Goal: Transaction & Acquisition: Purchase product/service

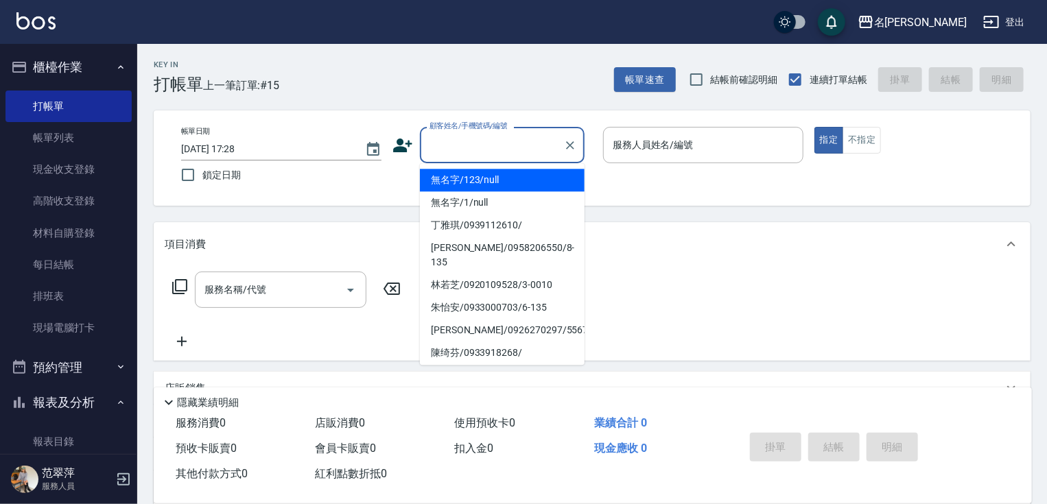
click at [463, 148] on input "顧客姓名/手機號碼/編號" at bounding box center [492, 145] width 132 height 24
click at [479, 183] on li "無名字/123/null" at bounding box center [502, 180] width 165 height 23
type input "無名字/123/null"
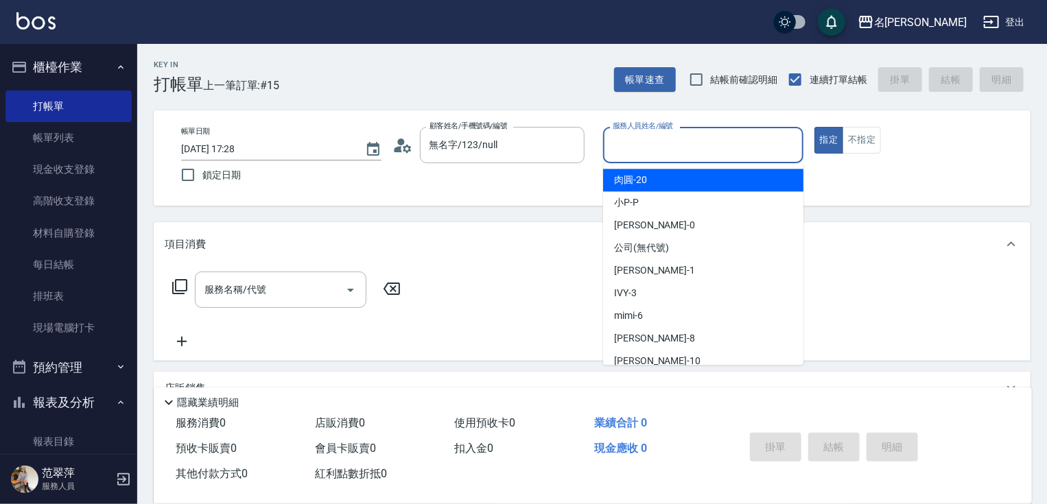
click at [618, 137] on input "服務人員姓名/編號" at bounding box center [704, 145] width 188 height 24
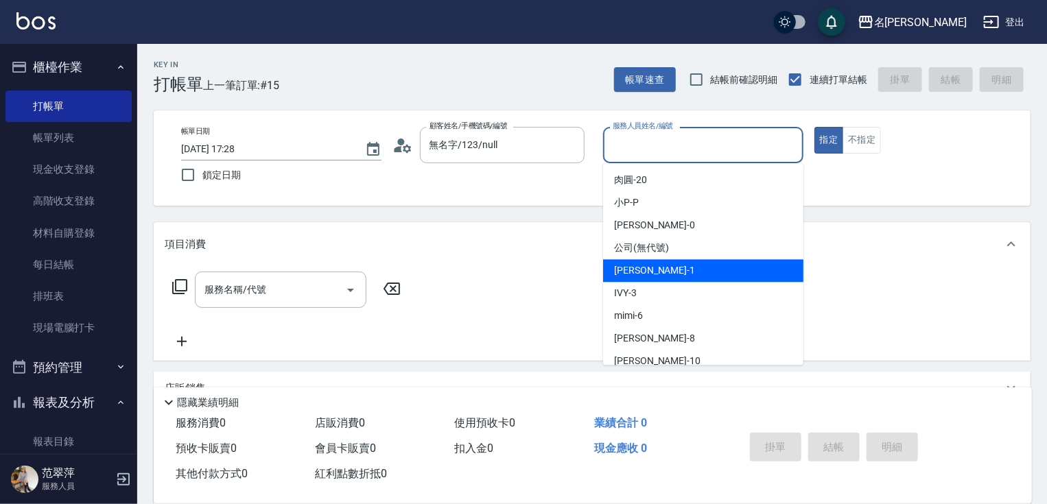
click at [648, 264] on span "[PERSON_NAME] -1" at bounding box center [654, 271] width 81 height 14
type input "Joanne-1"
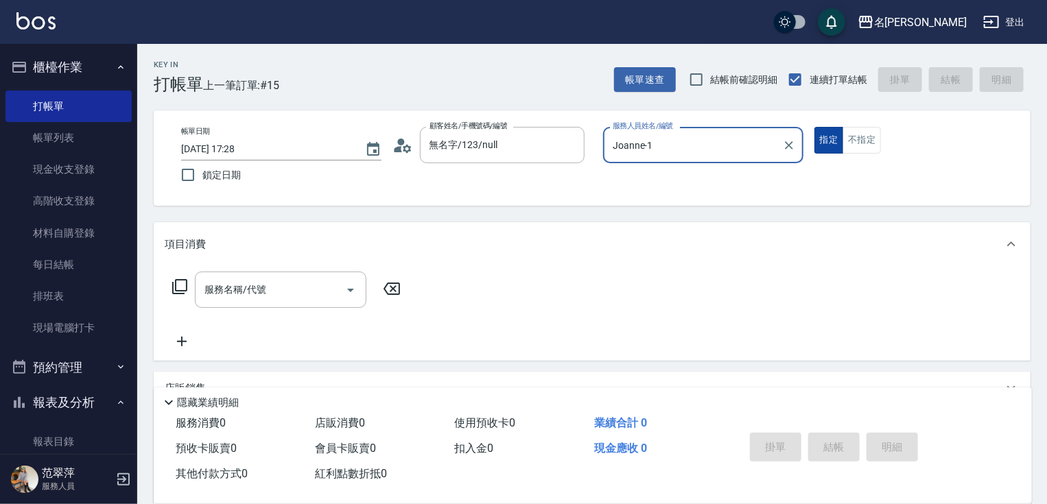
click at [848, 127] on button "不指定" at bounding box center [862, 140] width 38 height 27
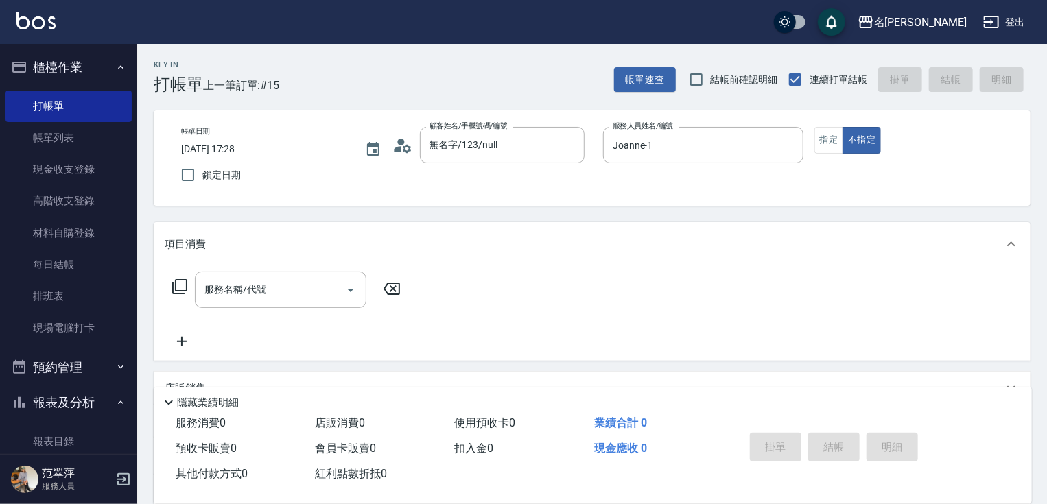
click at [181, 283] on icon at bounding box center [180, 287] width 16 height 16
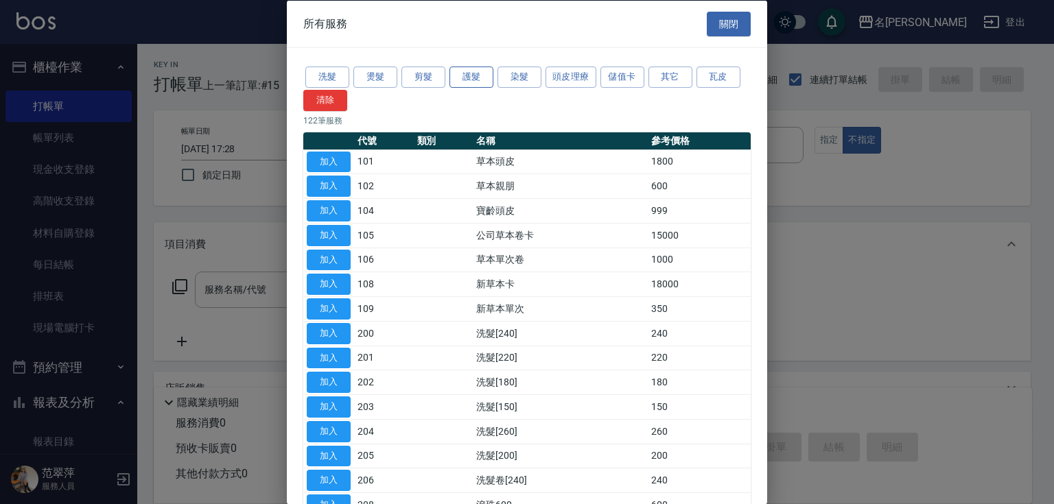
click at [474, 76] on button "護髮" at bounding box center [472, 77] width 44 height 21
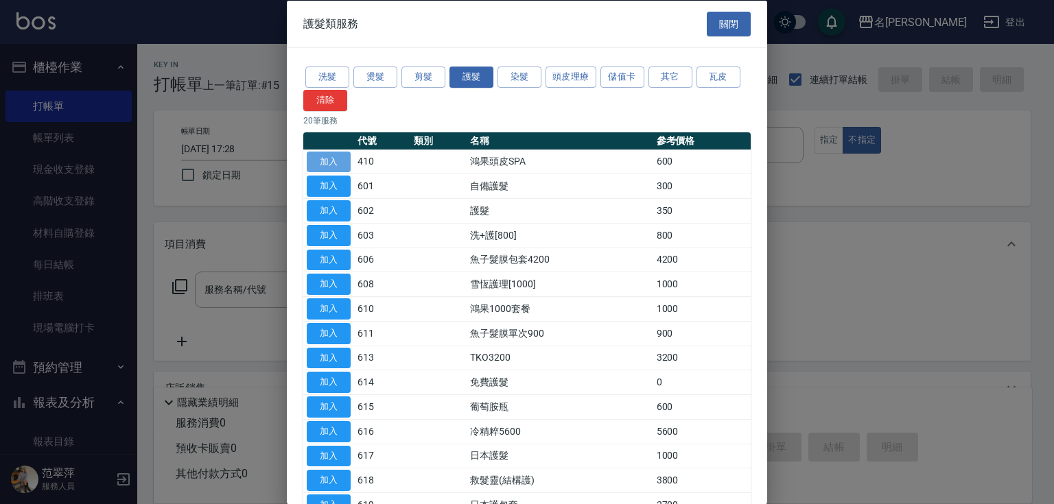
click at [329, 159] on button "加入" at bounding box center [329, 161] width 44 height 21
type input "鴻果頭皮SPA(410)"
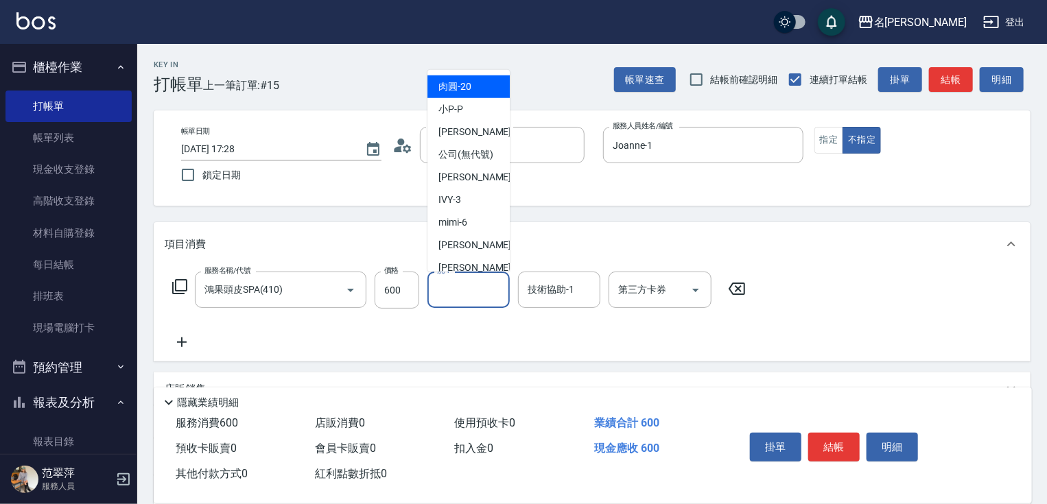
click at [458, 295] on input "洗-1" at bounding box center [469, 290] width 70 height 24
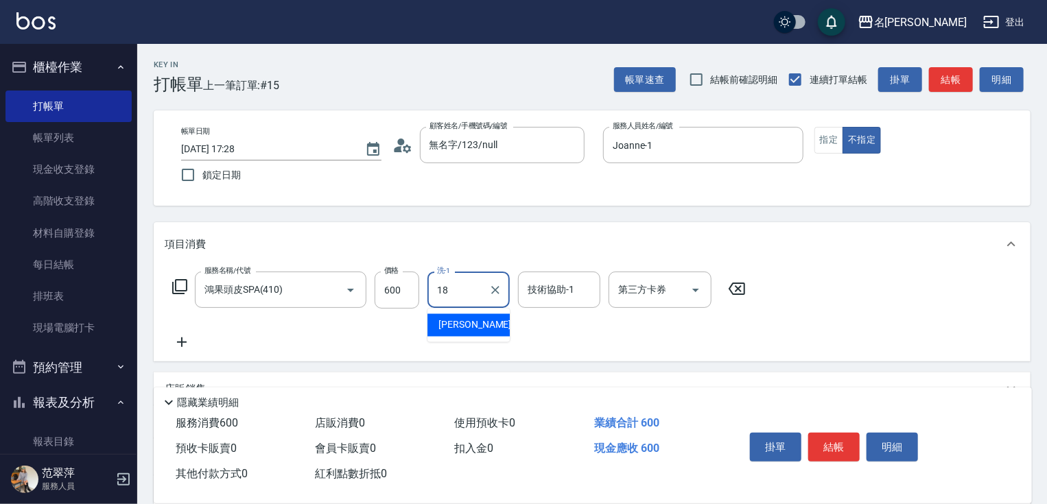
type input "[PERSON_NAME]-18"
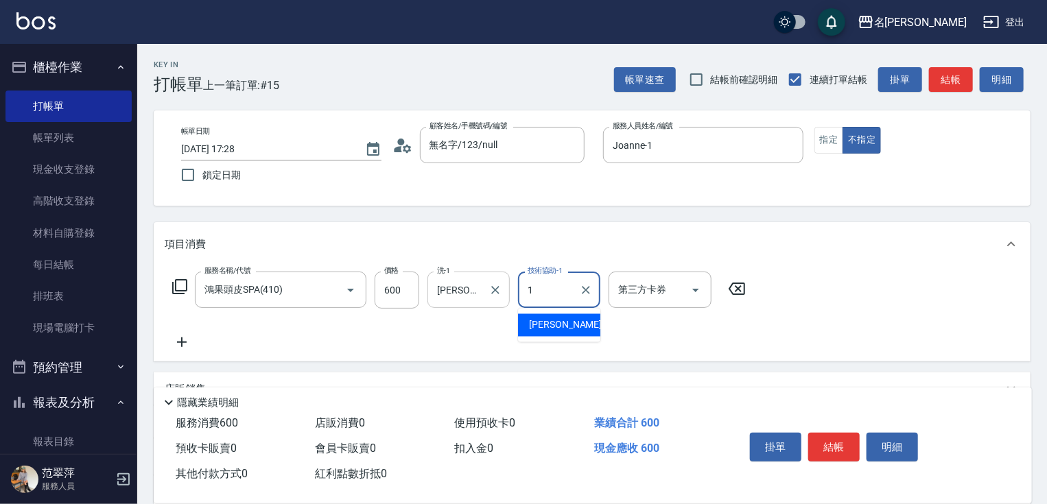
type input "Joanne-1"
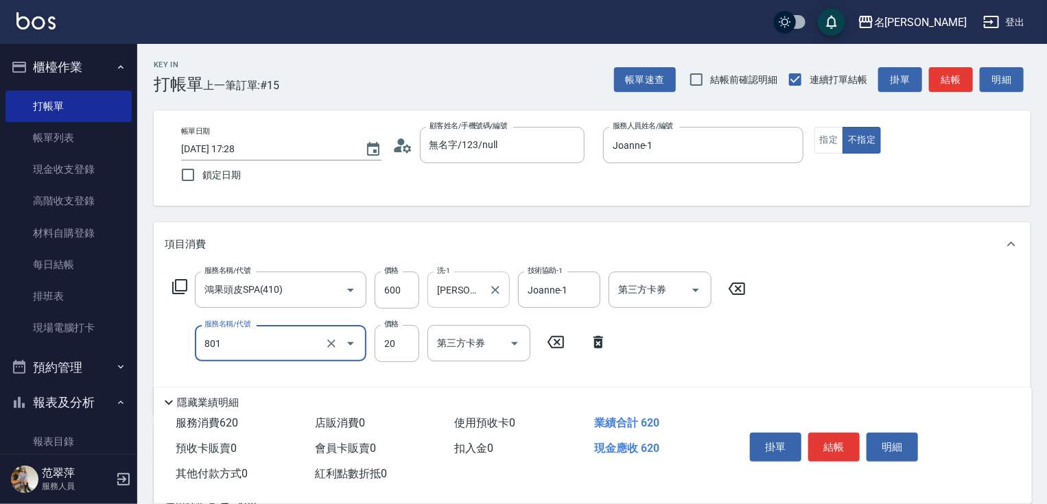
type input "潤絲20(801)"
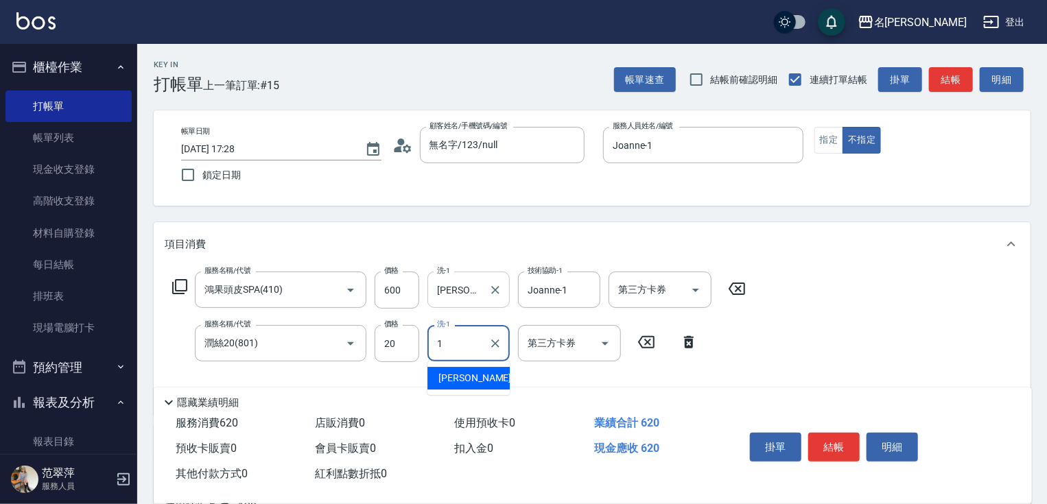
type input "Joanne-1"
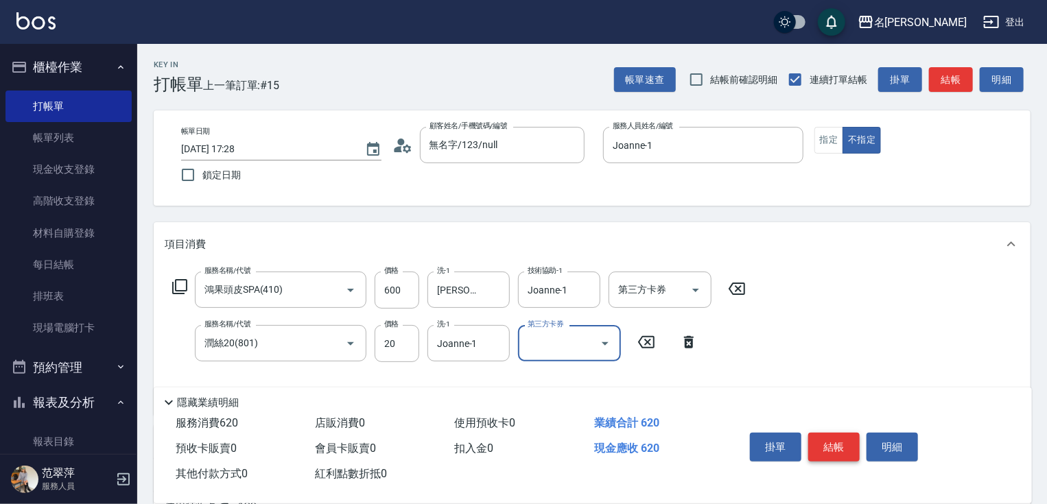
click at [829, 442] on button "結帳" at bounding box center [834, 447] width 51 height 29
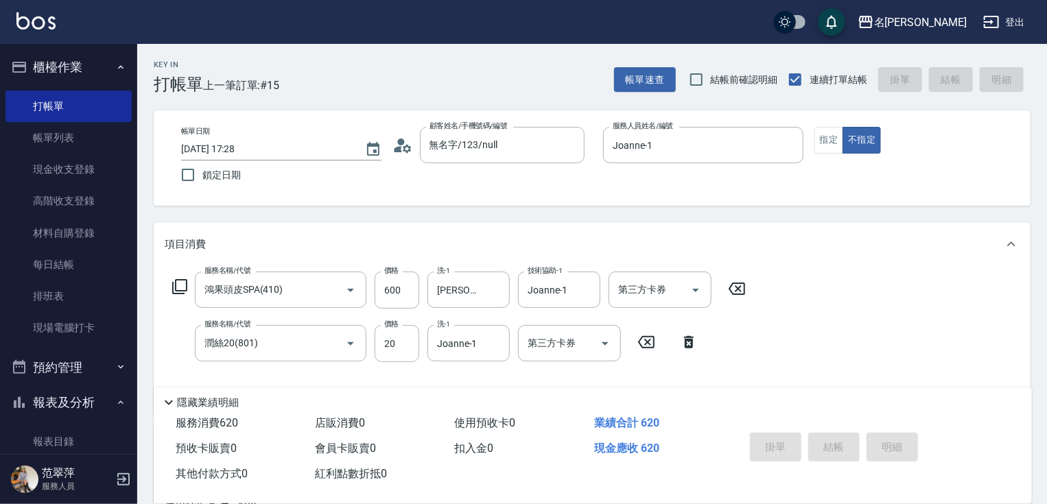
type input "[DATE] 18:54"
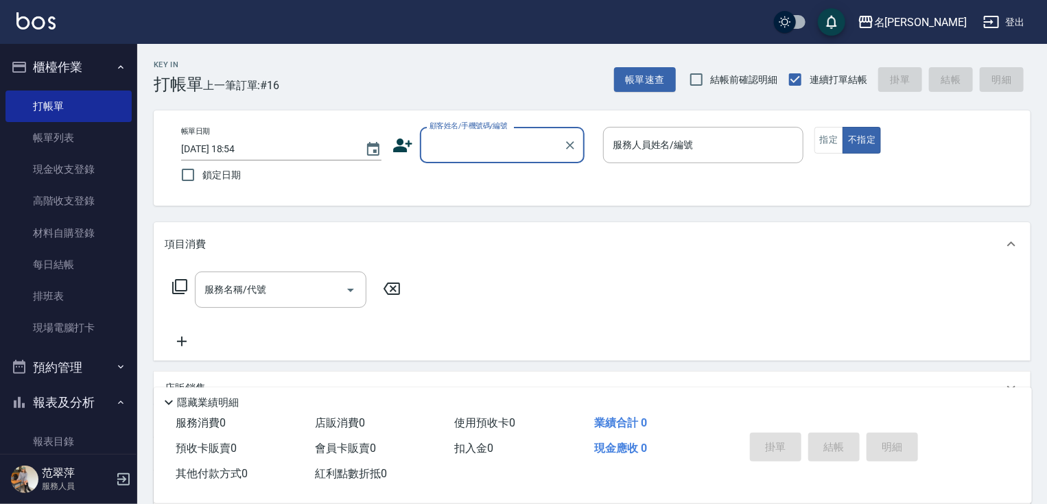
click at [459, 141] on input "顧客姓名/手機號碼/編號" at bounding box center [492, 145] width 132 height 24
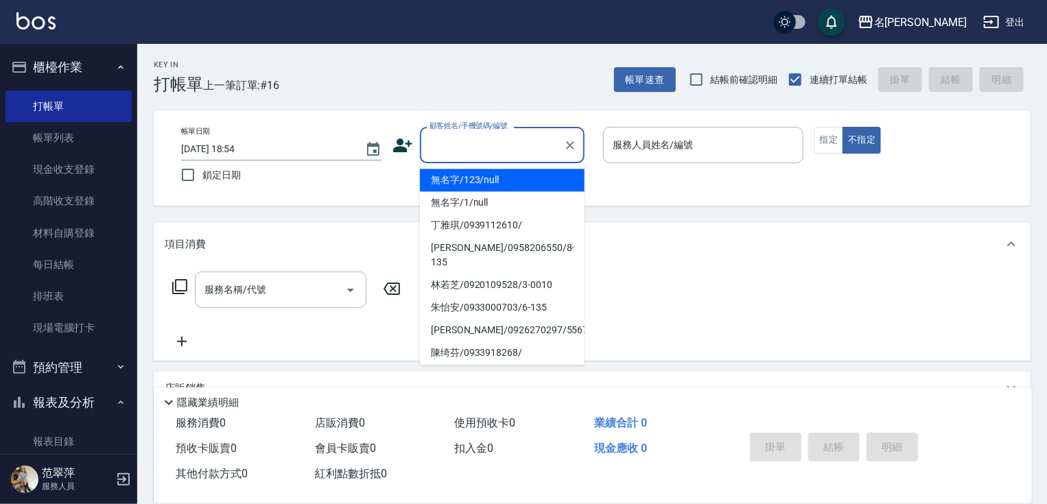
click at [472, 185] on li "無名字/123/null" at bounding box center [502, 180] width 165 height 23
type input "無名字/123/null"
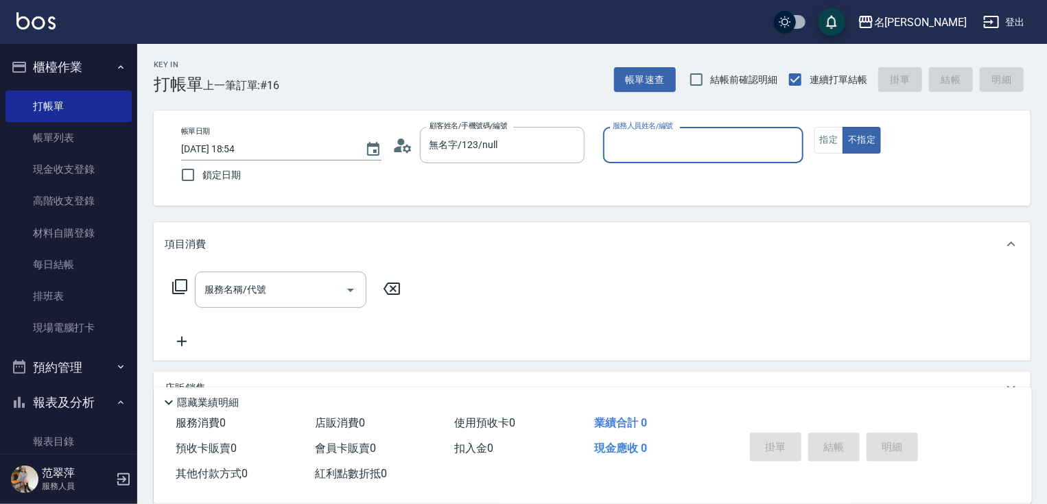
click at [626, 137] on input "服務人員姓名/編號" at bounding box center [704, 145] width 188 height 24
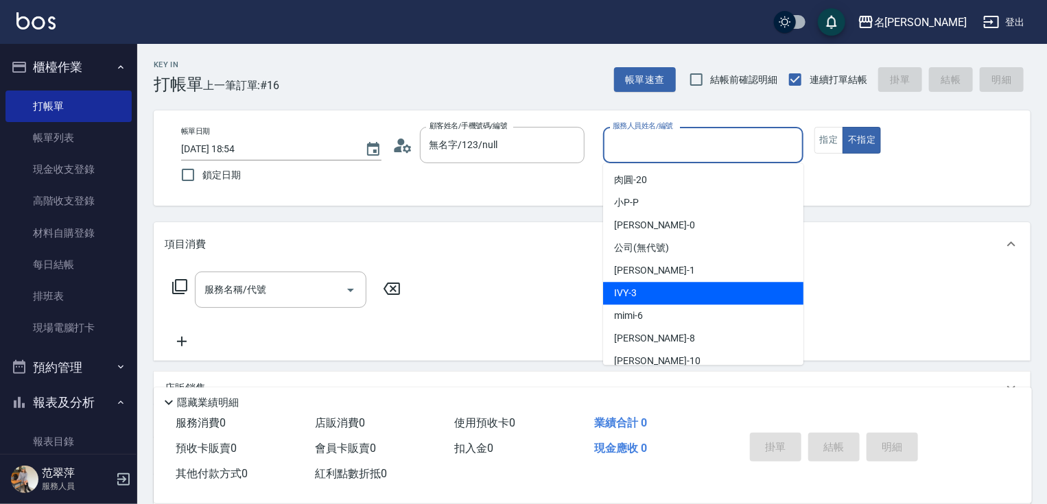
click at [660, 297] on div "IVY -3" at bounding box center [703, 293] width 200 height 23
type input "IVY-3"
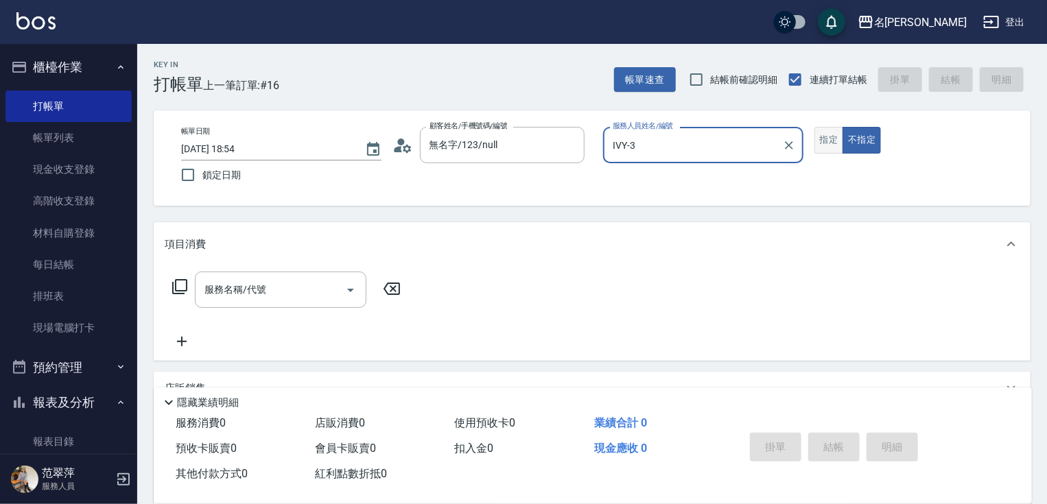
click at [824, 143] on button "指定" at bounding box center [830, 140] width 30 height 27
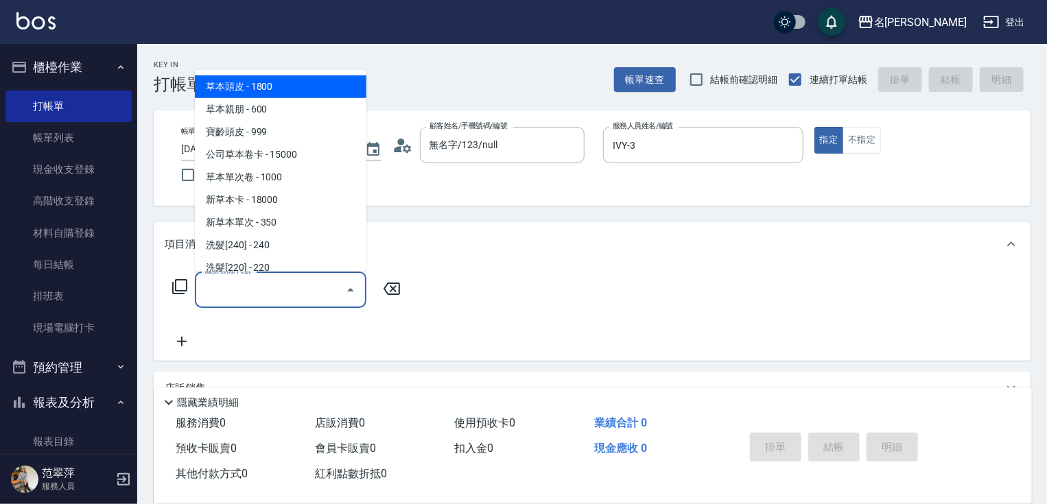
click at [305, 292] on input "服務名稱/代號" at bounding box center [270, 290] width 139 height 24
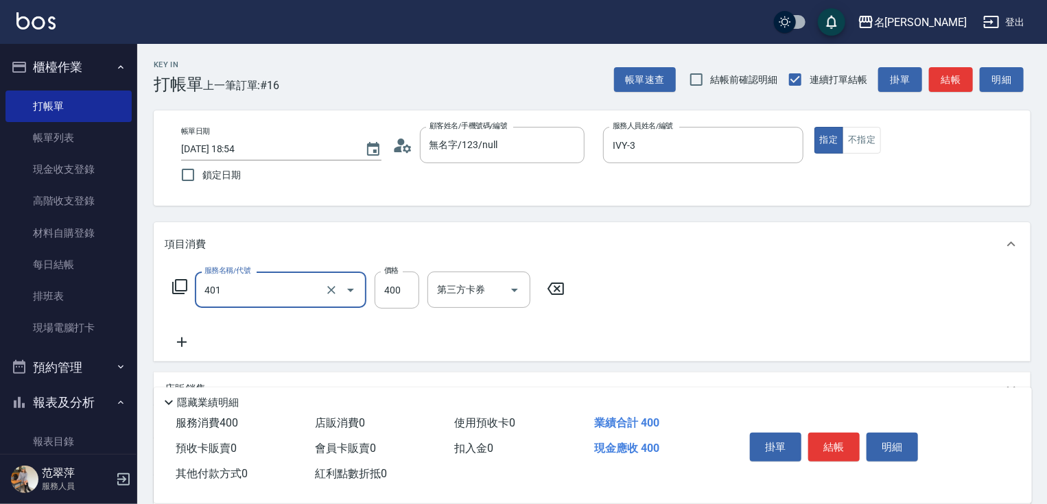
type input "剪髮(400)(401)"
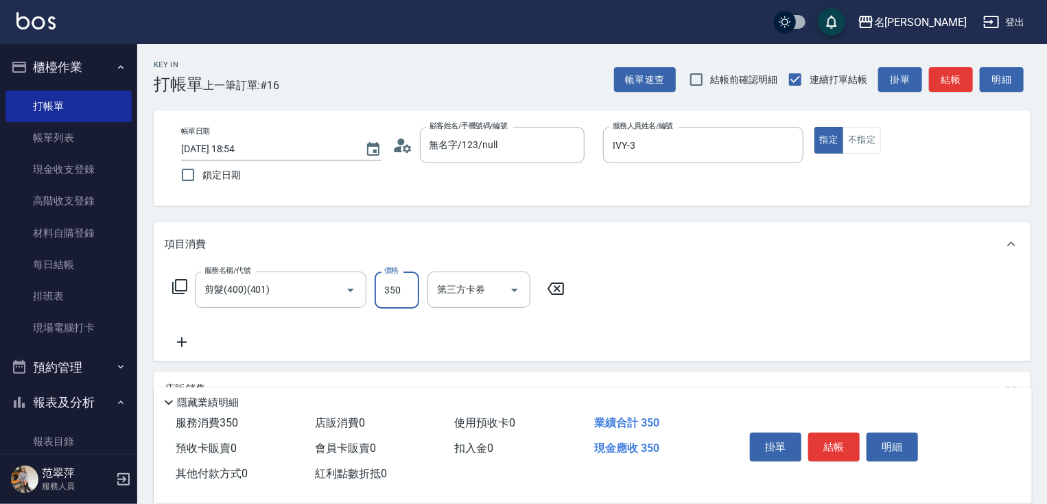
type input "350"
click at [829, 437] on button "結帳" at bounding box center [834, 447] width 51 height 29
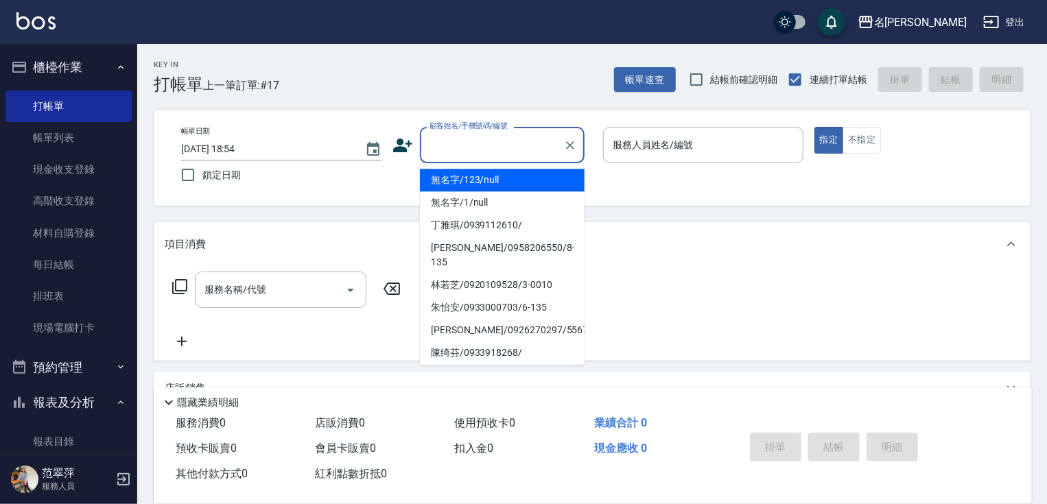
click at [508, 151] on input "顧客姓名/手機號碼/編號" at bounding box center [492, 145] width 132 height 24
drag, startPoint x: 520, startPoint y: 181, endPoint x: 604, endPoint y: 173, distance: 84.8
click at [519, 181] on li "無名字/123/null" at bounding box center [502, 180] width 165 height 23
type input "無名字/123/null"
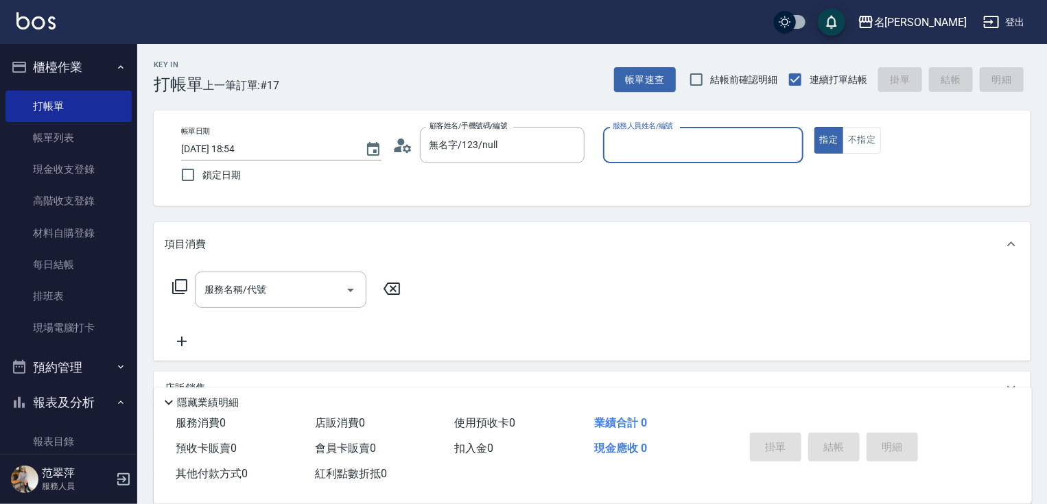
click at [633, 143] on input "服務人員姓名/編號" at bounding box center [704, 145] width 188 height 24
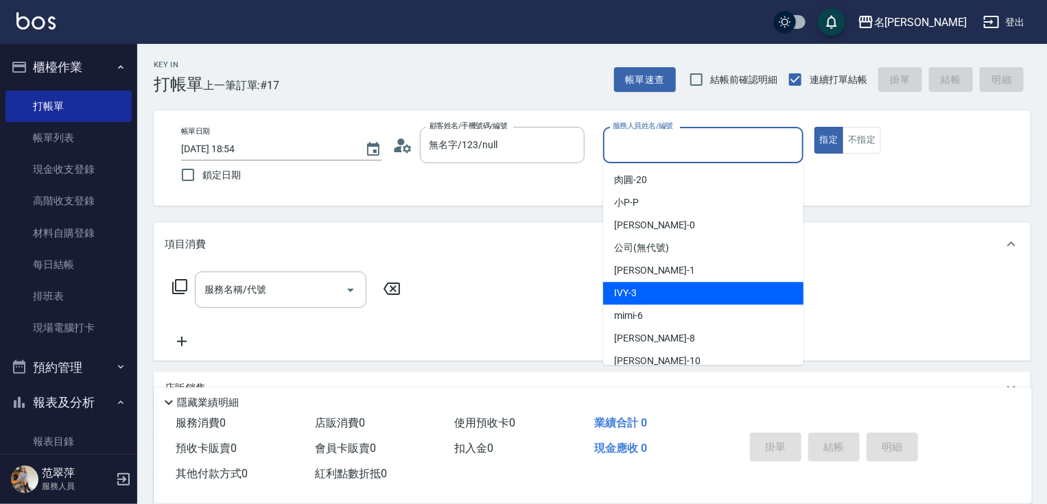
click at [666, 292] on div "IVY -3" at bounding box center [703, 293] width 200 height 23
type input "IVY-3"
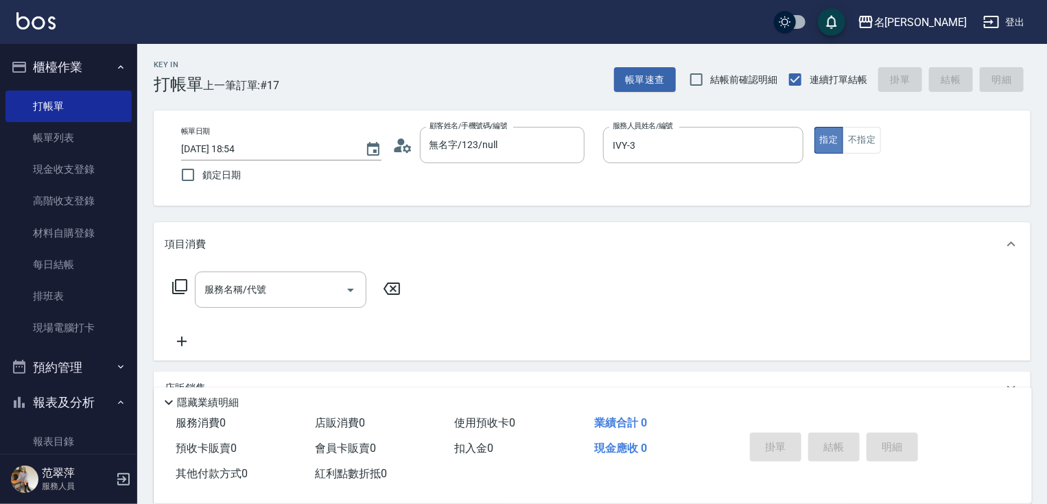
click at [826, 139] on button "指定" at bounding box center [830, 140] width 30 height 27
click at [316, 291] on input "服務名稱/代號" at bounding box center [270, 290] width 139 height 24
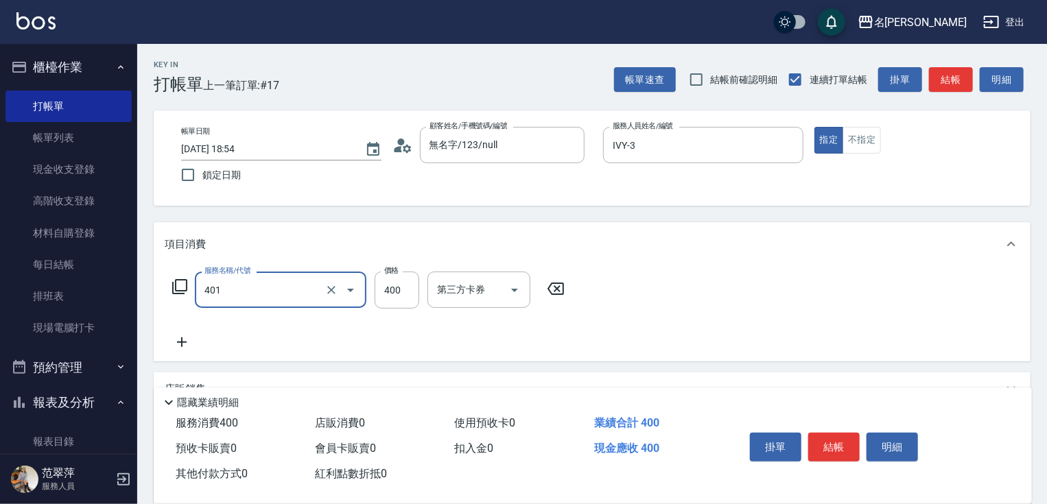
type input "剪髮(400)(401)"
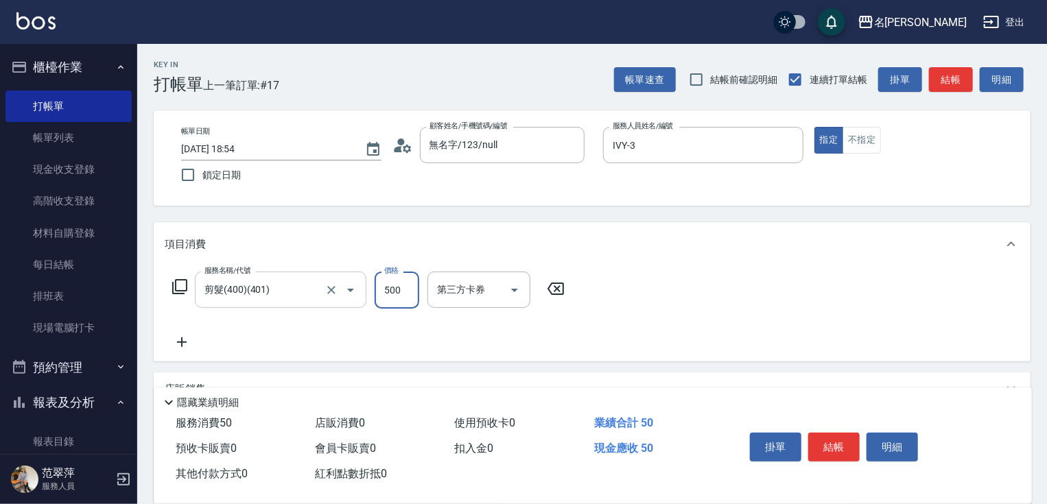
type input "500"
click at [842, 433] on button "結帳" at bounding box center [834, 447] width 51 height 29
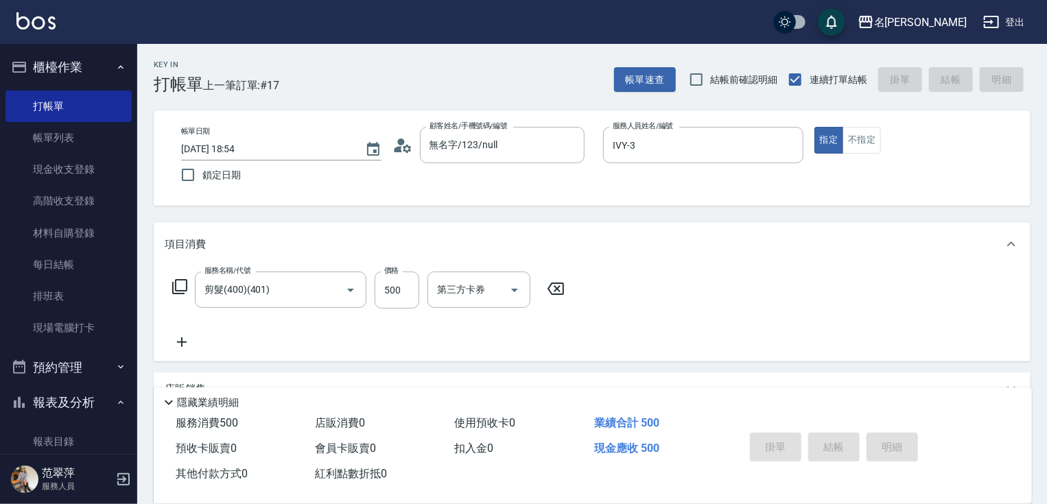
type input "[DATE] 18:55"
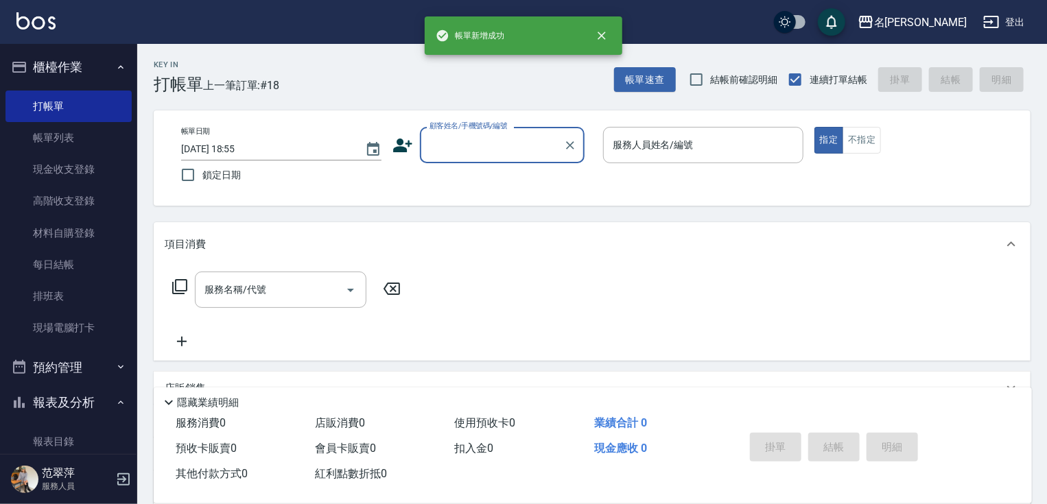
click at [472, 136] on input "顧客姓名/手機號碼/編號" at bounding box center [492, 145] width 132 height 24
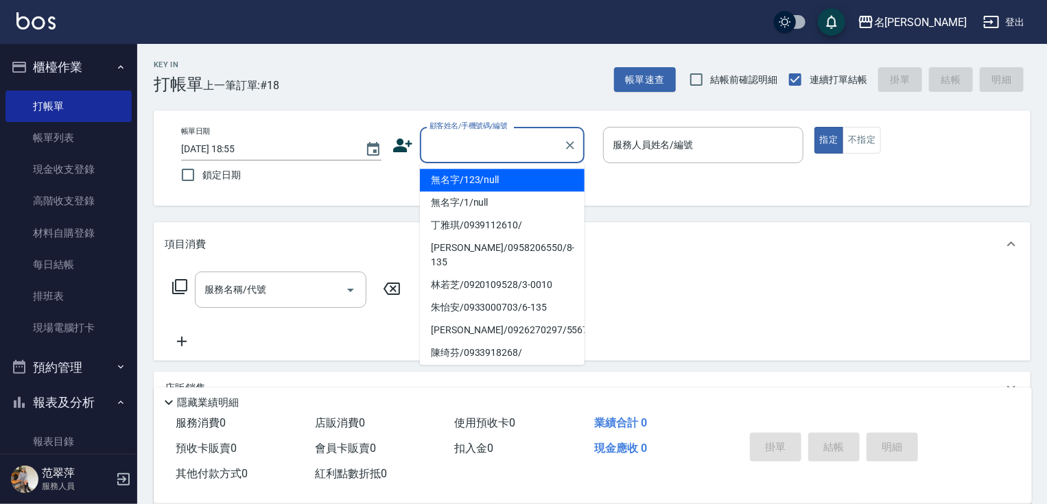
click at [485, 176] on li "無名字/123/null" at bounding box center [502, 180] width 165 height 23
type input "無名字/123/null"
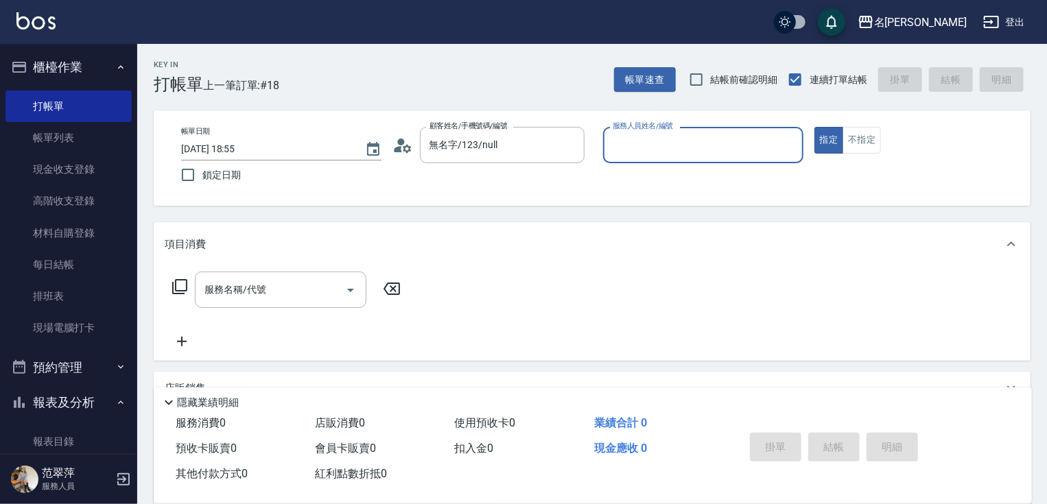
click at [655, 148] on input "服務人員姓名/編號" at bounding box center [704, 145] width 188 height 24
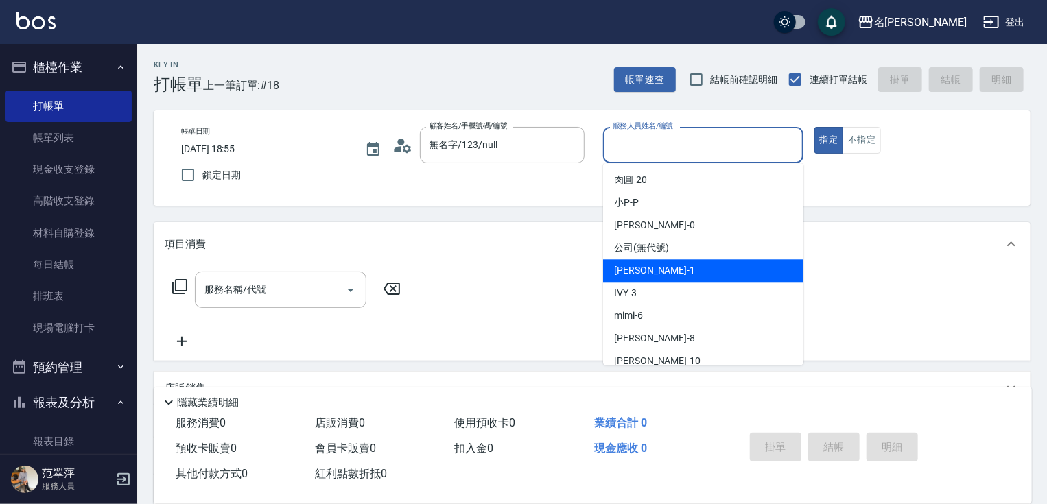
drag, startPoint x: 674, startPoint y: 270, endPoint x: 840, endPoint y: 198, distance: 181.1
click at [675, 270] on div "[PERSON_NAME] -1" at bounding box center [703, 270] width 200 height 23
type input "Joanne-1"
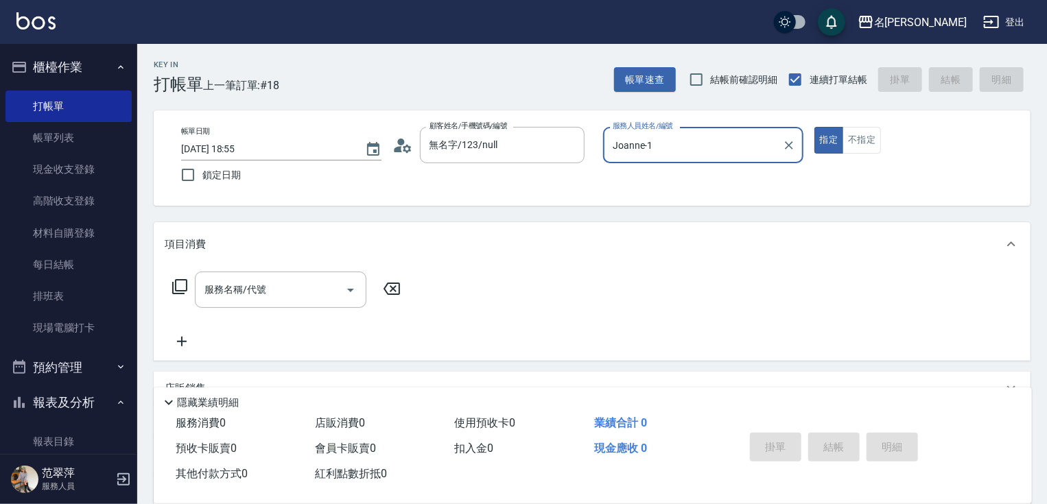
drag, startPoint x: 826, startPoint y: 137, endPoint x: 812, endPoint y: 137, distance: 13.7
click at [826, 137] on button "指定" at bounding box center [830, 140] width 30 height 27
click at [268, 292] on input "服務名稱/代號" at bounding box center [270, 290] width 139 height 24
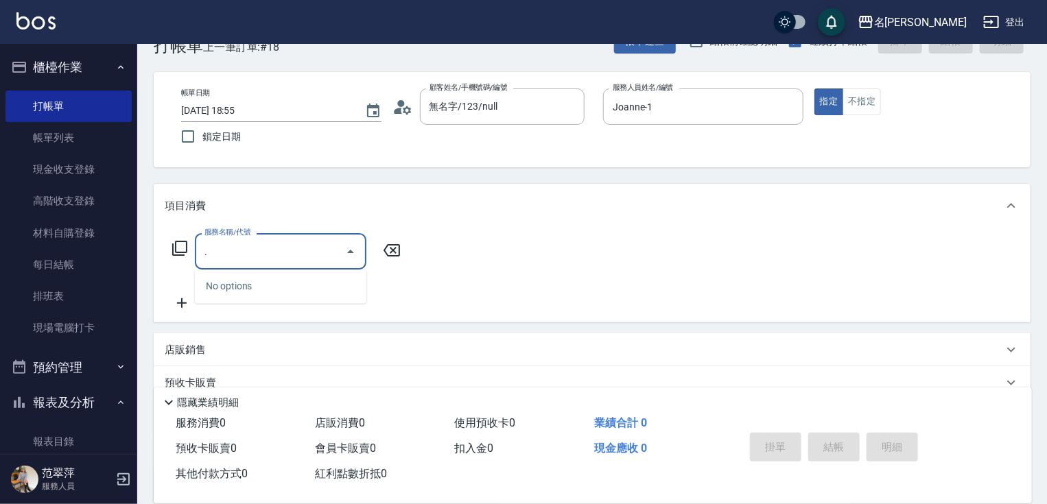
scroll to position [55, 0]
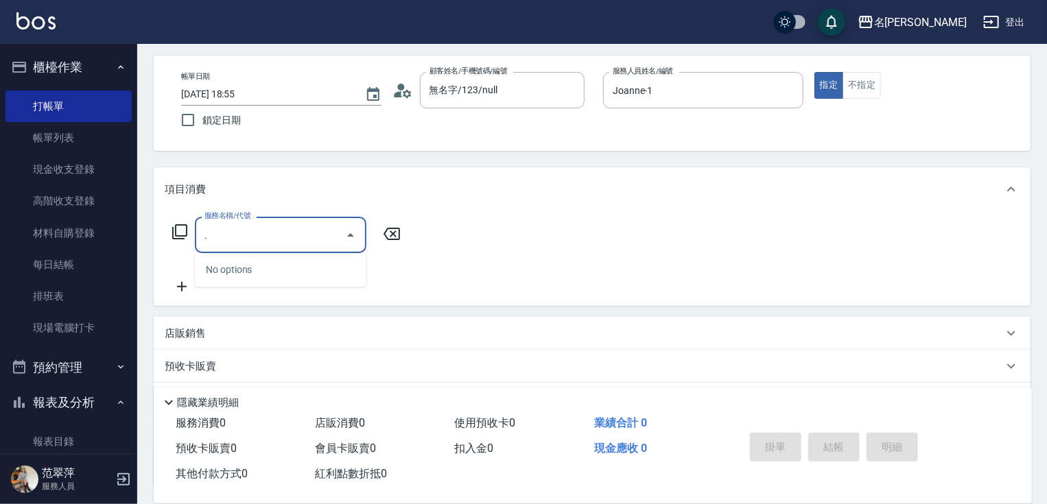
click at [233, 233] on input "." at bounding box center [270, 235] width 139 height 24
type input ".401"
click at [393, 231] on icon at bounding box center [392, 234] width 34 height 16
click at [241, 232] on input "服務名稱/代號" at bounding box center [270, 235] width 139 height 24
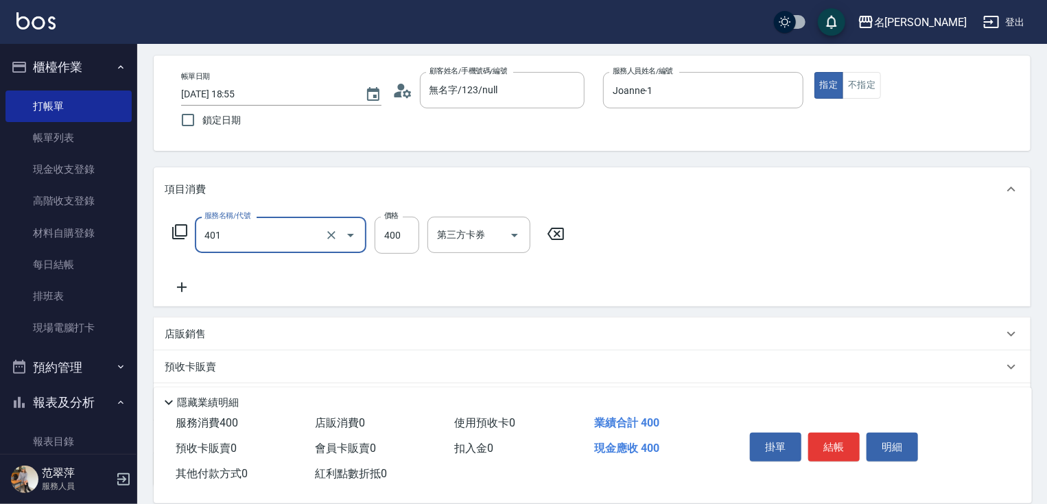
type input "剪髮(400)(401)"
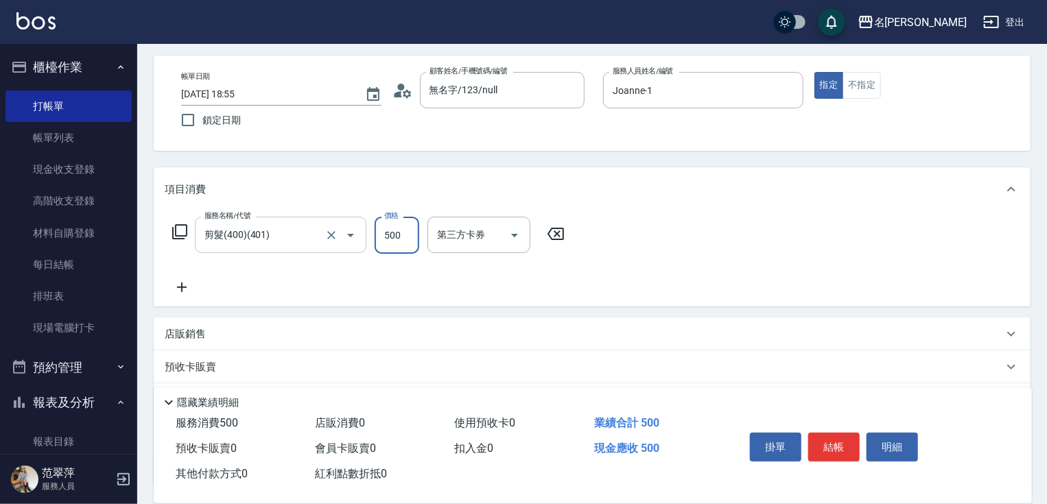
type input "500"
click at [178, 286] on icon at bounding box center [182, 287] width 34 height 16
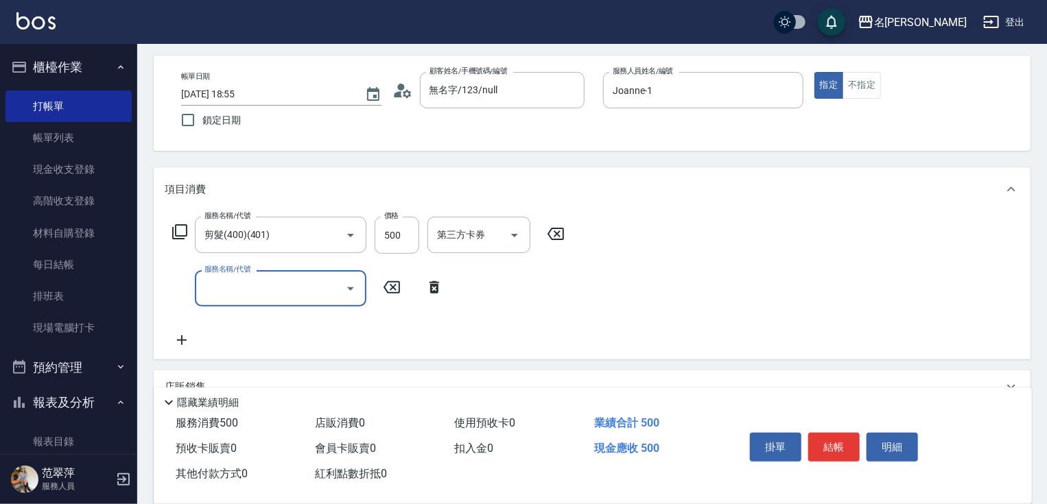
click at [178, 222] on div "服務名稱/代號 剪髮(400)(401) 服務名稱/代號 價格 500 價格 第三方卡券 第三方卡券" at bounding box center [369, 235] width 408 height 37
click at [181, 228] on icon at bounding box center [180, 232] width 16 height 16
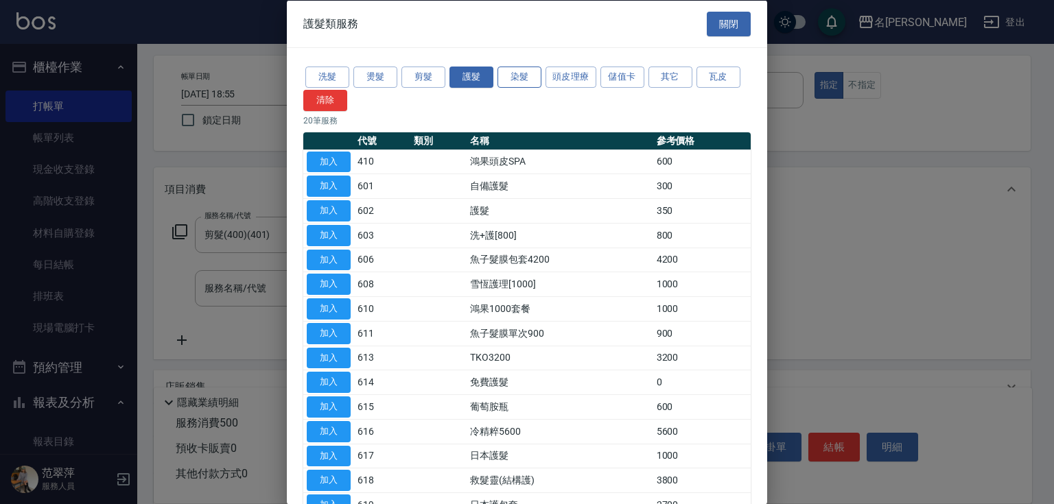
click at [512, 77] on button "染髮" at bounding box center [520, 77] width 44 height 21
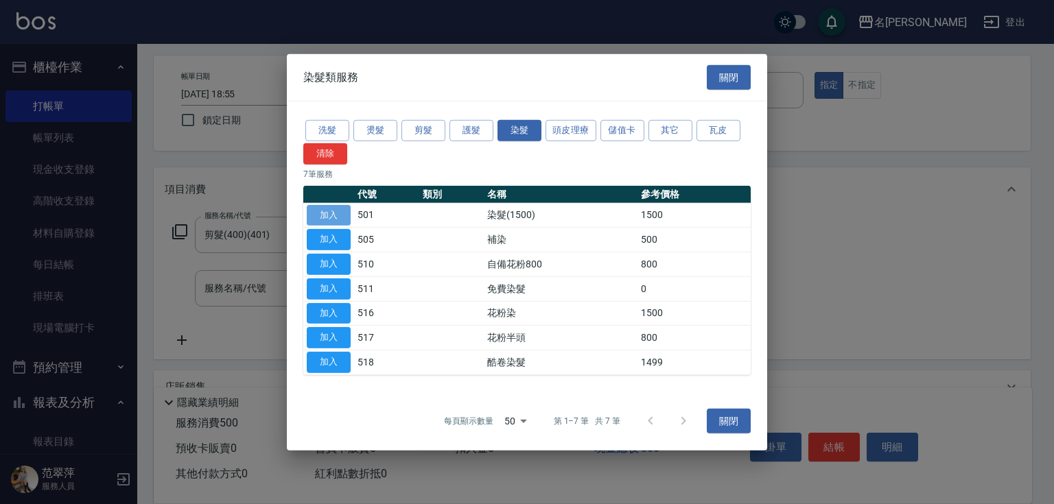
click at [334, 213] on button "加入" at bounding box center [329, 215] width 44 height 21
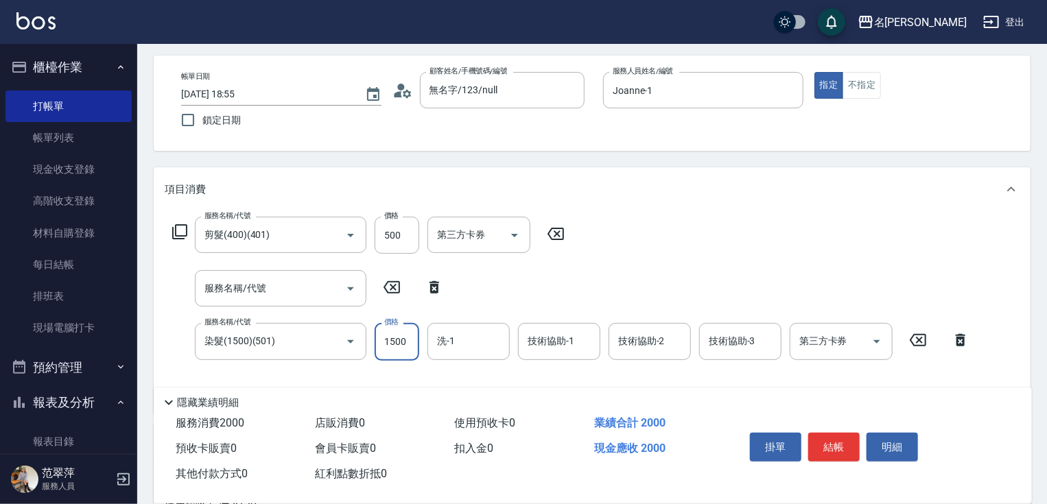
click at [406, 342] on input "1500" at bounding box center [397, 341] width 45 height 37
type input "2240"
type input "肉圓-20"
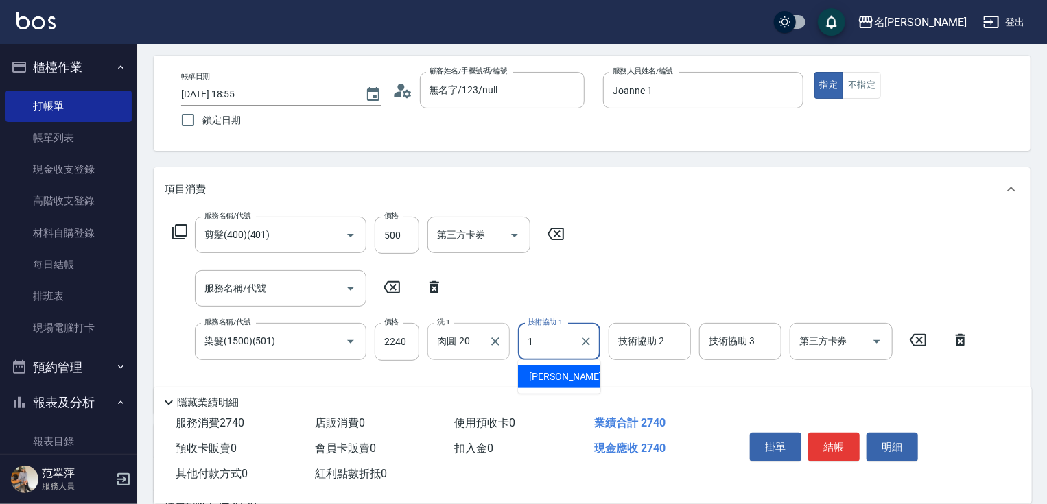
type input "Joanne-1"
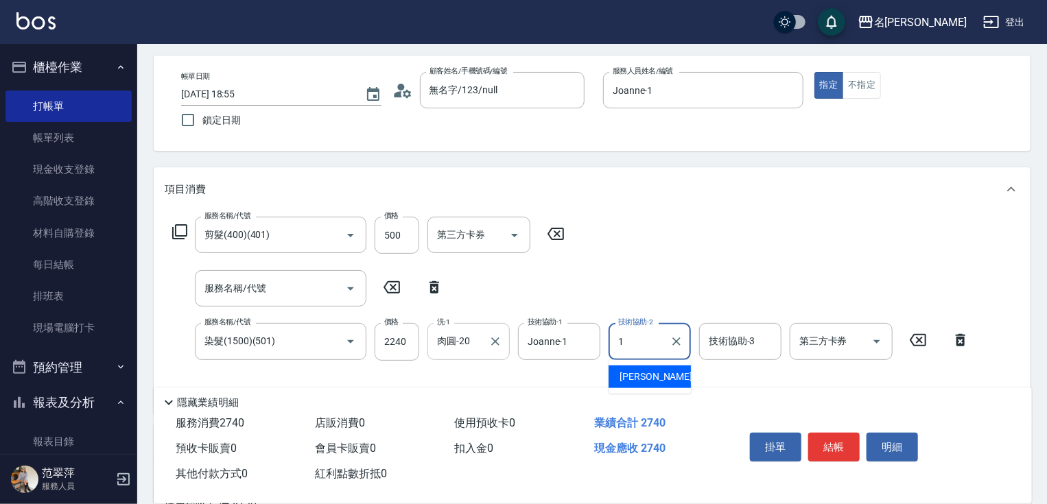
type input "Joanne-1"
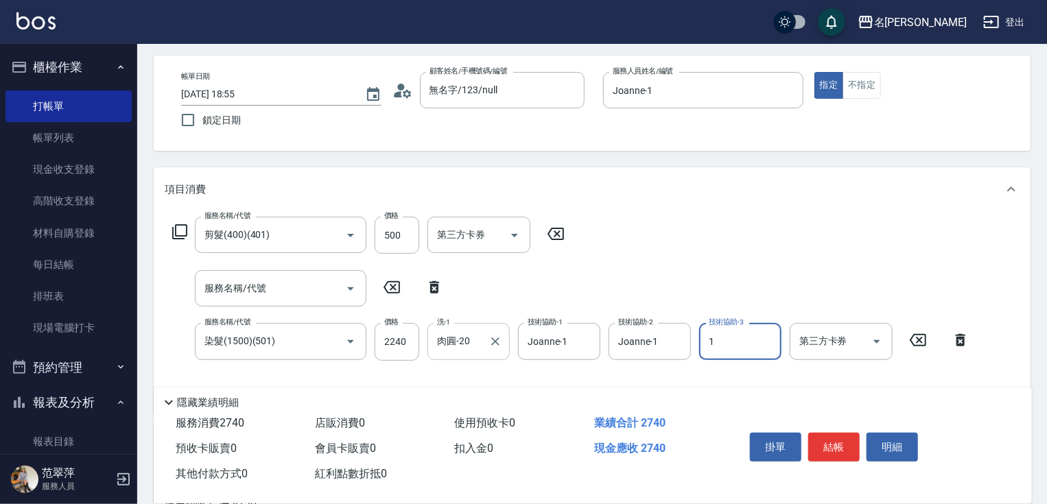
type input "Joanne-1"
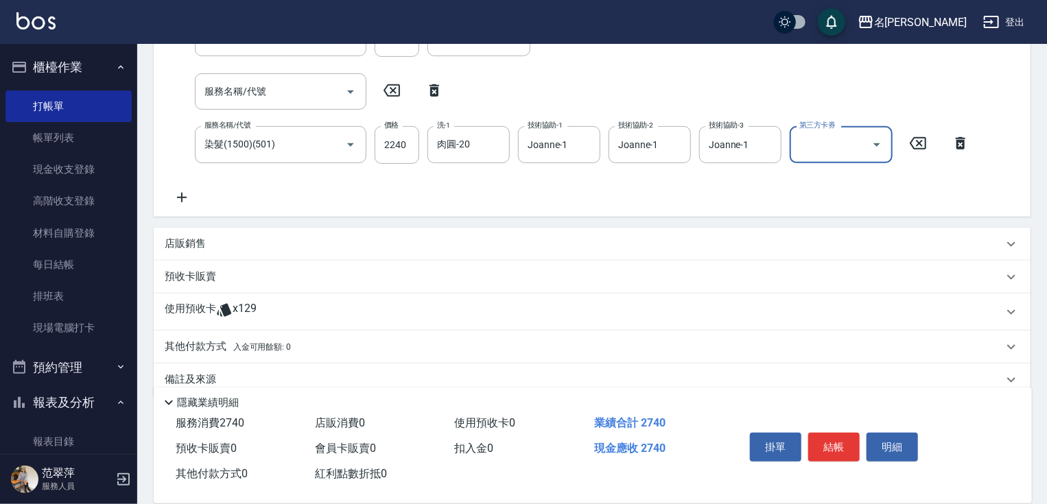
scroll to position [274, 0]
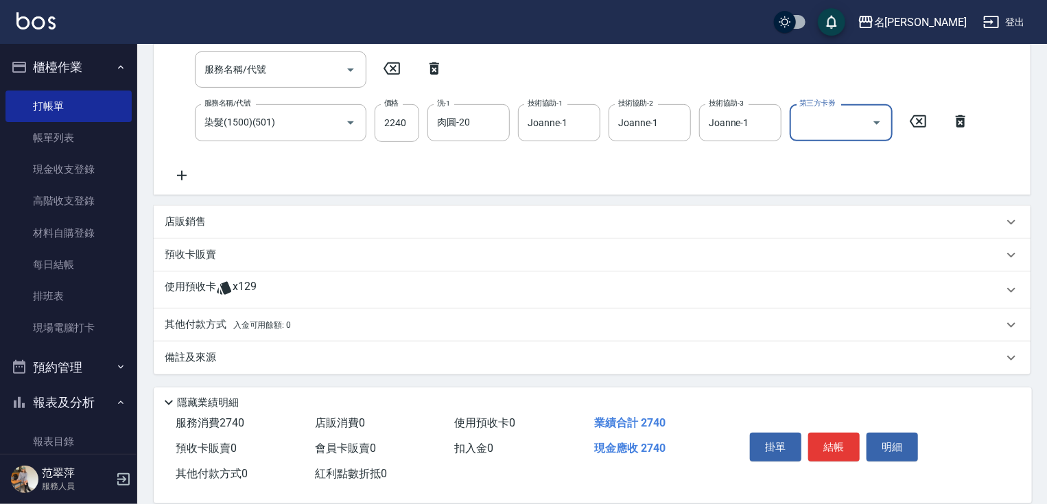
click at [200, 327] on p "其他付款方式 入金可用餘額: 0" at bounding box center [228, 325] width 126 height 15
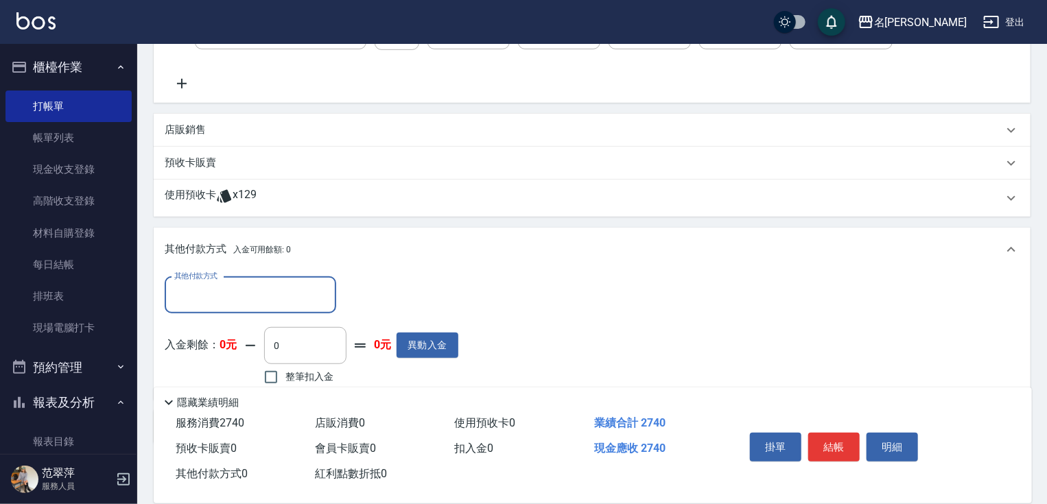
scroll to position [379, 0]
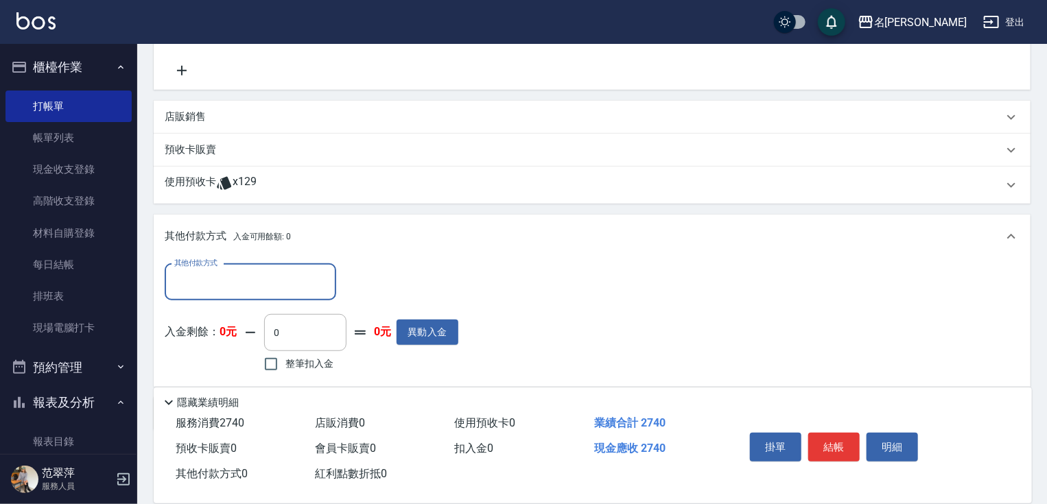
click at [268, 274] on input "其他付款方式" at bounding box center [250, 282] width 159 height 24
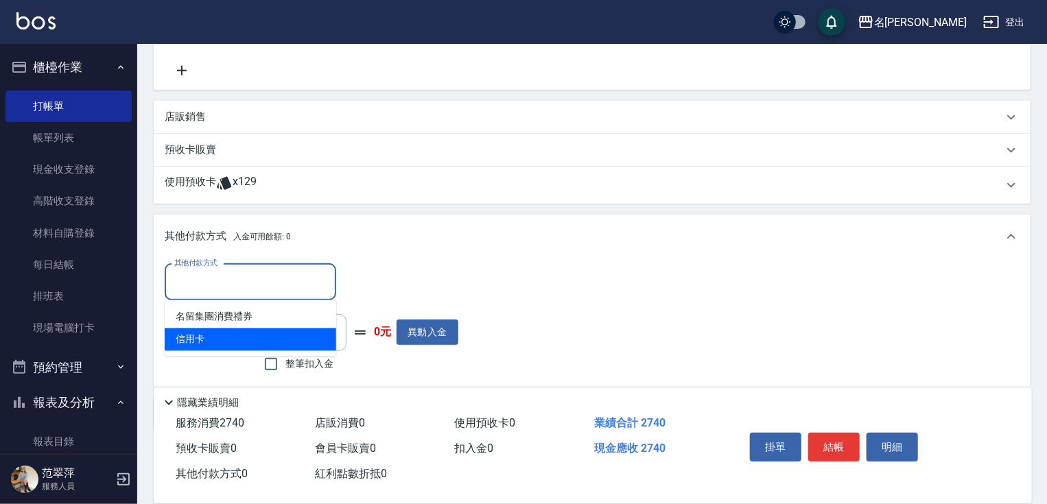
click at [251, 343] on span "信用卡" at bounding box center [251, 340] width 172 height 23
type input "信用卡"
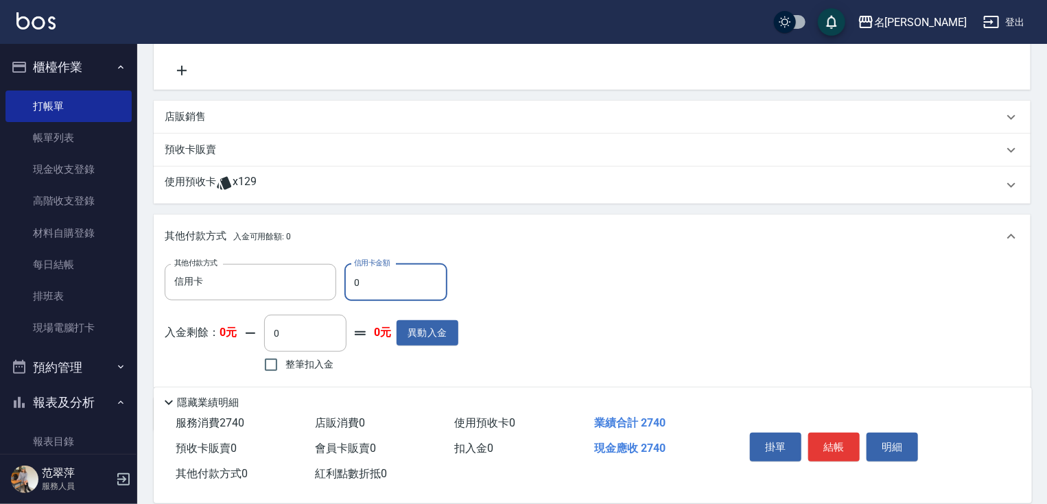
click at [351, 280] on input "0" at bounding box center [396, 282] width 103 height 37
type input "2740"
click at [829, 439] on button "結帳" at bounding box center [834, 447] width 51 height 29
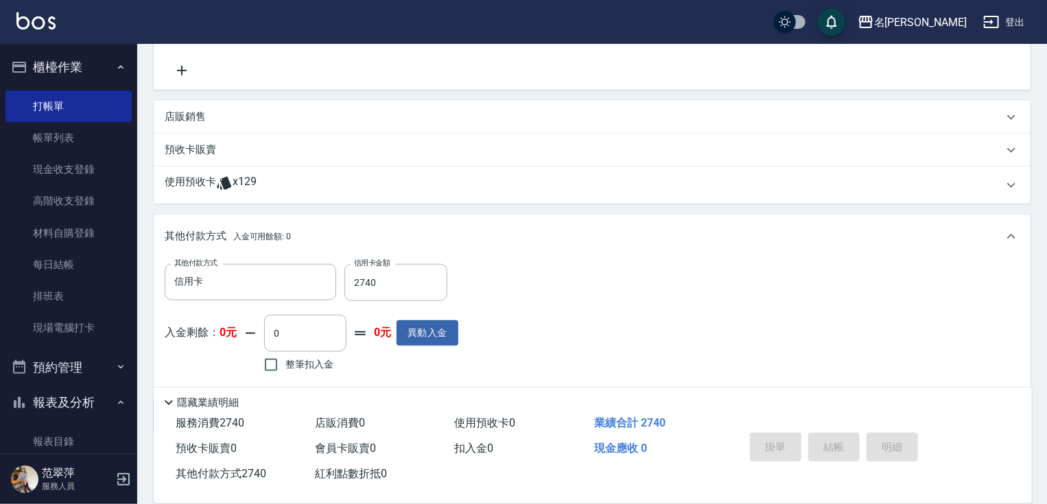
type input "[DATE] 18:56"
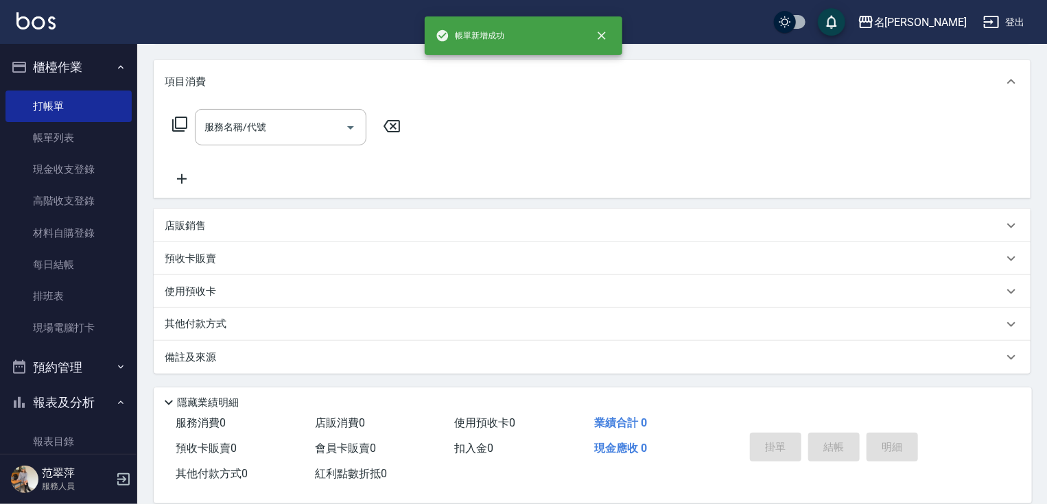
scroll to position [0, 0]
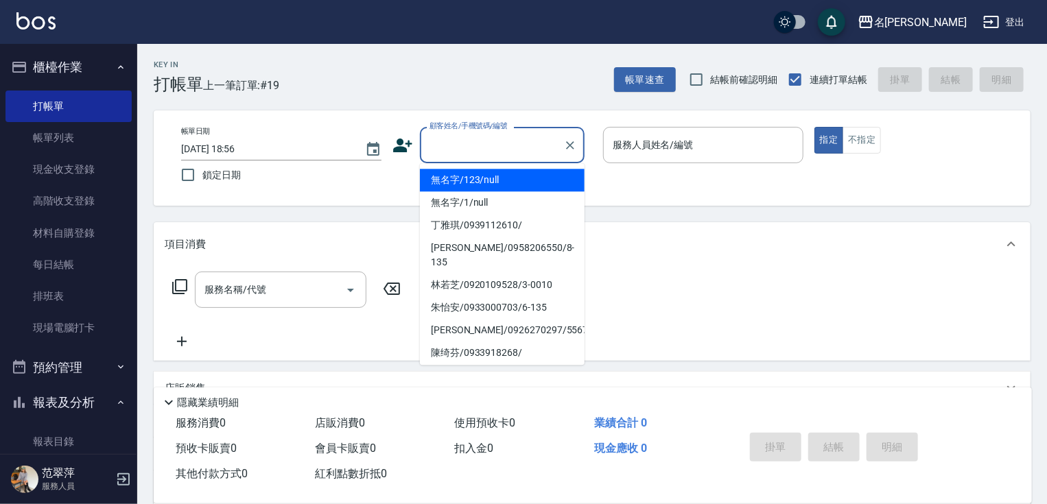
click at [453, 150] on input "顧客姓名/手機號碼/編號" at bounding box center [492, 145] width 132 height 24
drag, startPoint x: 477, startPoint y: 181, endPoint x: 579, endPoint y: 151, distance: 106.0
click at [477, 181] on li "無名字/123/null" at bounding box center [502, 180] width 165 height 23
type input "無名字/123/null"
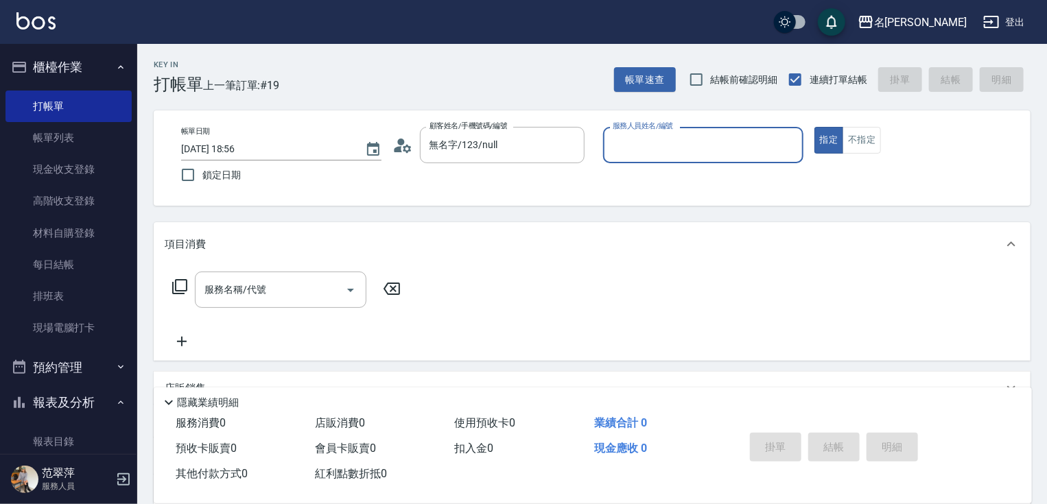
click at [610, 137] on input "服務人員姓名/編號" at bounding box center [704, 145] width 188 height 24
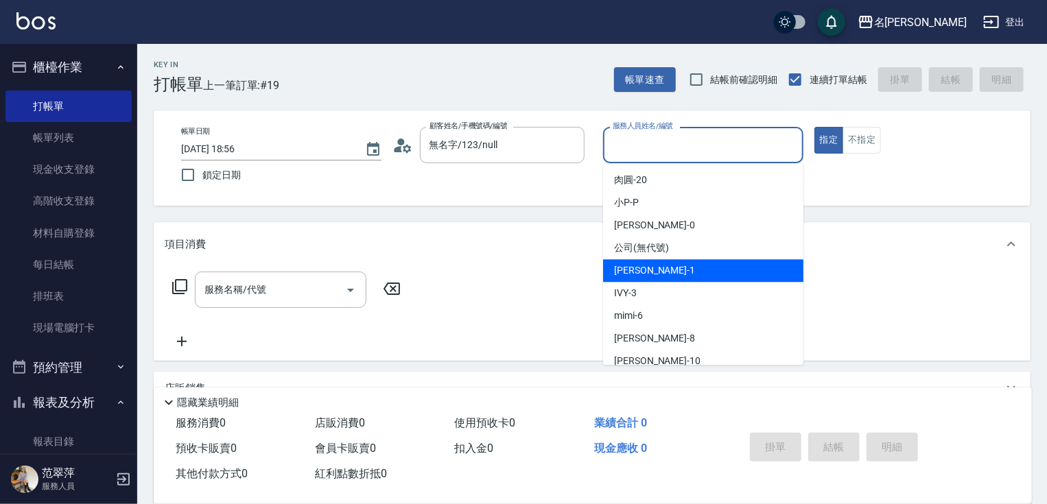
click at [627, 275] on span "[PERSON_NAME] -1" at bounding box center [654, 271] width 81 height 14
type input "Joanne-1"
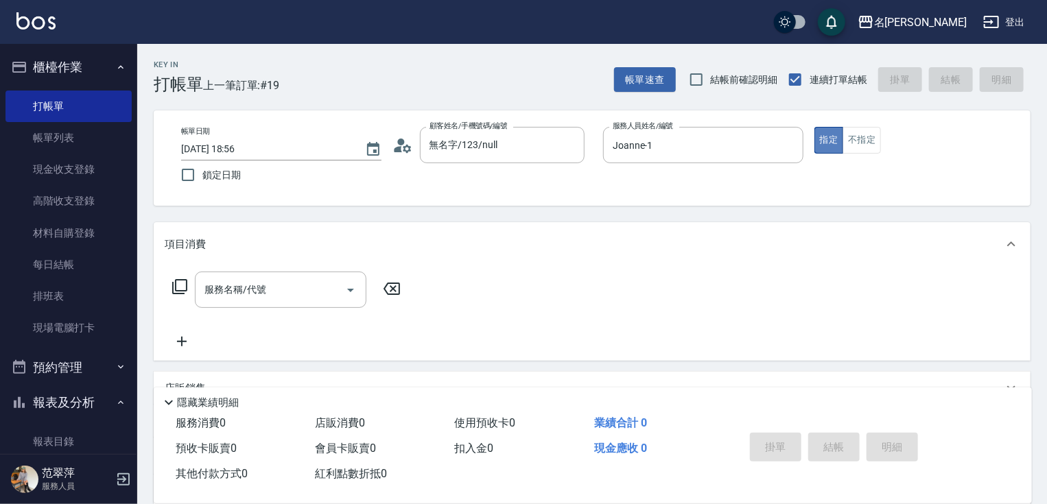
click at [831, 140] on button "指定" at bounding box center [830, 140] width 30 height 27
click at [257, 291] on div "服務名稱/代號 服務名稱/代號" at bounding box center [281, 290] width 172 height 36
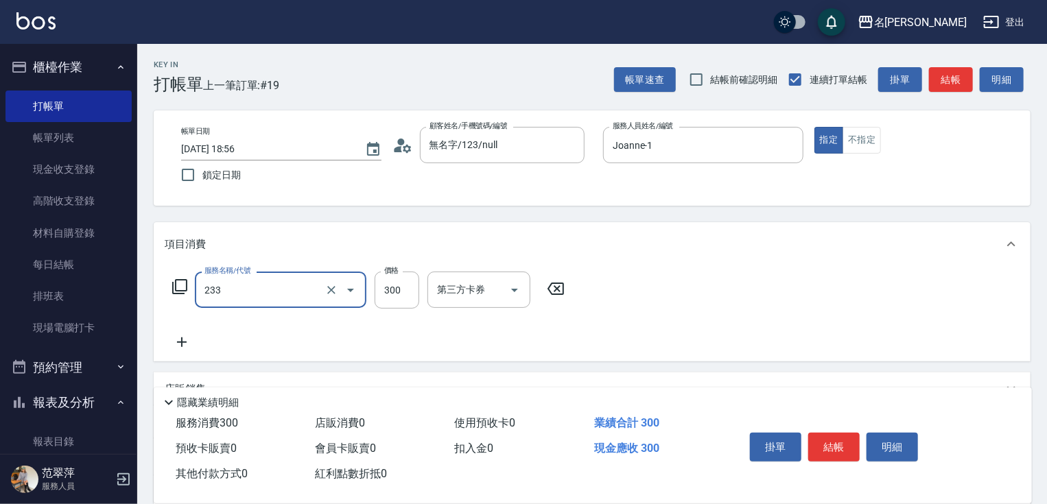
type input "洗髮300(233)"
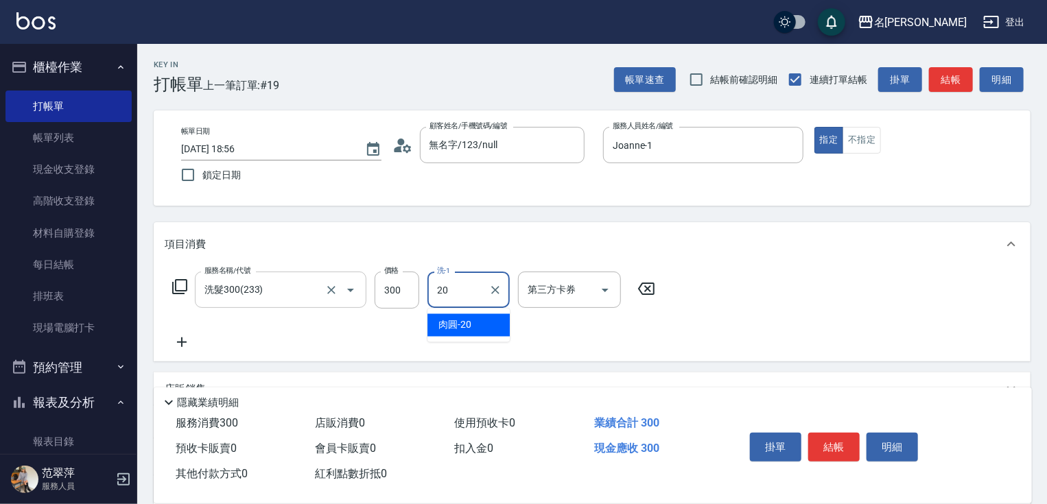
type input "肉圓-20"
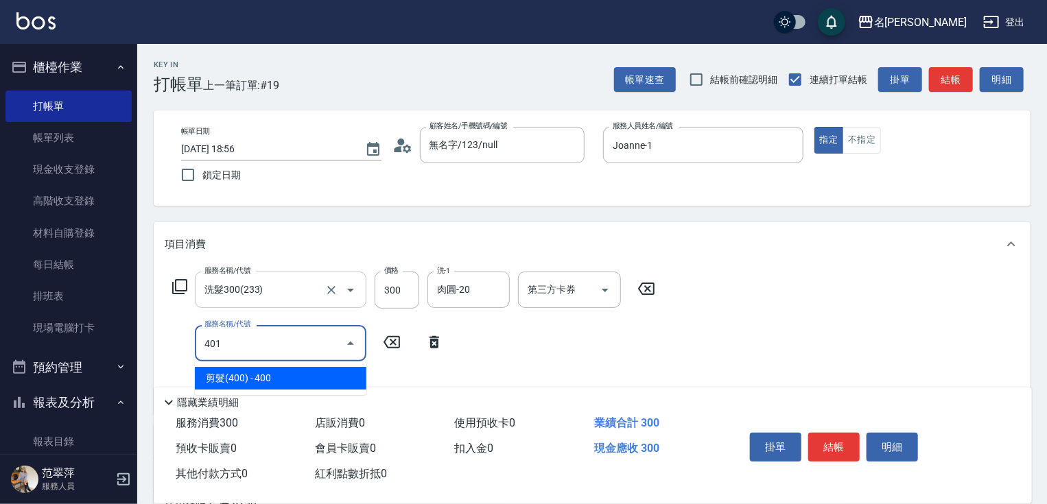
type input "4010"
click at [292, 354] on input "4010" at bounding box center [270, 344] width 139 height 24
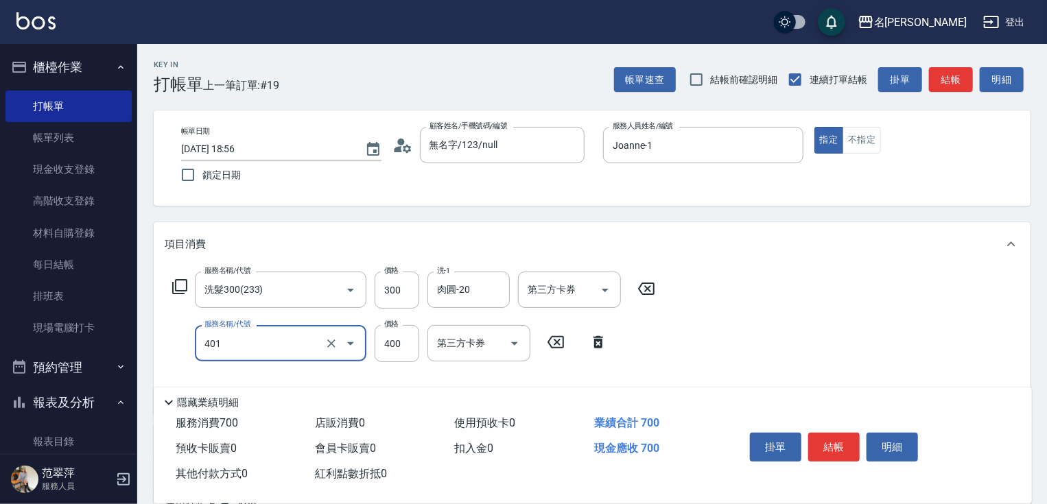
type input "剪髮(400)(401)"
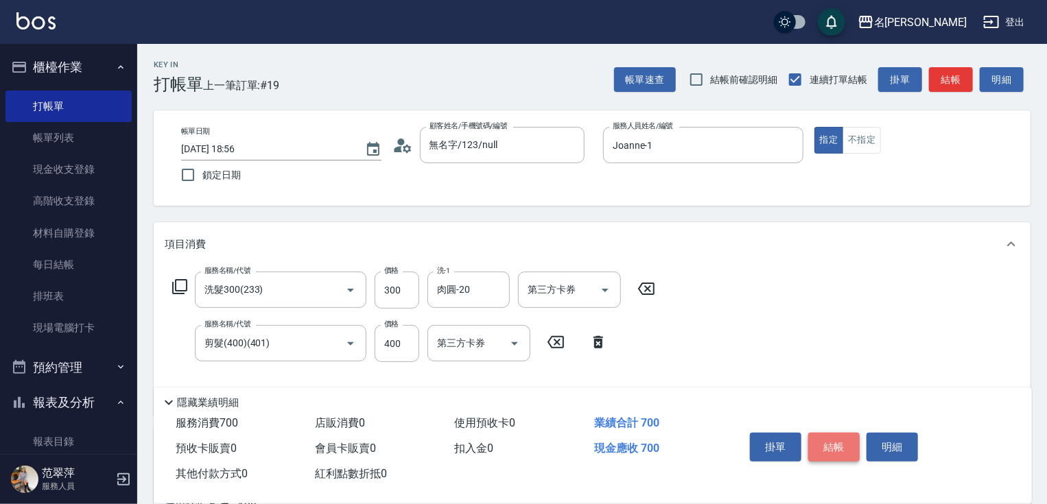
click at [835, 441] on button "結帳" at bounding box center [834, 447] width 51 height 29
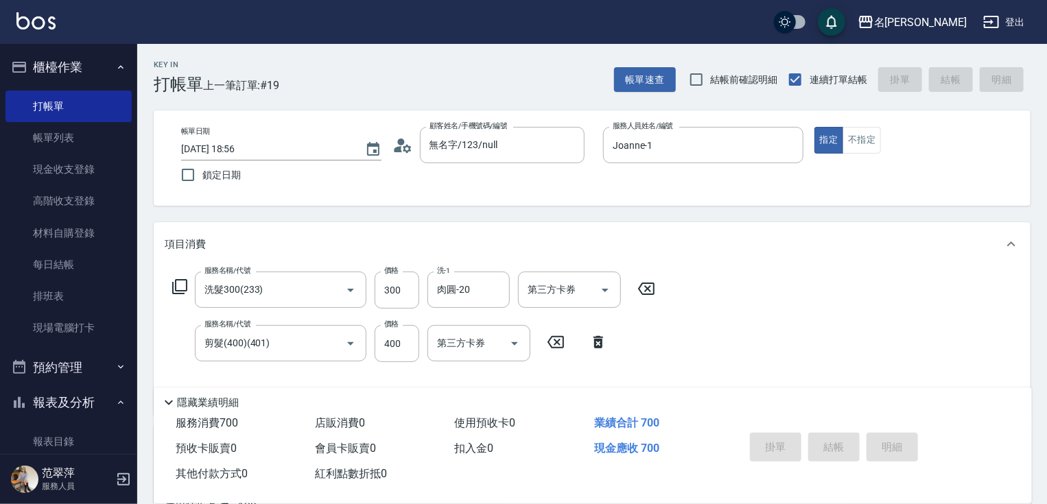
type input "[DATE] 18:57"
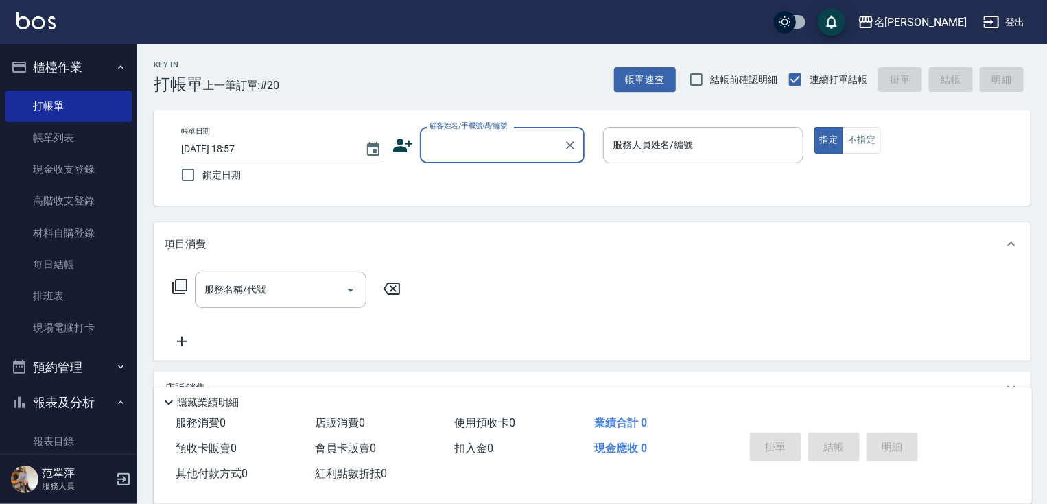
click at [488, 163] on div "顧客姓名/手機號碼/編號" at bounding box center [502, 145] width 165 height 36
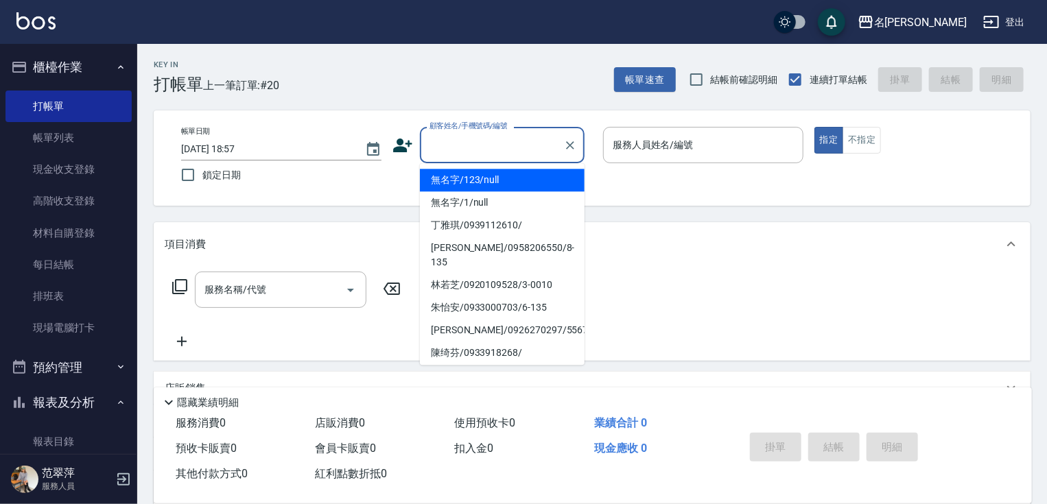
click at [492, 180] on li "無名字/123/null" at bounding box center [502, 180] width 165 height 23
type input "無名字/123/null"
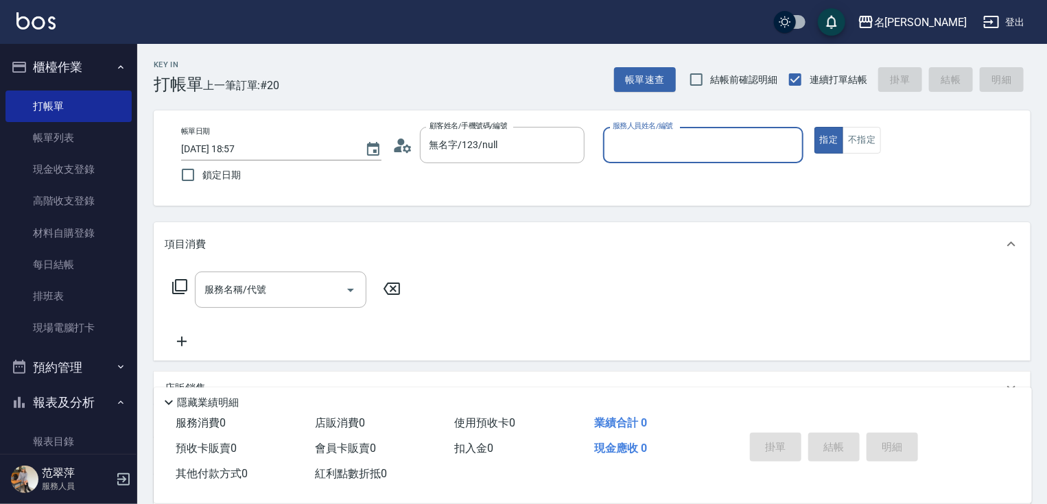
click at [626, 145] on input "服務人員姓名/編號" at bounding box center [704, 145] width 188 height 24
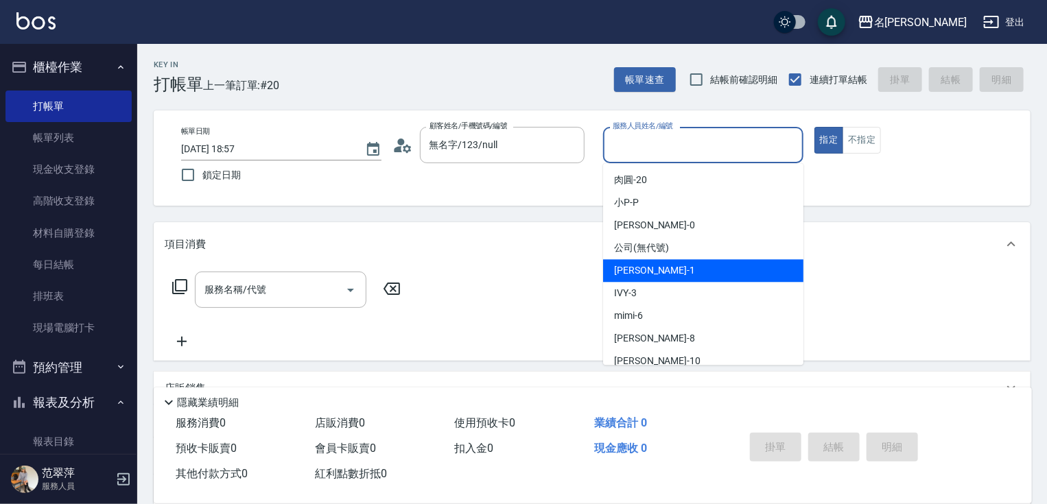
drag, startPoint x: 643, startPoint y: 261, endPoint x: 706, endPoint y: 210, distance: 81.0
click at [645, 259] on ul "肉圓 -20 小P -P [PERSON_NAME] -0 公司 (無代號) [PERSON_NAME] -1 IVY -3 mimi -6 曉容 -8 [P…" at bounding box center [703, 264] width 200 height 202
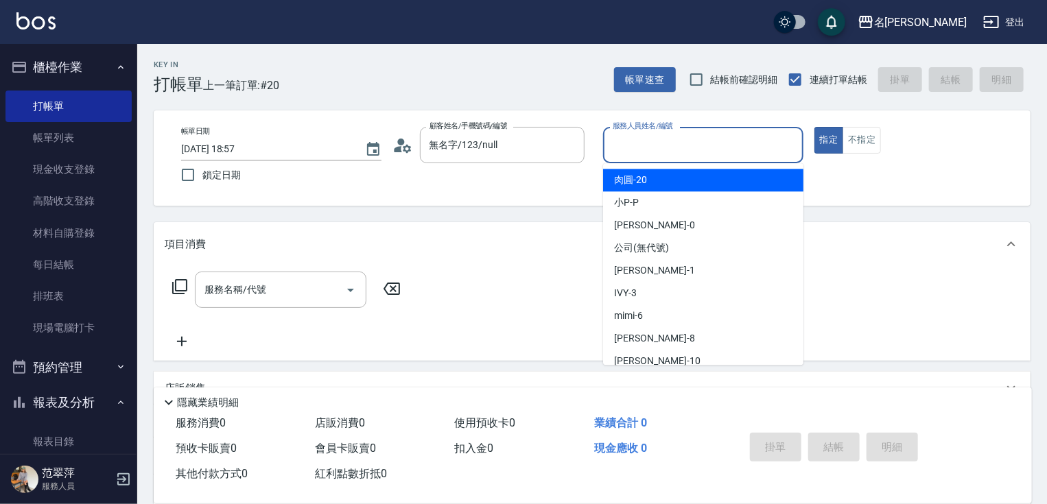
click at [646, 146] on input "服務人員姓名/編號" at bounding box center [704, 145] width 188 height 24
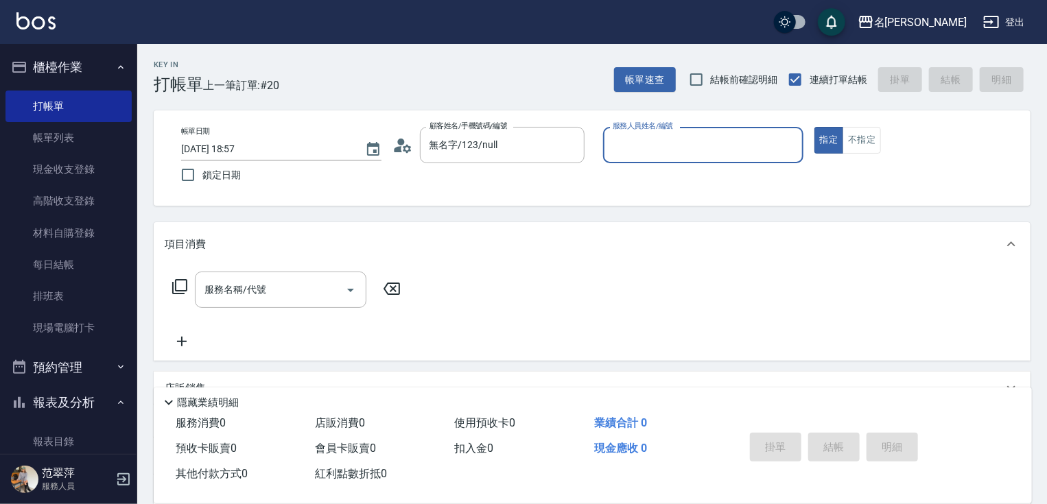
click at [634, 150] on input "服務人員姓名/編號" at bounding box center [704, 145] width 188 height 24
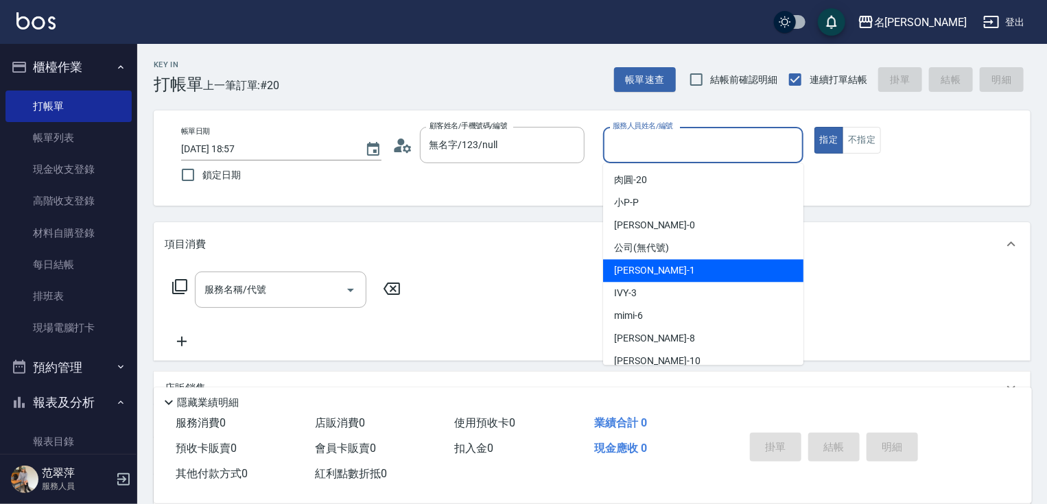
click at [650, 268] on span "[PERSON_NAME] -1" at bounding box center [654, 271] width 81 height 14
type input "Joanne-1"
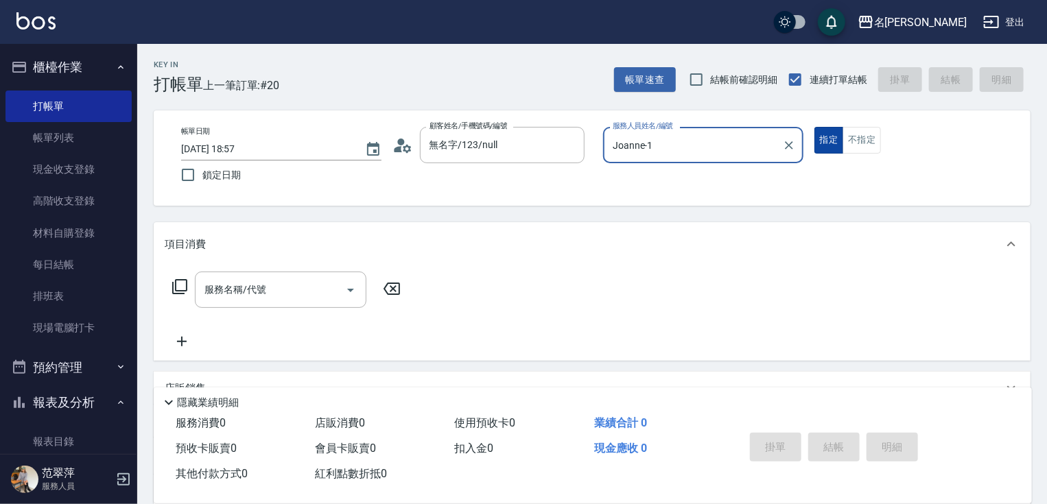
click at [830, 147] on button "指定" at bounding box center [830, 140] width 30 height 27
click at [181, 283] on icon at bounding box center [180, 287] width 16 height 16
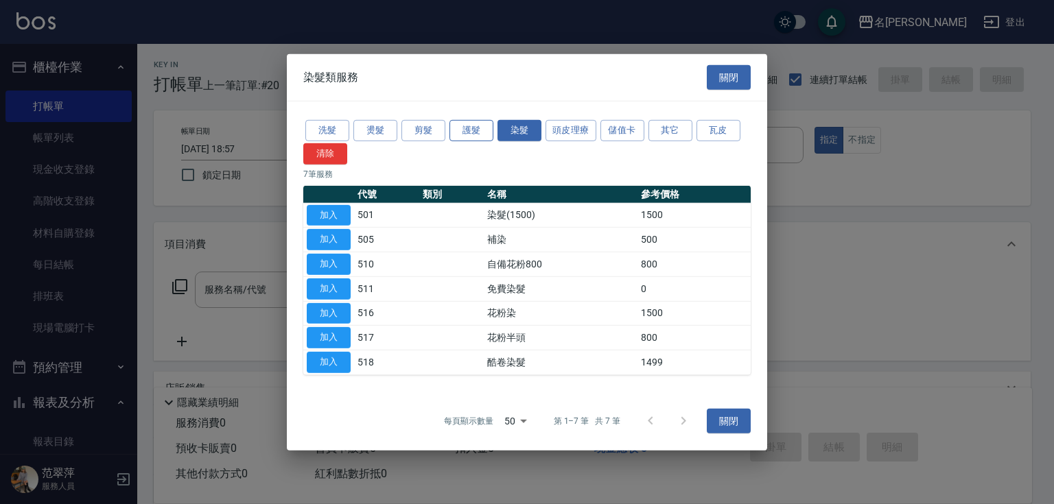
click at [472, 133] on button "護髮" at bounding box center [472, 130] width 44 height 21
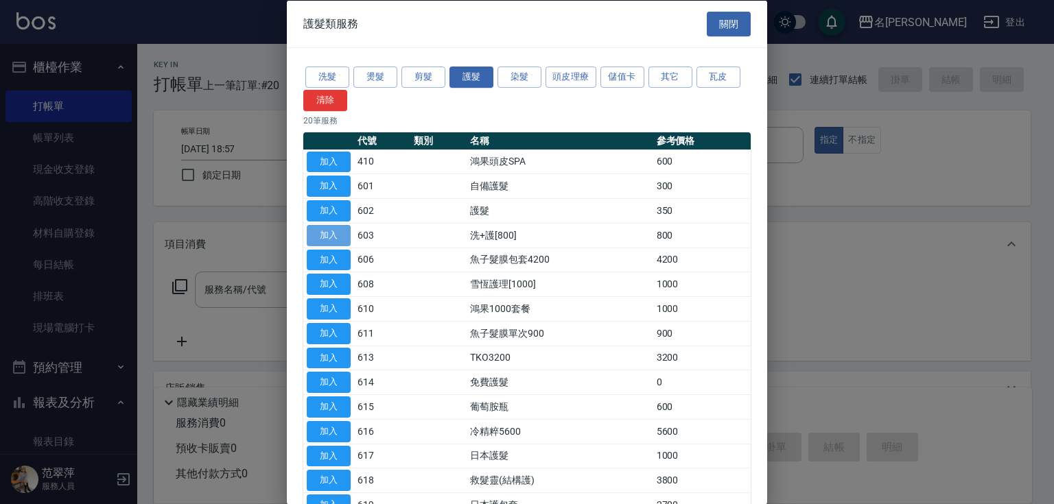
click at [335, 234] on button "加入" at bounding box center [329, 234] width 44 height 21
type input "洗+護[800](603)"
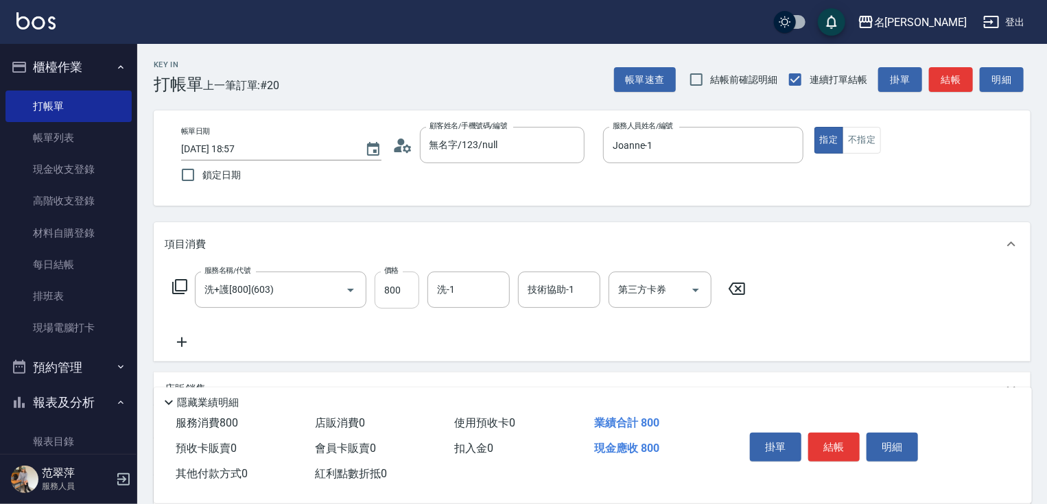
click at [403, 286] on input "800" at bounding box center [397, 290] width 45 height 37
type input "0"
type input "肉圓-20"
click at [817, 437] on button "結帳" at bounding box center [834, 447] width 51 height 29
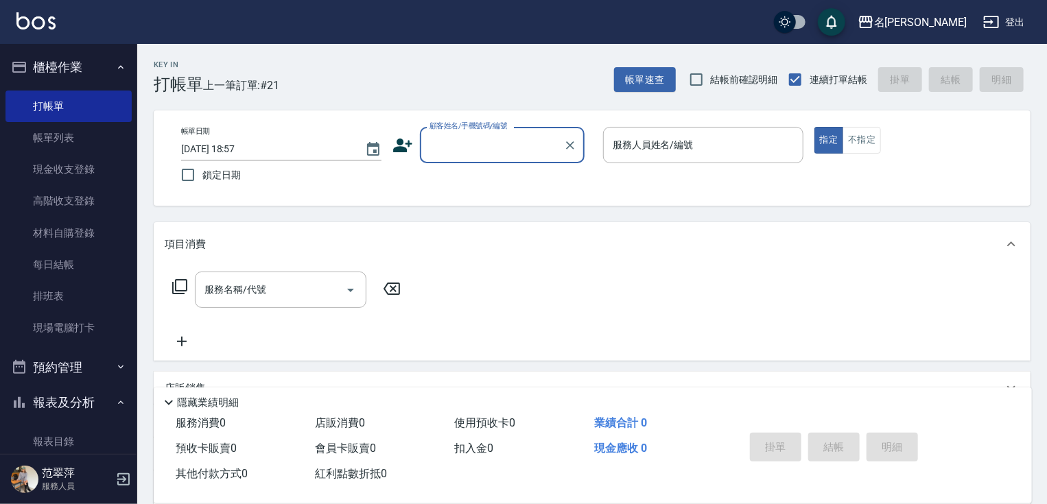
click at [467, 126] on label "顧客姓名/手機號碼/編號" at bounding box center [469, 126] width 78 height 10
click at [467, 133] on input "顧客姓名/手機號碼/編號" at bounding box center [492, 145] width 132 height 24
click at [483, 146] on input "顧客姓名/手機號碼/編號" at bounding box center [492, 145] width 132 height 24
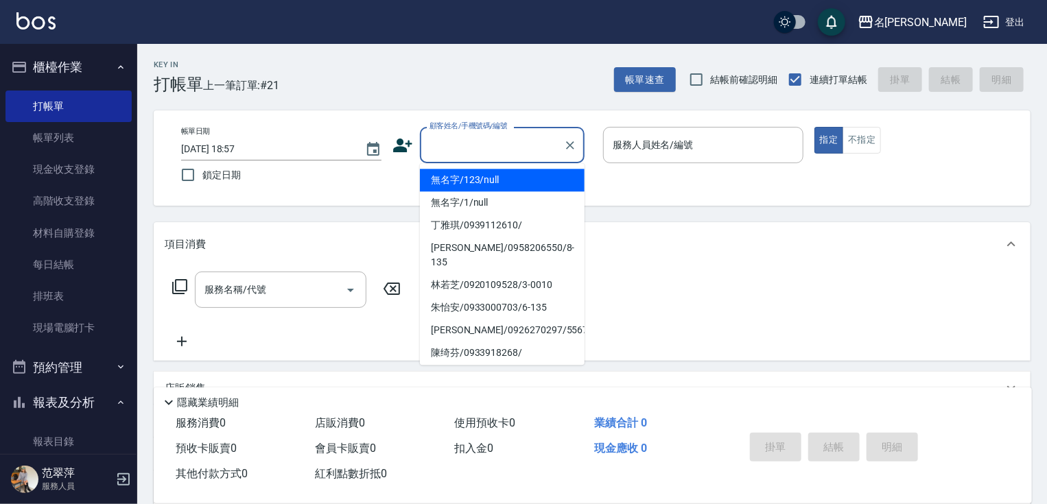
click at [482, 178] on li "無名字/123/null" at bounding box center [502, 180] width 165 height 23
type input "無名字/123/null"
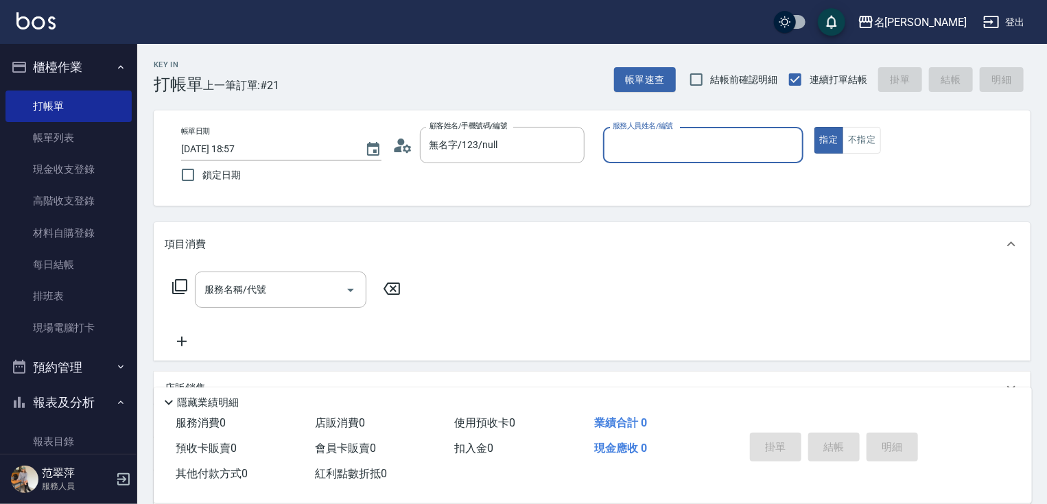
click at [625, 139] on input "服務人員姓名/編號" at bounding box center [704, 145] width 188 height 24
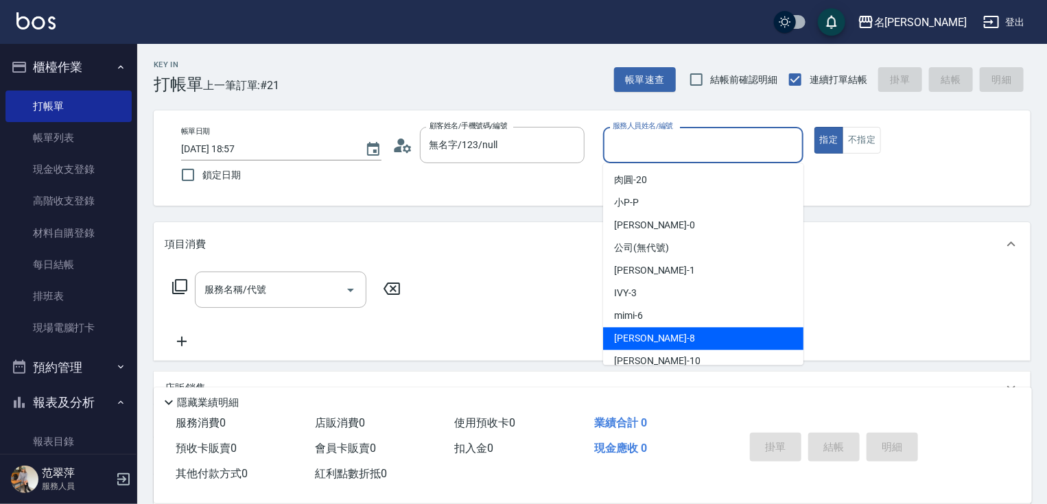
click at [658, 347] on div "曉容 -8" at bounding box center [703, 338] width 200 height 23
type input "曉容-8"
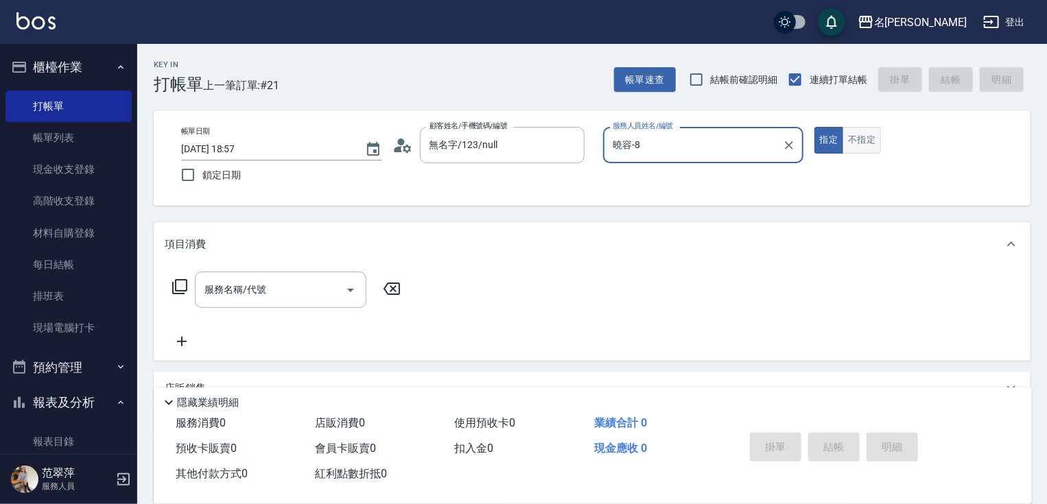
click at [851, 143] on button "不指定" at bounding box center [862, 140] width 38 height 27
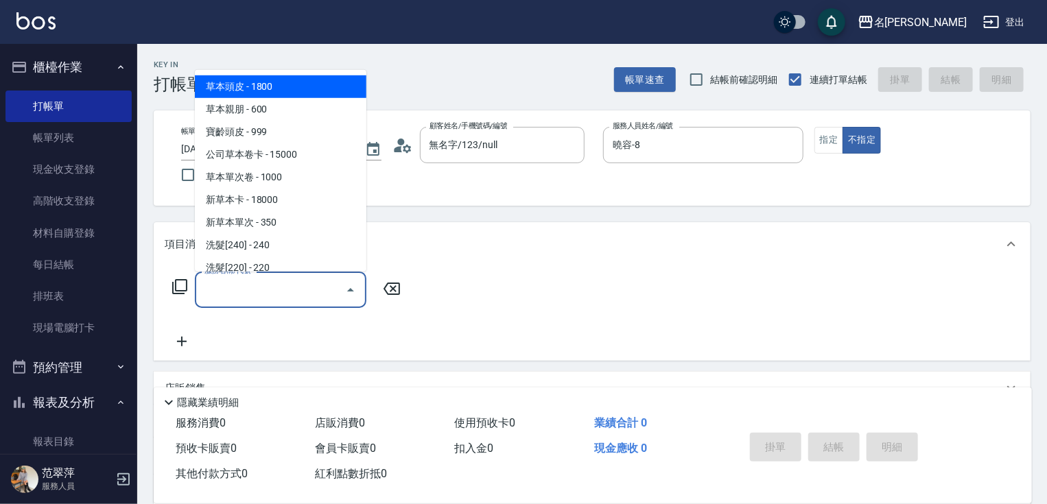
click at [279, 288] on input "服務名稱/代號" at bounding box center [270, 290] width 139 height 24
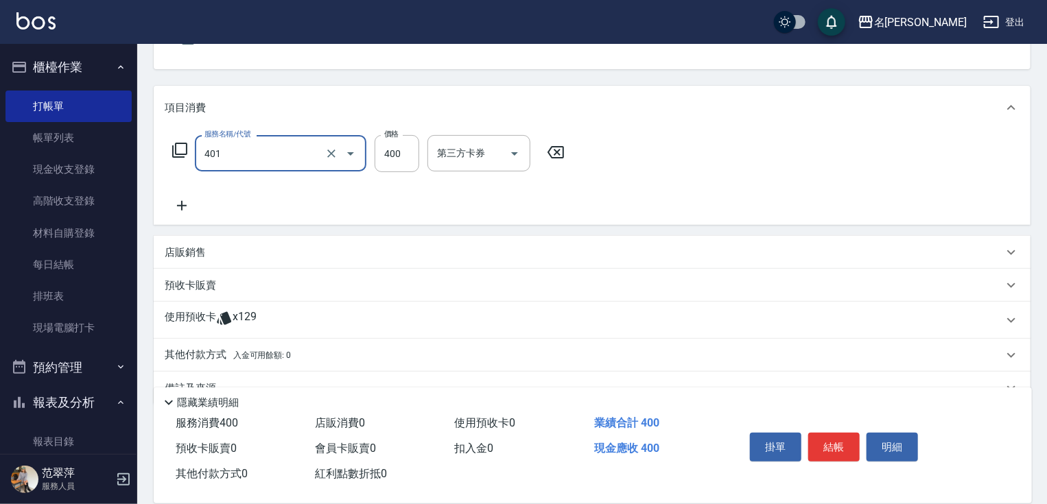
scroll to position [167, 0]
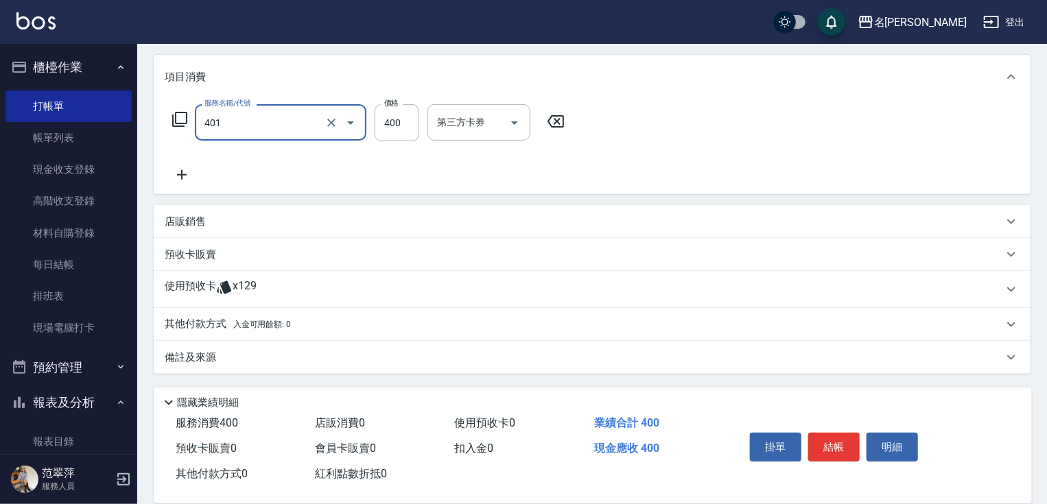
type input "剪髮(400)(401)"
click at [206, 331] on p "其他付款方式 入金可用餘額: 0" at bounding box center [228, 324] width 126 height 15
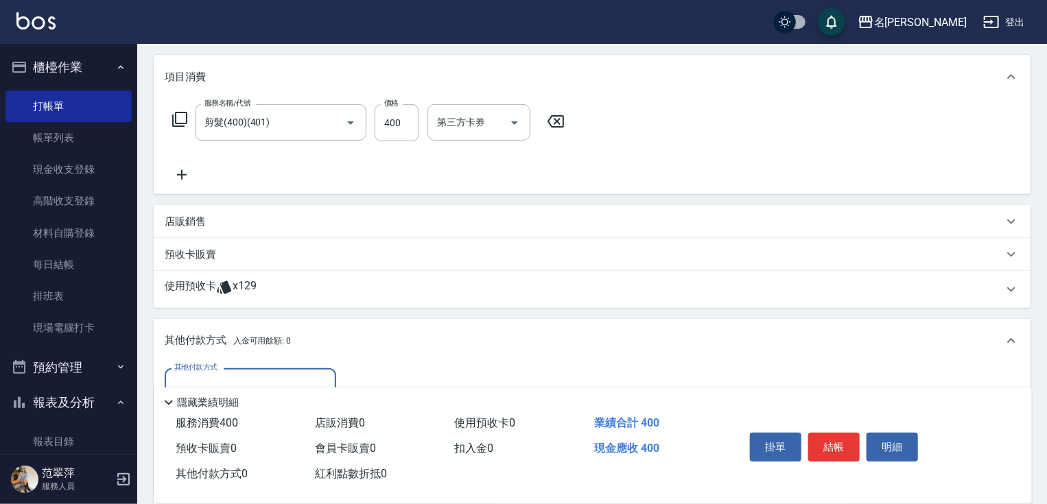
scroll to position [0, 0]
click at [227, 382] on input "其他付款方式" at bounding box center [250, 387] width 159 height 24
click at [243, 435] on span "信用卡" at bounding box center [251, 444] width 172 height 23
type input "信用卡"
click at [356, 375] on input "0" at bounding box center [396, 387] width 103 height 37
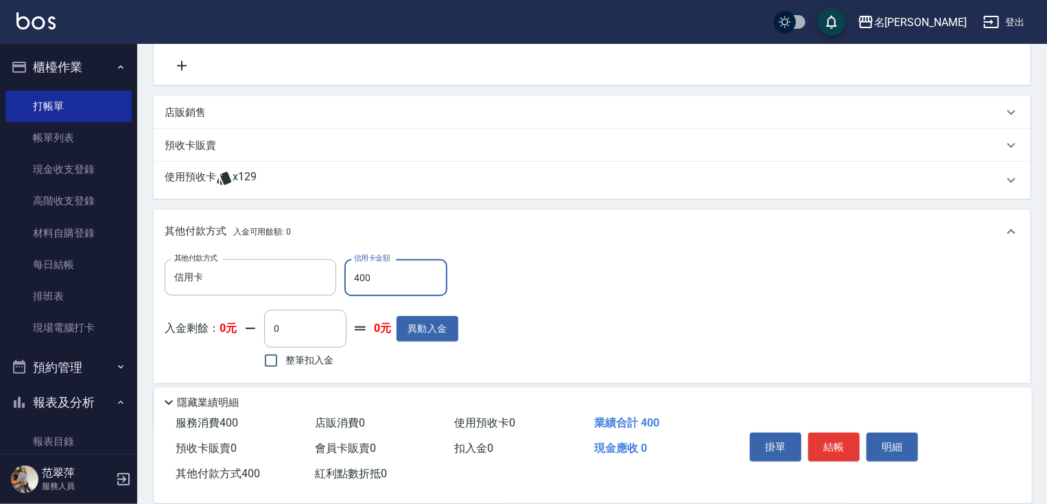
scroll to position [277, 0]
type input "400"
click at [846, 439] on button "結帳" at bounding box center [834, 447] width 51 height 29
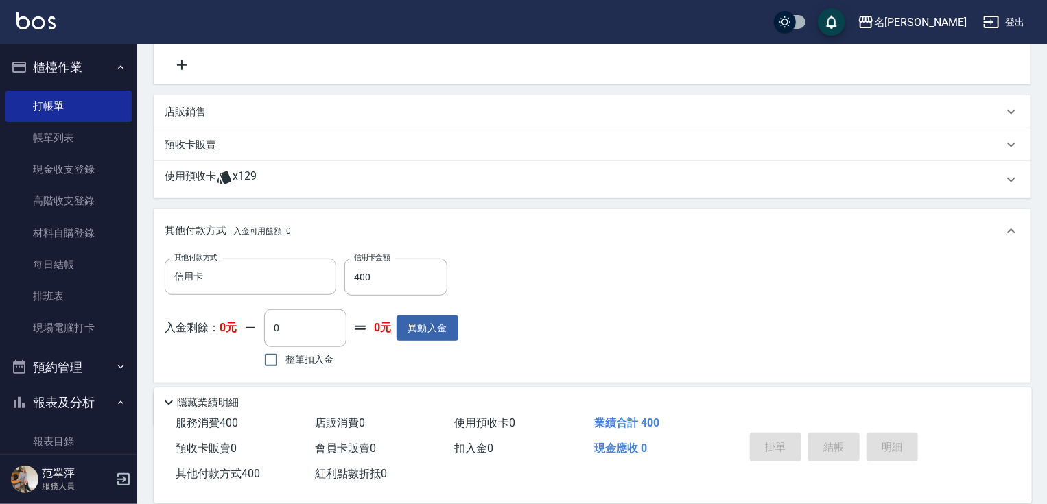
type input "[DATE] 18:58"
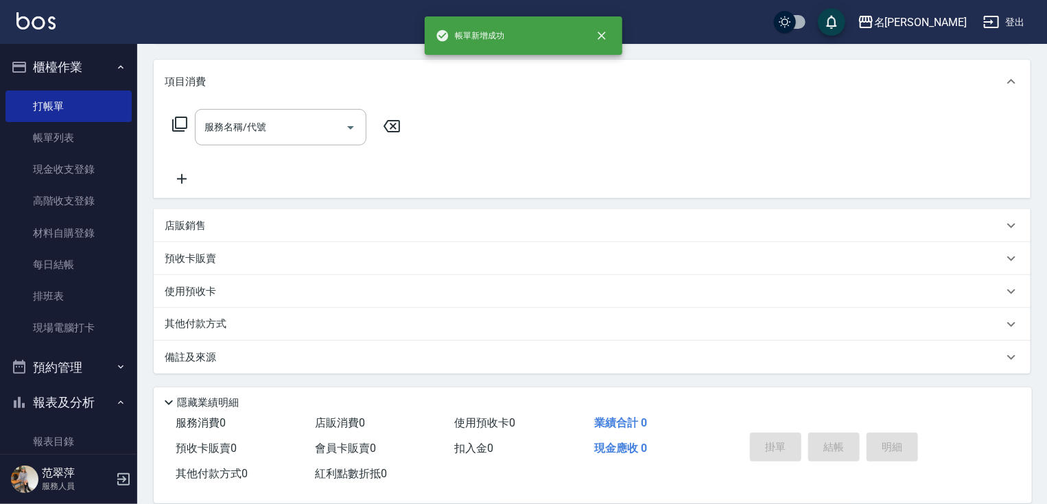
scroll to position [0, 0]
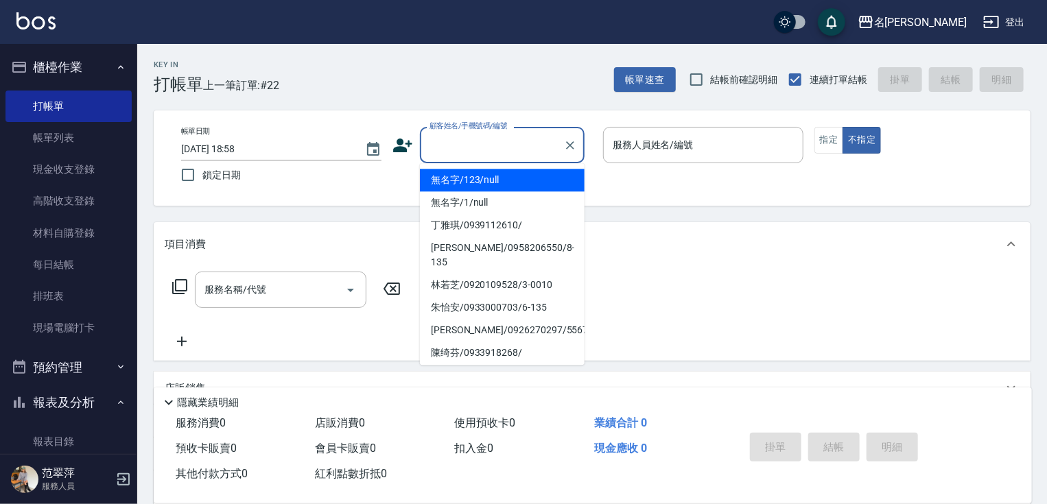
click at [460, 147] on input "顧客姓名/手機號碼/編號" at bounding box center [492, 145] width 132 height 24
click at [473, 177] on li "無名字/123/null" at bounding box center [502, 180] width 165 height 23
type input "無名字/123/null"
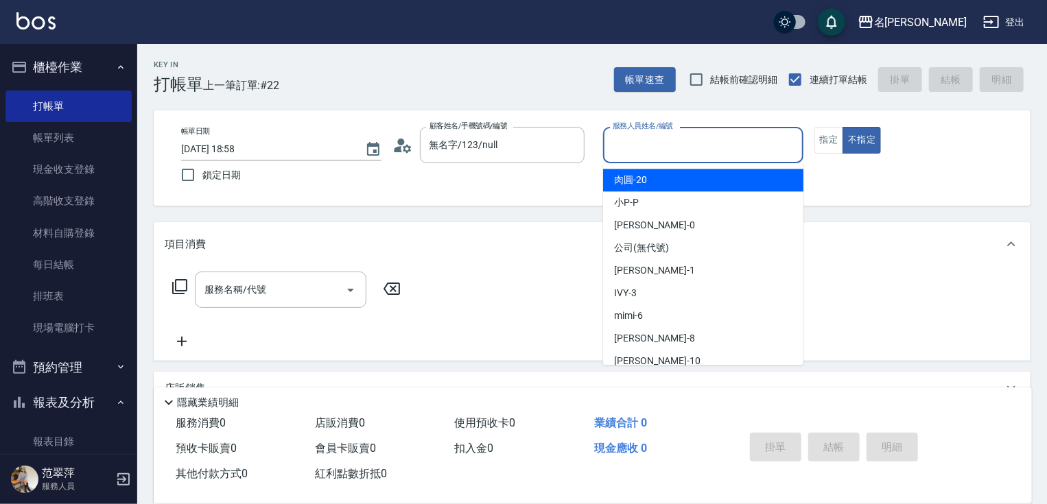
click at [629, 148] on input "服務人員姓名/編號" at bounding box center [704, 145] width 188 height 24
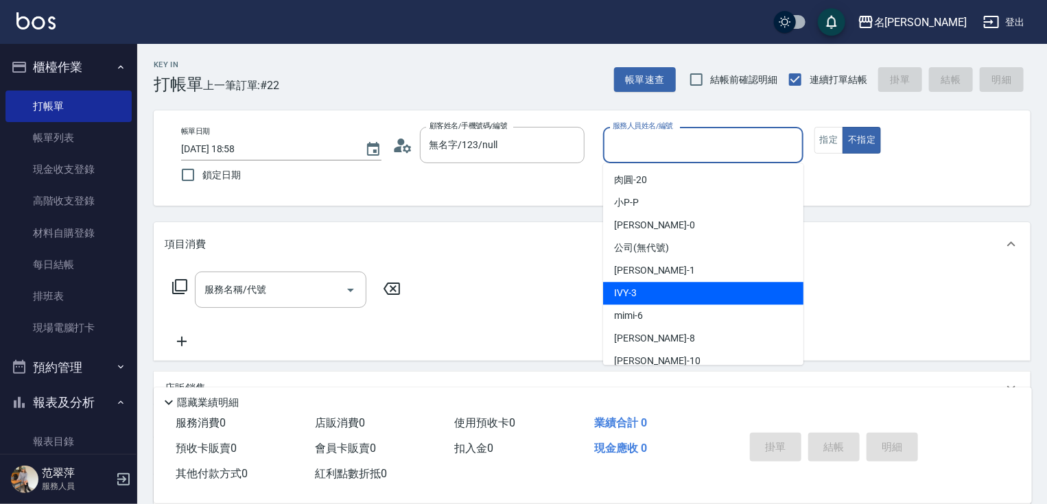
click at [648, 297] on div "IVY -3" at bounding box center [703, 293] width 200 height 23
type input "IVY-3"
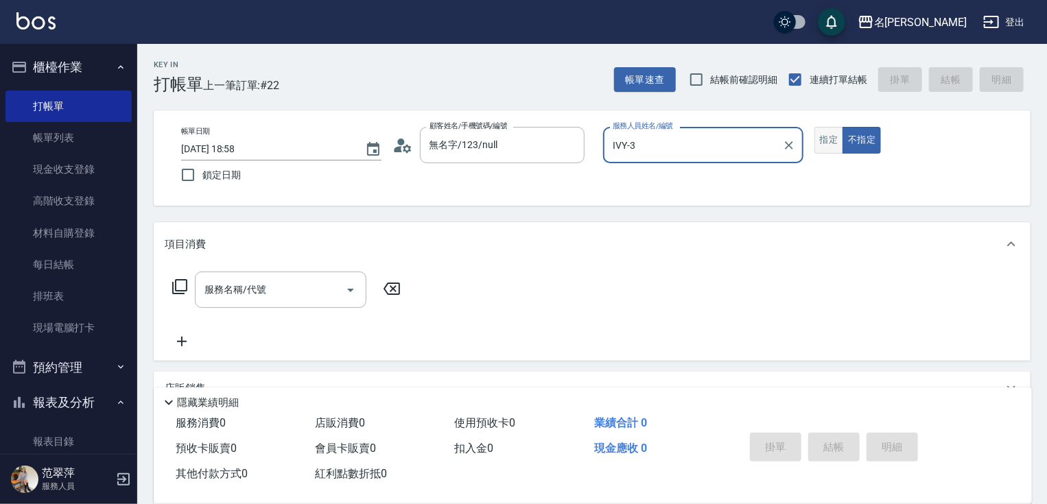
click at [830, 148] on button "指定" at bounding box center [830, 140] width 30 height 27
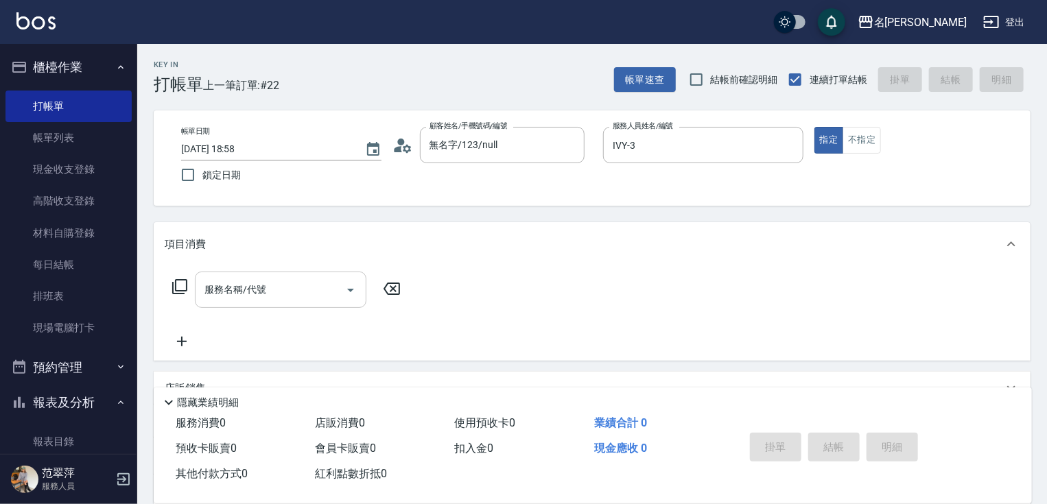
click at [303, 297] on input "服務名稱/代號" at bounding box center [270, 290] width 139 height 24
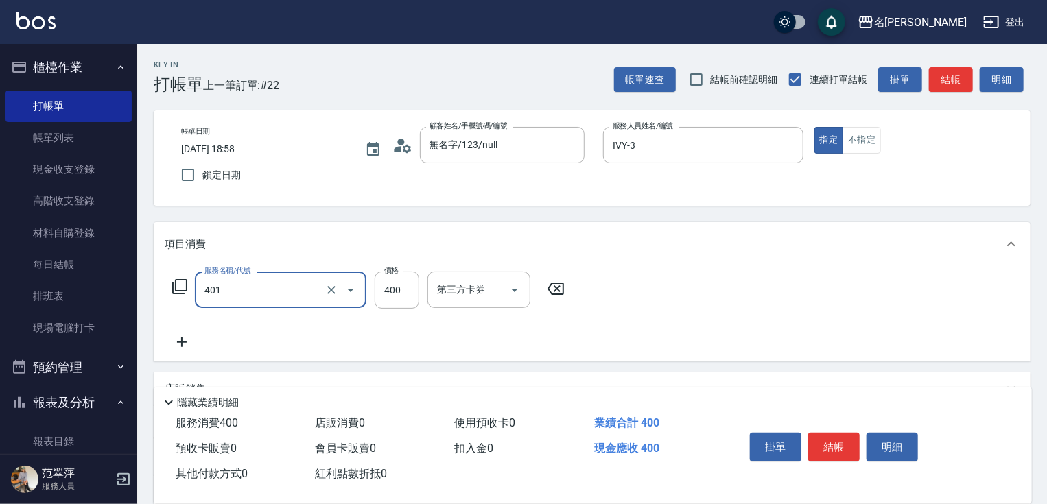
type input "剪髮(400)(401)"
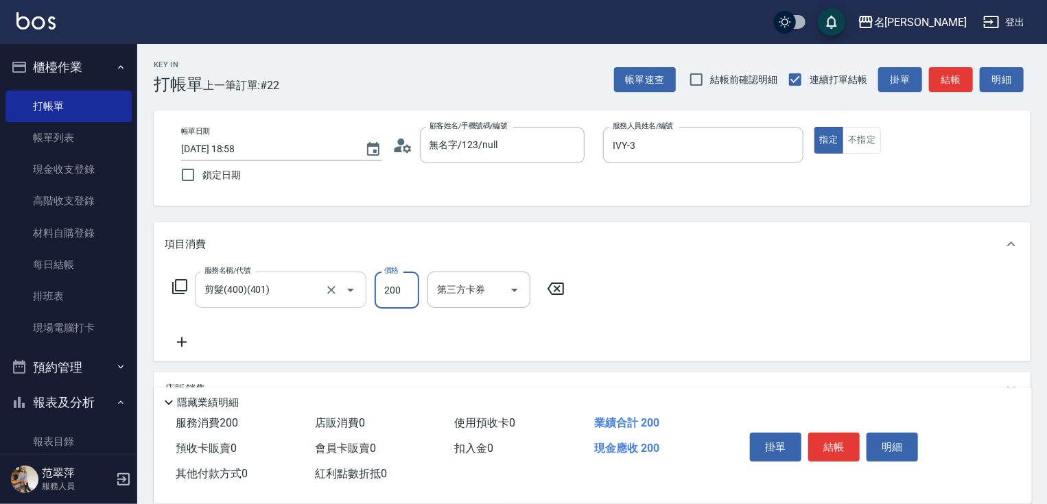
type input "200"
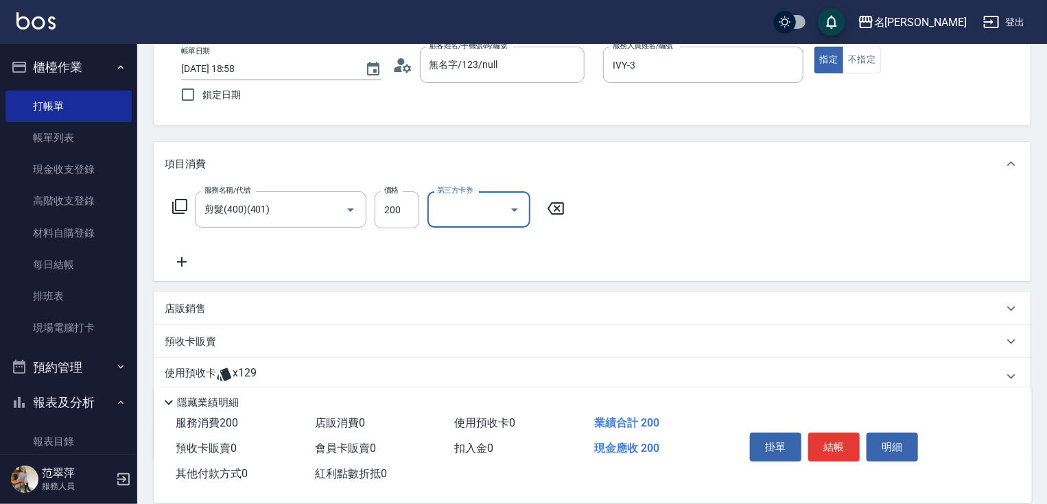
scroll to position [163, 0]
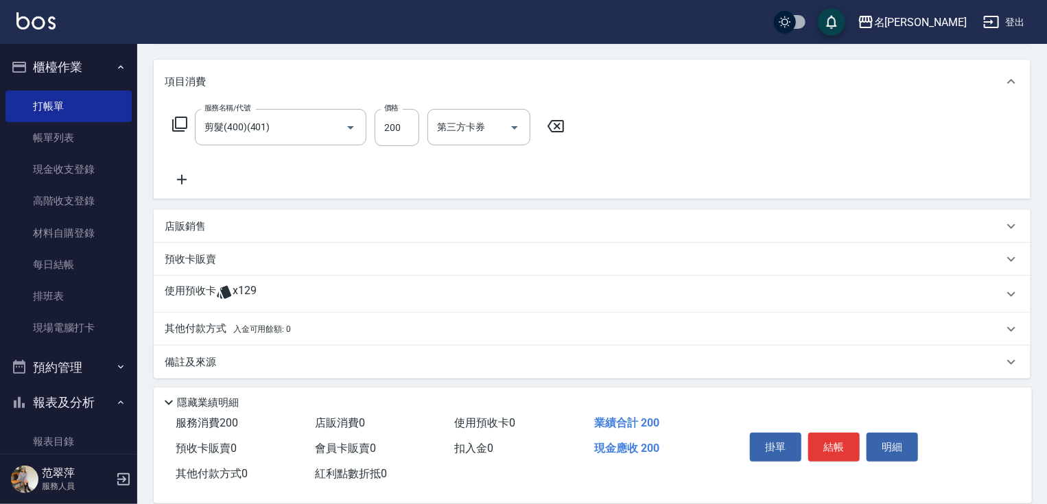
click at [183, 178] on icon at bounding box center [182, 180] width 34 height 16
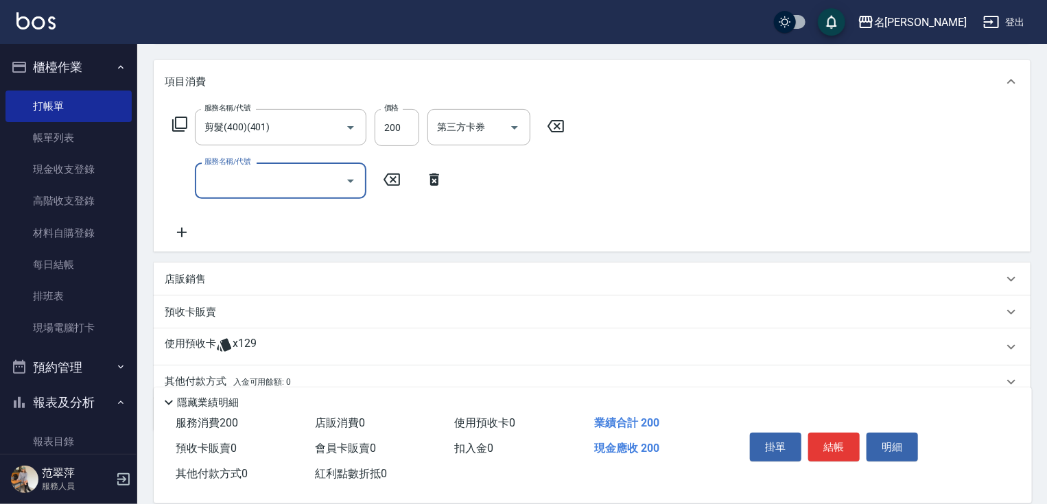
click at [176, 124] on icon at bounding box center [179, 124] width 15 height 15
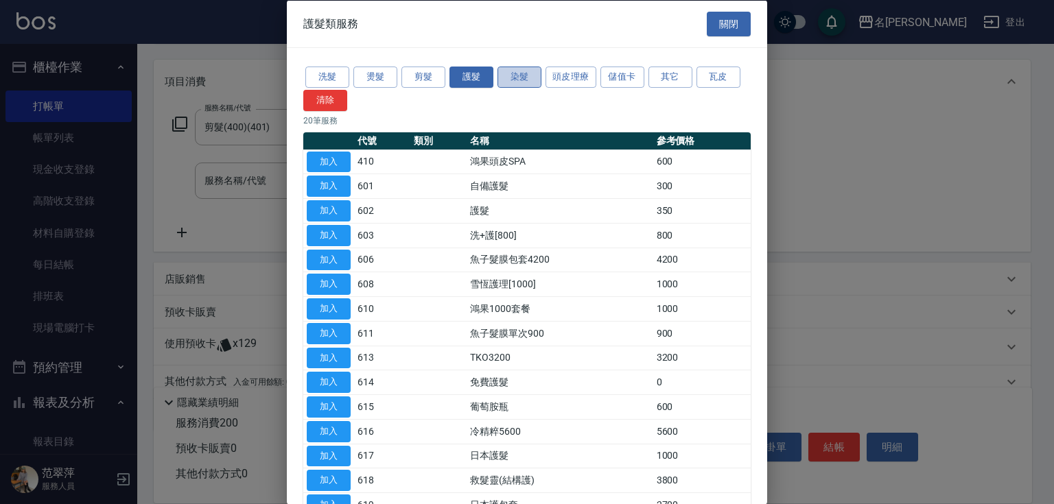
click at [519, 74] on button "染髮" at bounding box center [520, 77] width 44 height 21
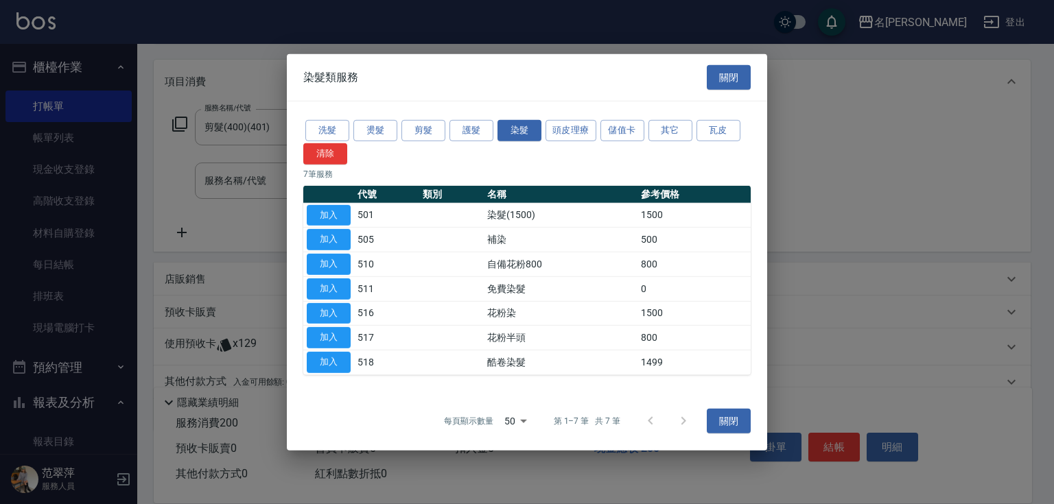
click at [321, 209] on button "加入" at bounding box center [329, 215] width 44 height 21
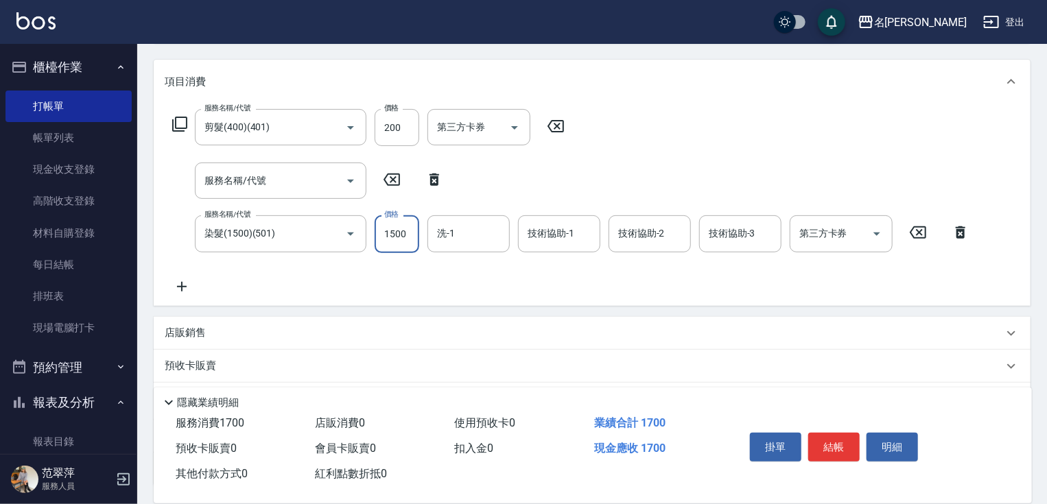
click at [396, 232] on input "1500" at bounding box center [397, 234] width 45 height 37
type input "2900"
type input "IVY-3"
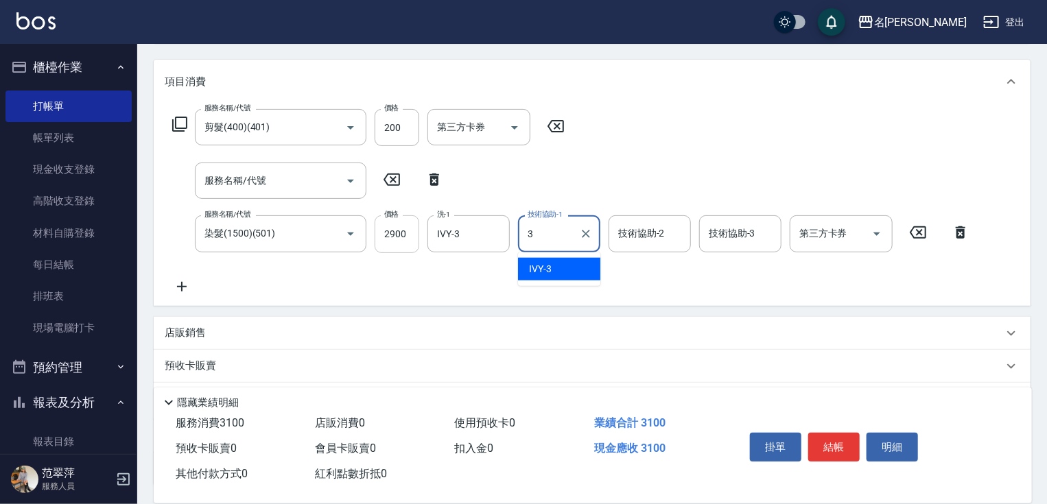
type input "IVY-3"
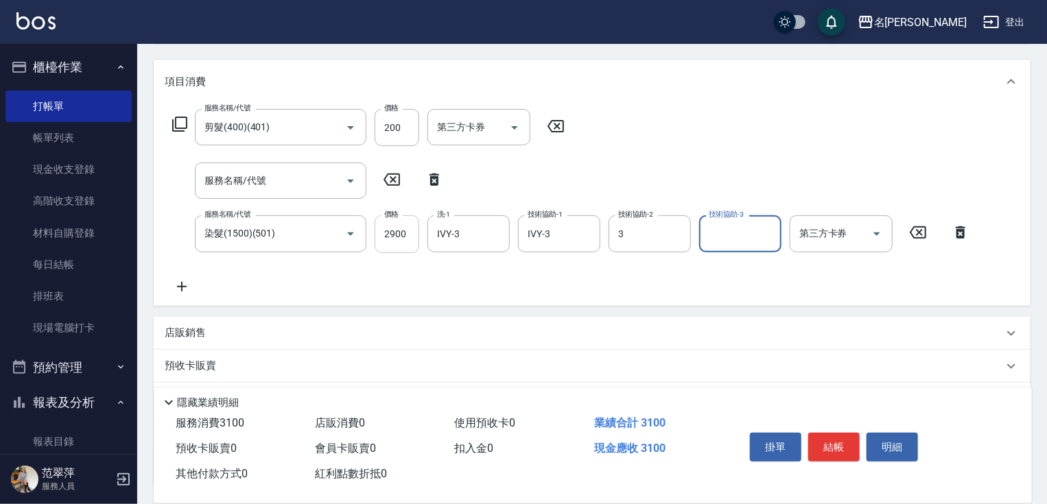
type input "IVY-3"
click at [184, 279] on icon at bounding box center [182, 287] width 34 height 16
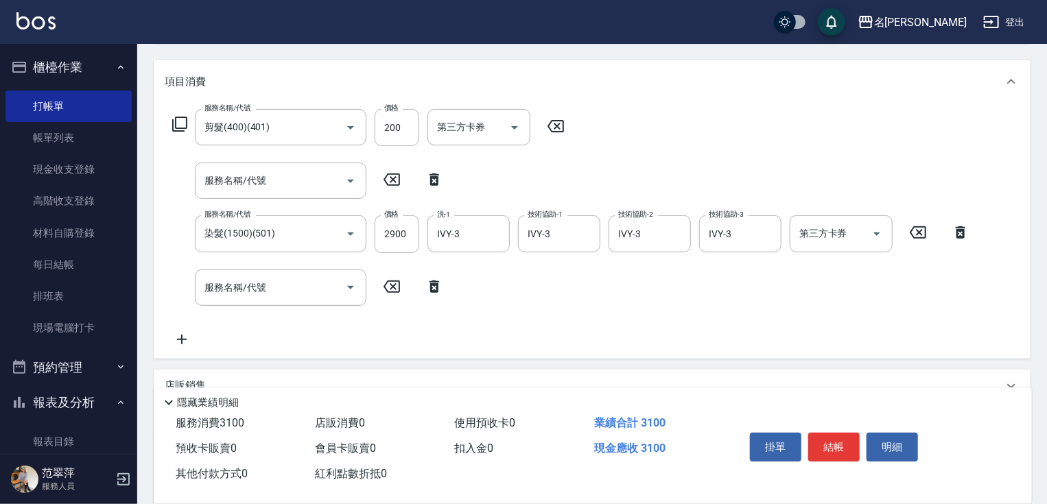
click at [181, 124] on icon at bounding box center [180, 124] width 16 height 16
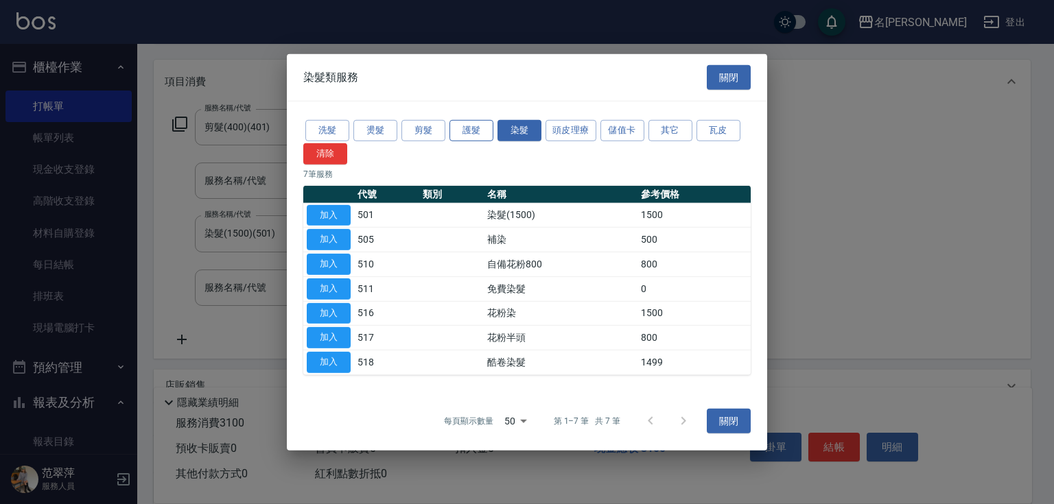
click at [467, 128] on button "護髮" at bounding box center [472, 130] width 44 height 21
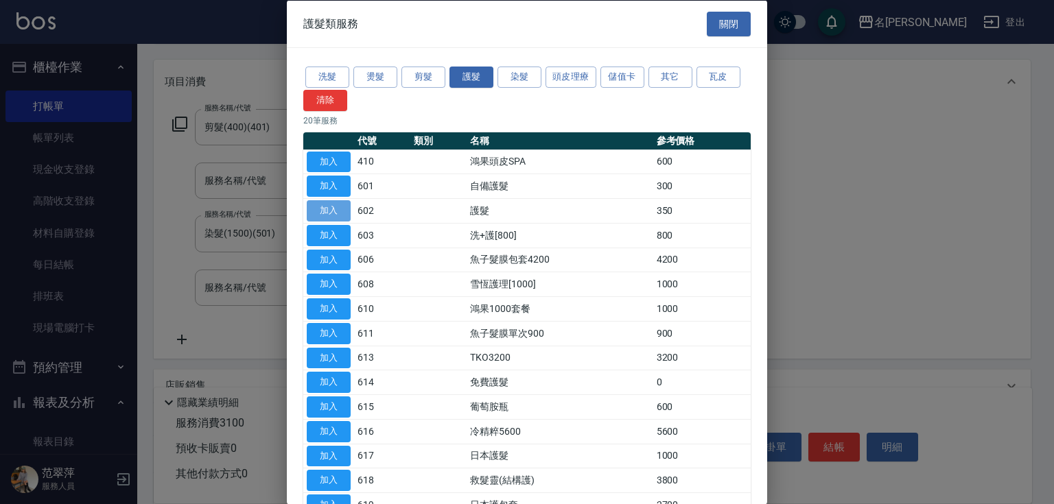
click at [315, 210] on button "加入" at bounding box center [329, 210] width 44 height 21
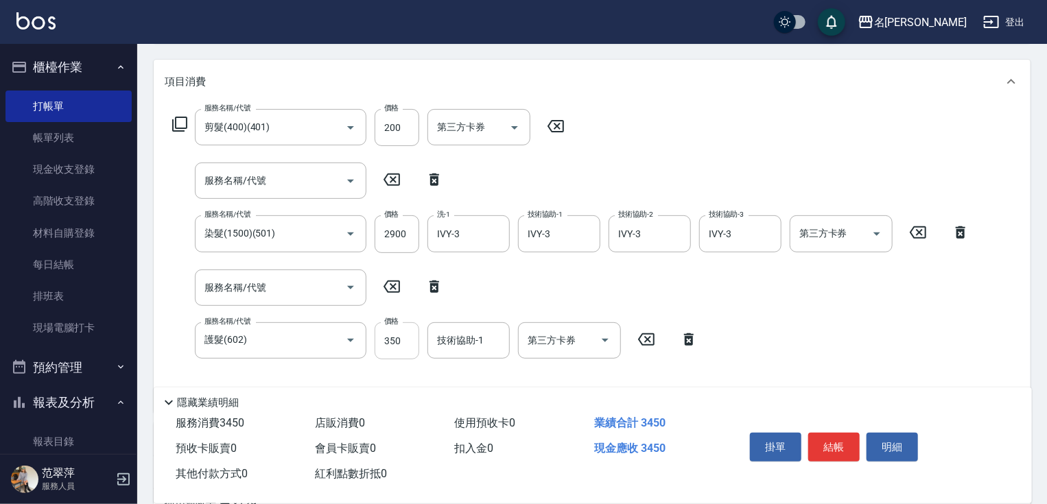
click at [397, 344] on input "350" at bounding box center [397, 341] width 45 height 37
type input "600"
type input "[PERSON_NAME]-18"
click at [843, 452] on button "結帳" at bounding box center [834, 447] width 51 height 29
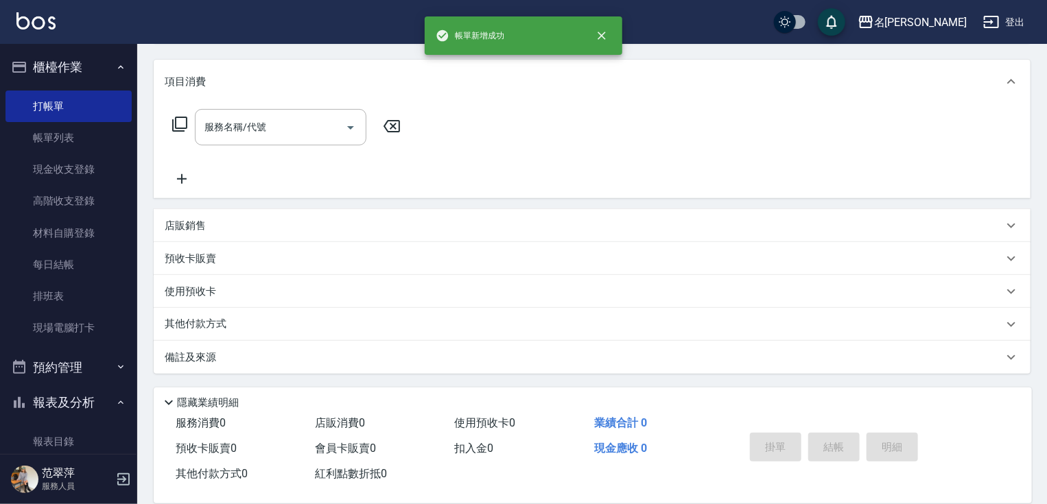
scroll to position [0, 0]
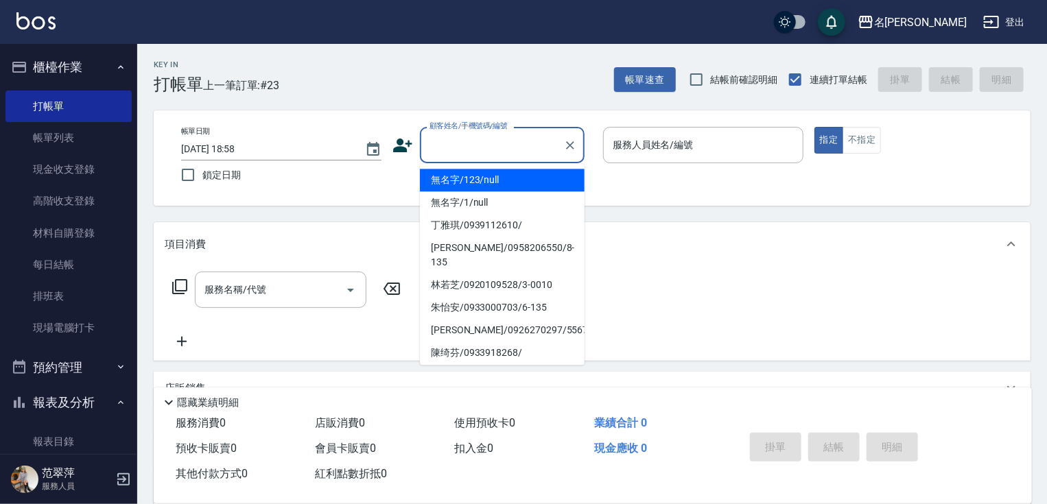
click at [445, 152] on input "顧客姓名/手機號碼/編號" at bounding box center [492, 145] width 132 height 24
click at [446, 178] on li "無名字/123/null" at bounding box center [502, 180] width 165 height 23
type input "無名字/123/null"
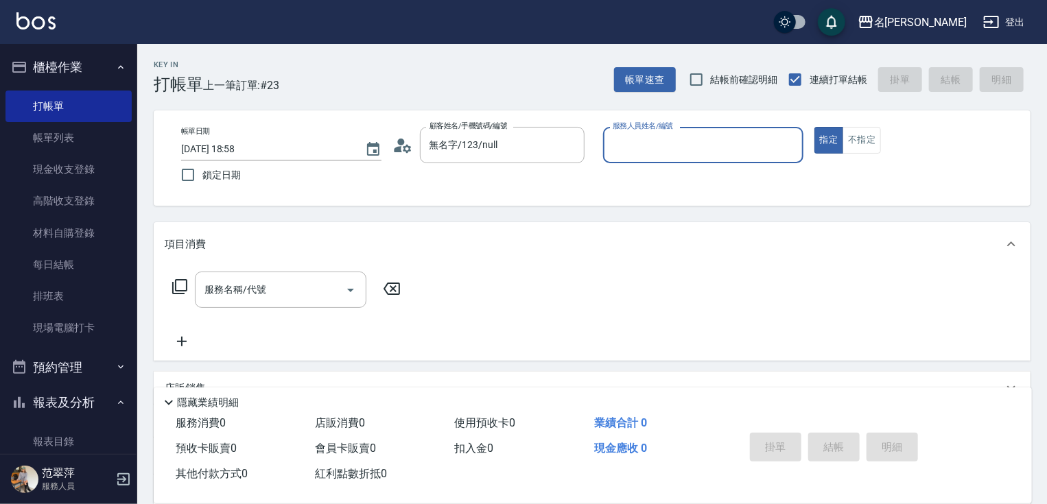
click at [627, 131] on div "服務人員姓名/編號" at bounding box center [703, 145] width 200 height 36
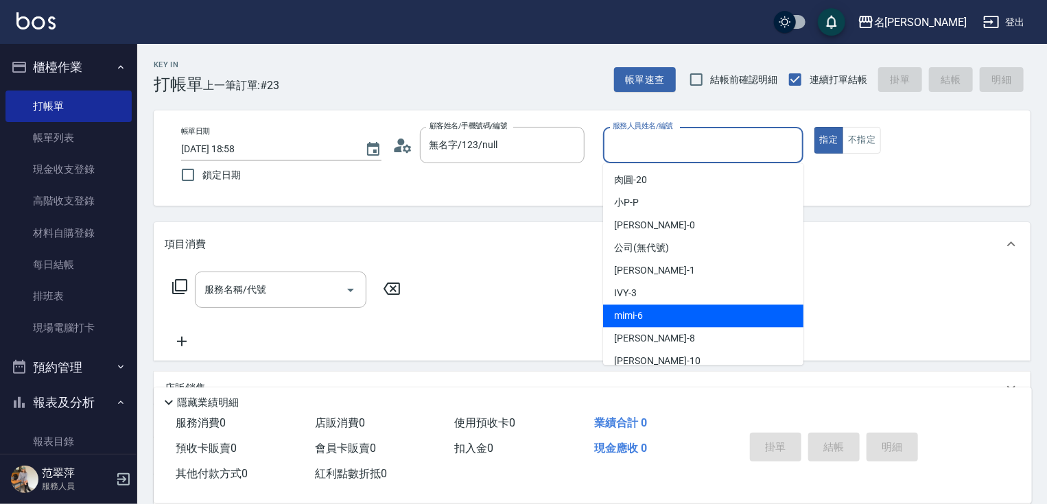
click at [658, 311] on div "mimi -6" at bounding box center [703, 316] width 200 height 23
click at [662, 141] on input "mimi-6" at bounding box center [693, 145] width 167 height 24
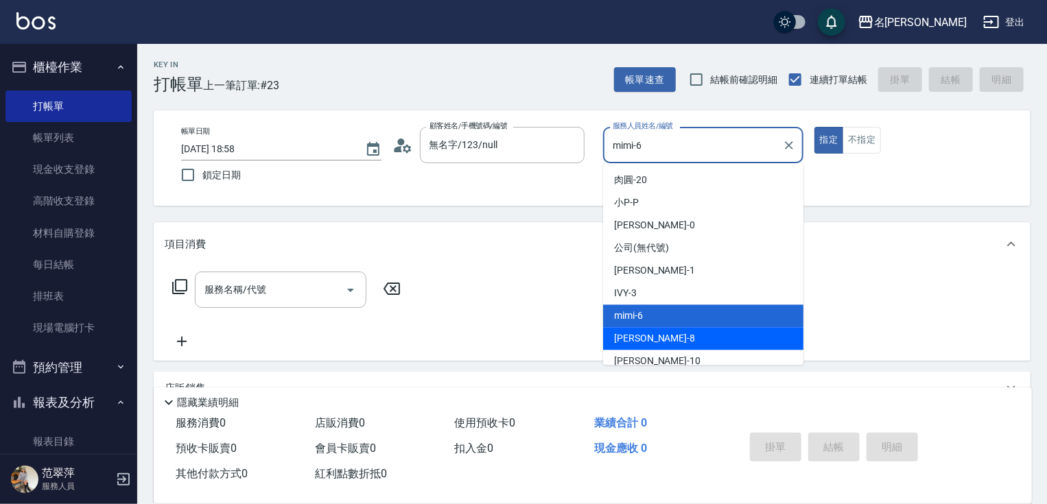
click at [660, 337] on div "曉容 -8" at bounding box center [703, 338] width 200 height 23
type input "曉容-8"
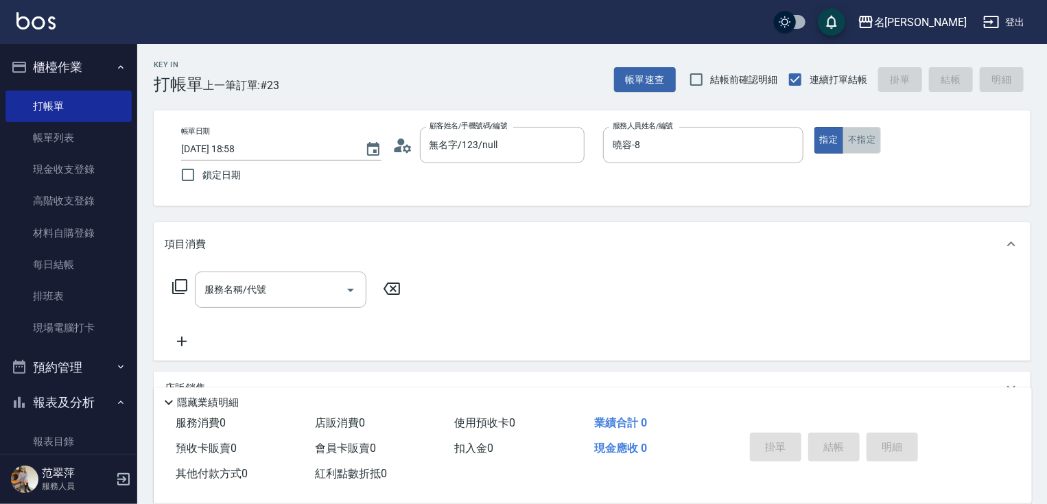
click at [864, 139] on button "不指定" at bounding box center [862, 140] width 38 height 27
click at [257, 297] on input "服務名稱/代號" at bounding box center [270, 290] width 139 height 24
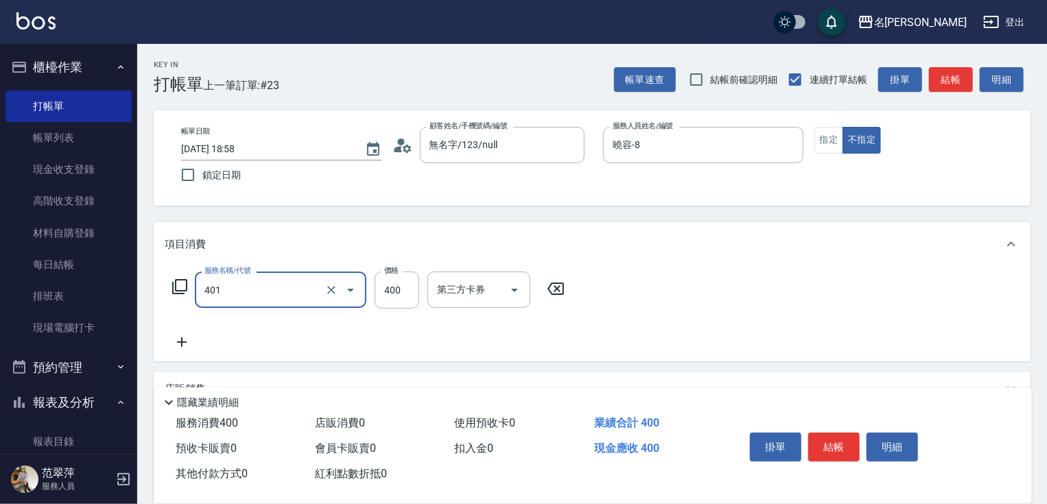
type input "剪髮(400)(401)"
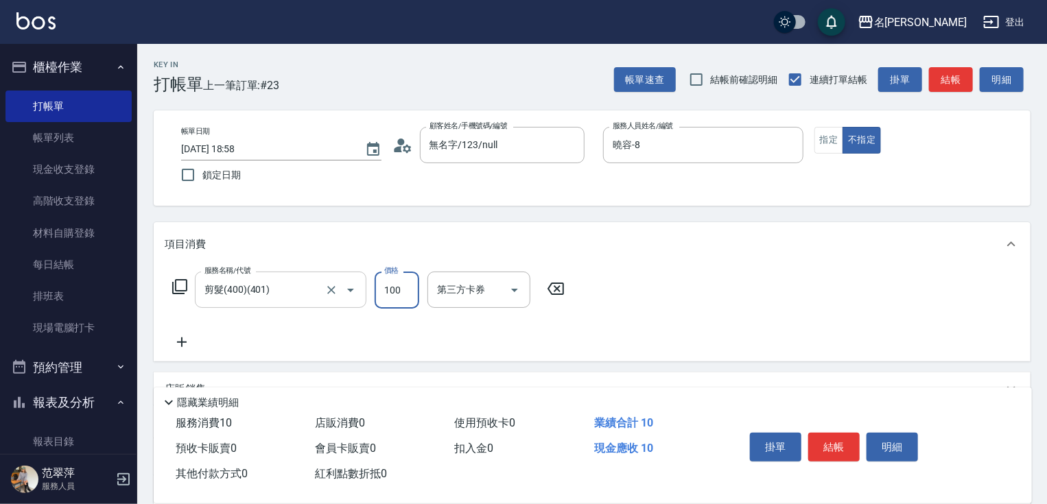
type input "100"
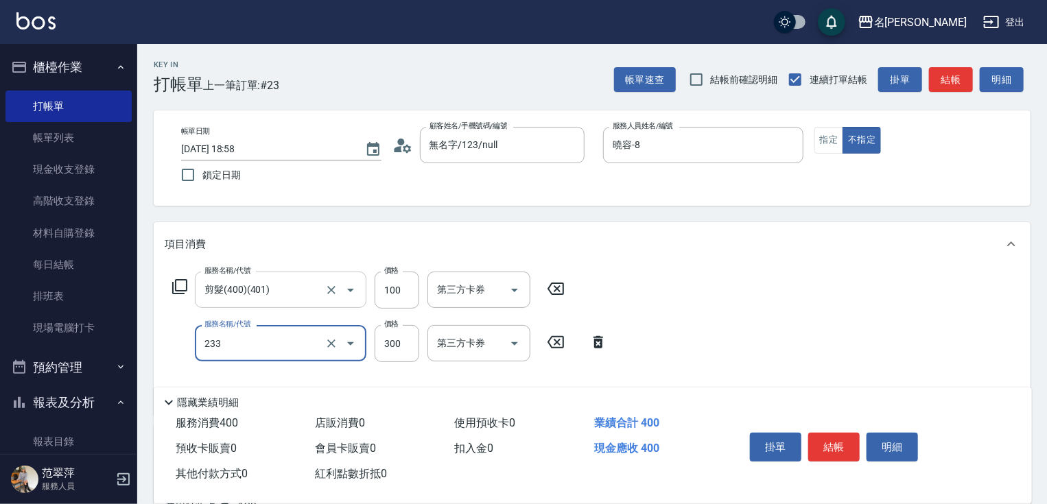
type input "洗髮300(233)"
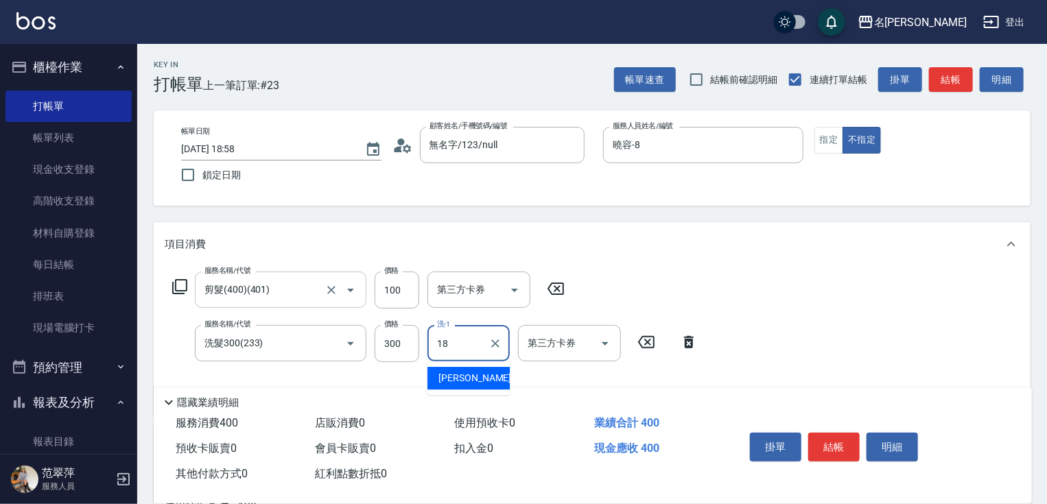
type input "[PERSON_NAME]-18"
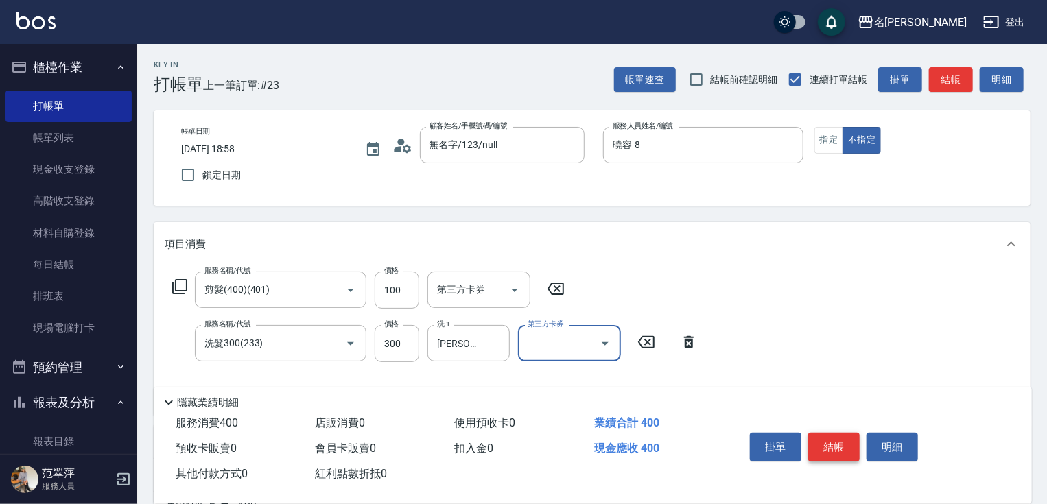
click at [820, 438] on button "結帳" at bounding box center [834, 447] width 51 height 29
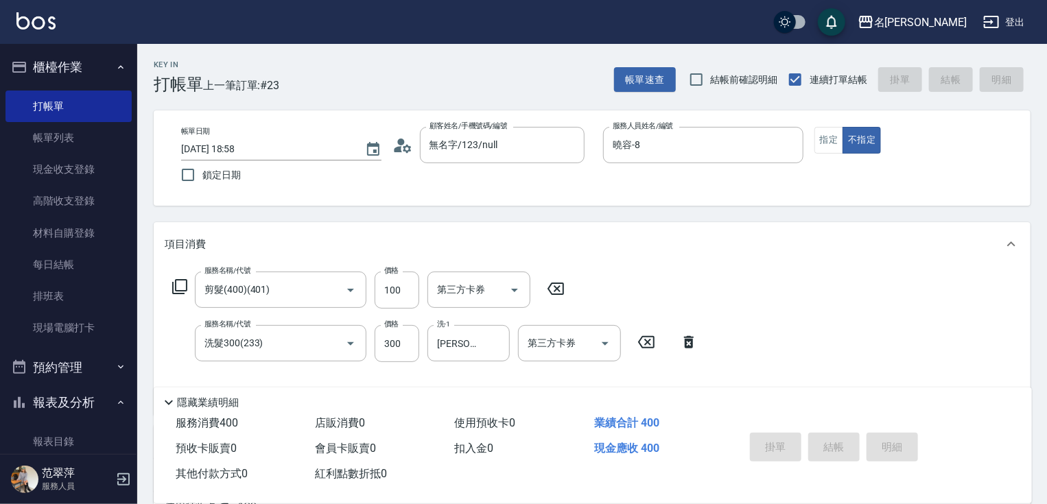
type input "[DATE] 18:59"
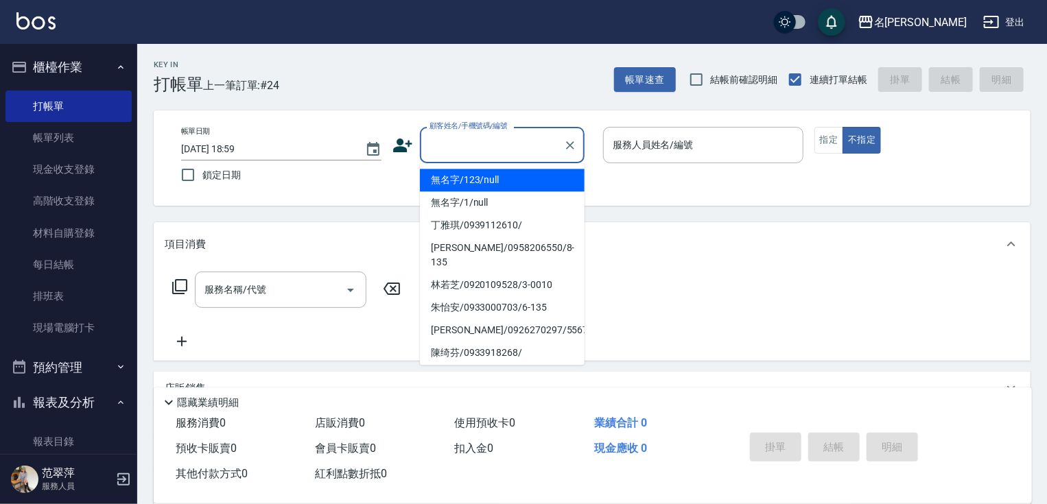
click at [438, 147] on input "顧客姓名/手機號碼/編號" at bounding box center [492, 145] width 132 height 24
click at [465, 178] on li "無名字/123/null" at bounding box center [502, 180] width 165 height 23
type input "無名字/123/null"
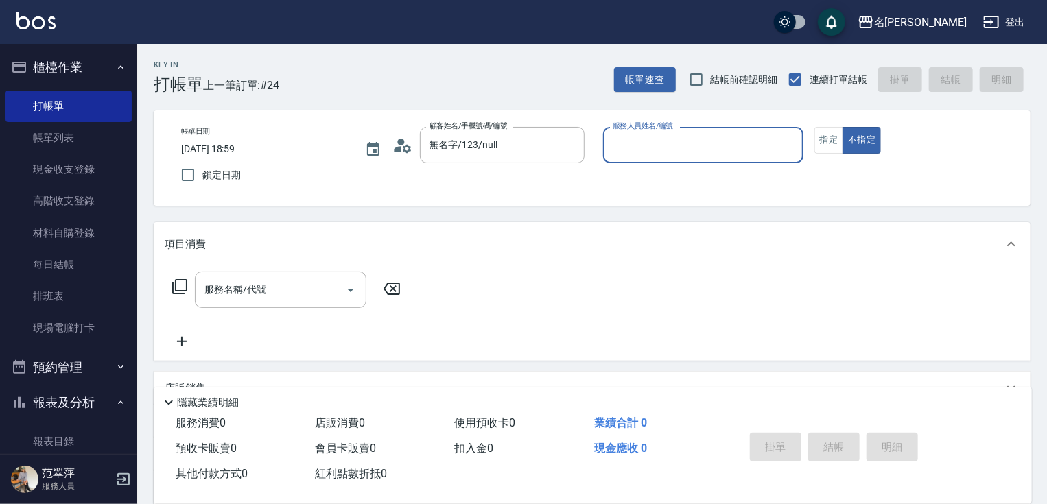
drag, startPoint x: 649, startPoint y: 146, endPoint x: 647, endPoint y: 159, distance: 14.0
click at [649, 145] on input "服務人員姓名/編號" at bounding box center [704, 145] width 188 height 24
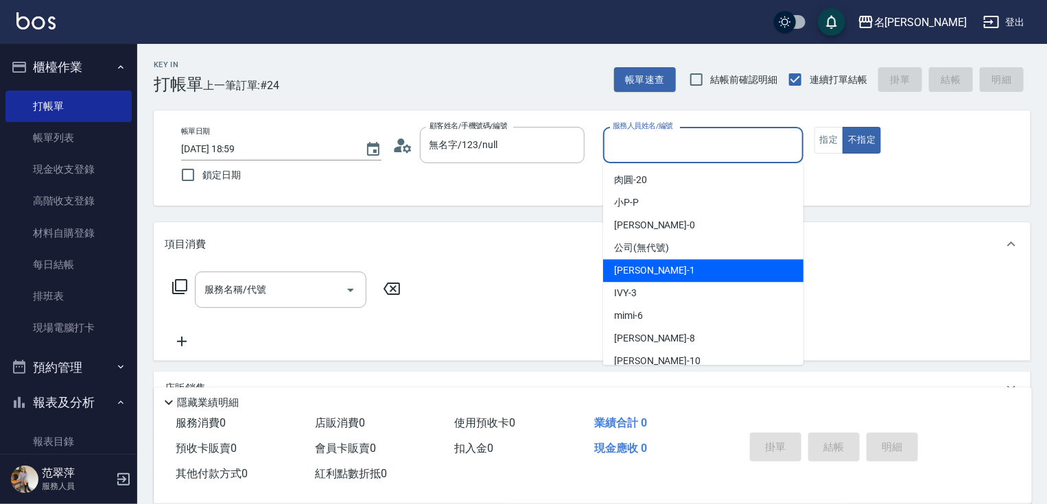
click at [653, 274] on div "[PERSON_NAME] -1" at bounding box center [703, 270] width 200 height 23
type input "Joanne-1"
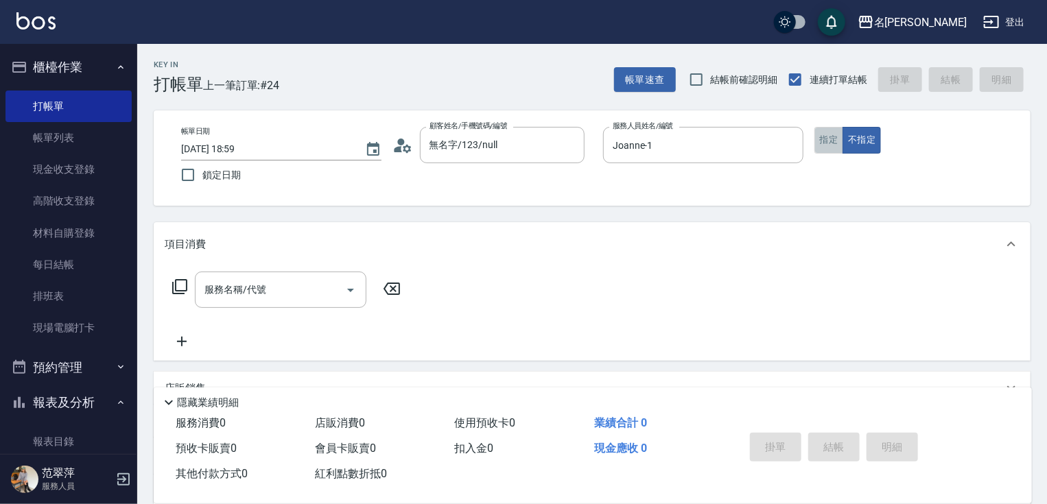
click at [826, 145] on button "指定" at bounding box center [830, 140] width 30 height 27
click at [332, 289] on input "服務名稱/代號" at bounding box center [270, 290] width 139 height 24
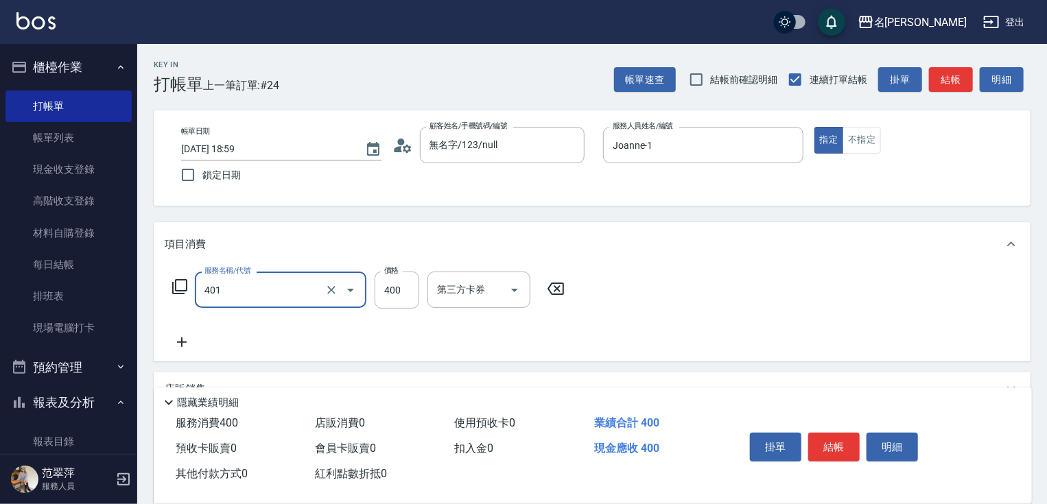
type input "剪髮(400)(401)"
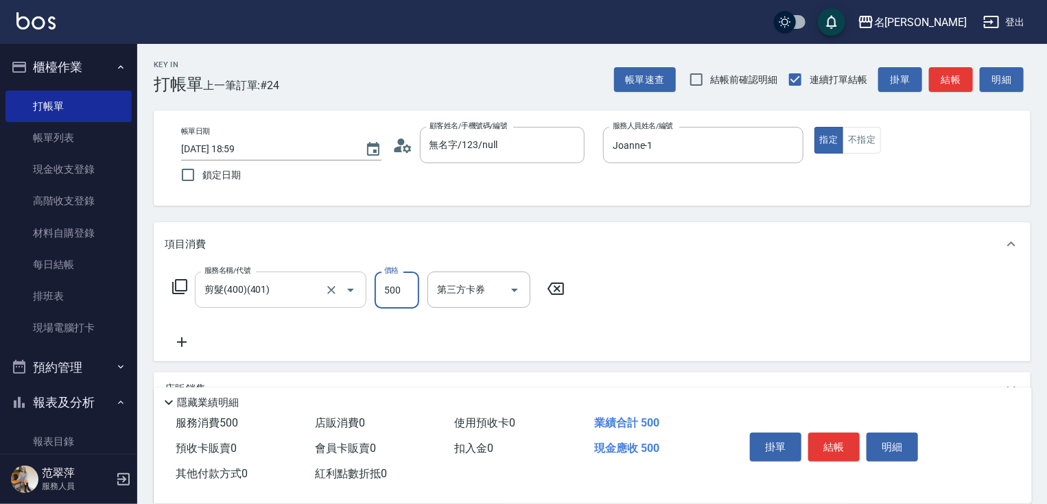
type input "500"
drag, startPoint x: 840, startPoint y: 440, endPoint x: 840, endPoint y: 430, distance: 9.6
click at [840, 439] on button "結帳" at bounding box center [834, 447] width 51 height 29
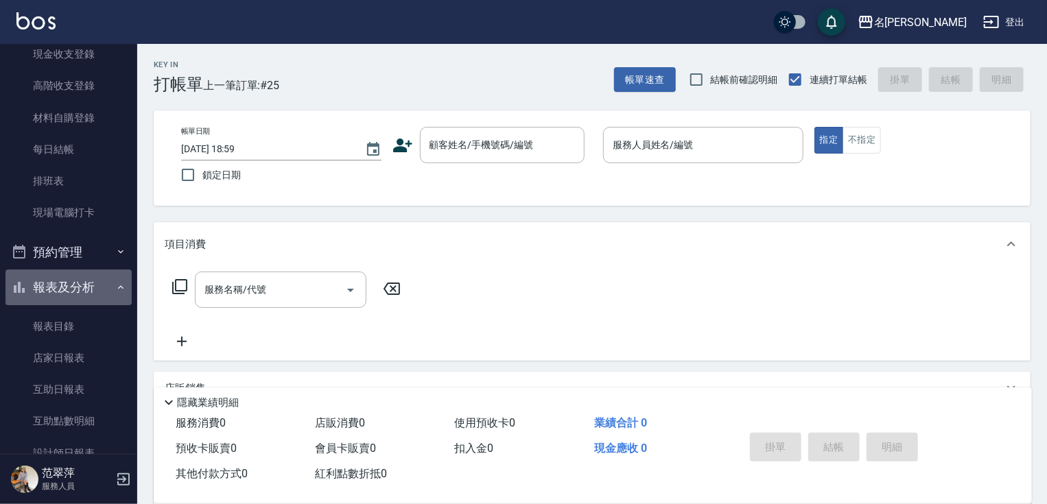
click at [85, 280] on button "報表及分析" at bounding box center [68, 288] width 126 height 36
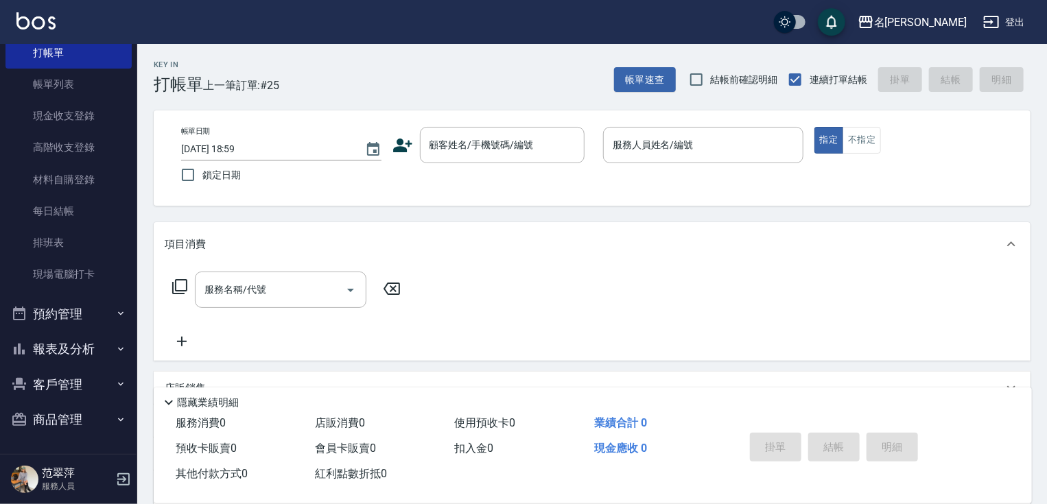
scroll to position [52, 0]
click at [91, 345] on button "報表及分析" at bounding box center [68, 351] width 126 height 36
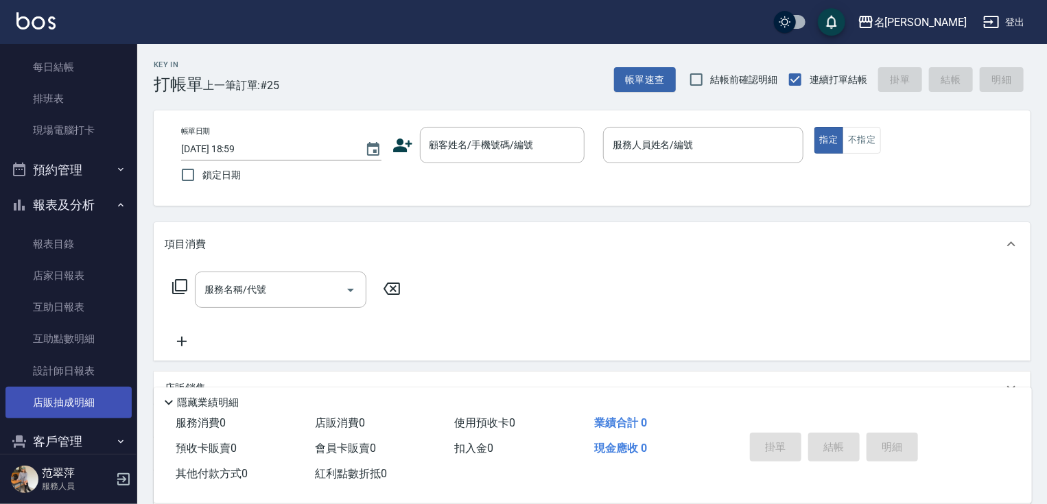
scroll to position [198, 0]
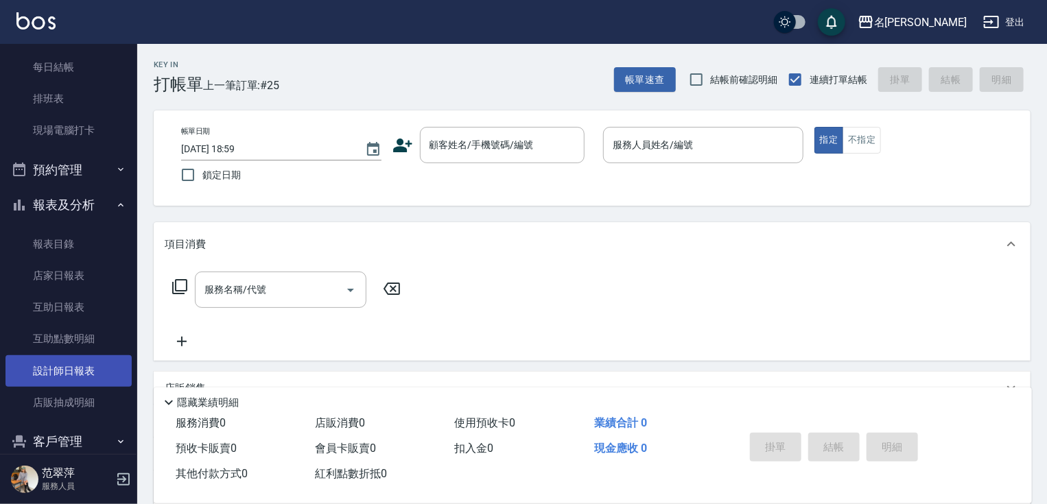
click at [75, 364] on link "設計師日報表" at bounding box center [68, 372] width 126 height 32
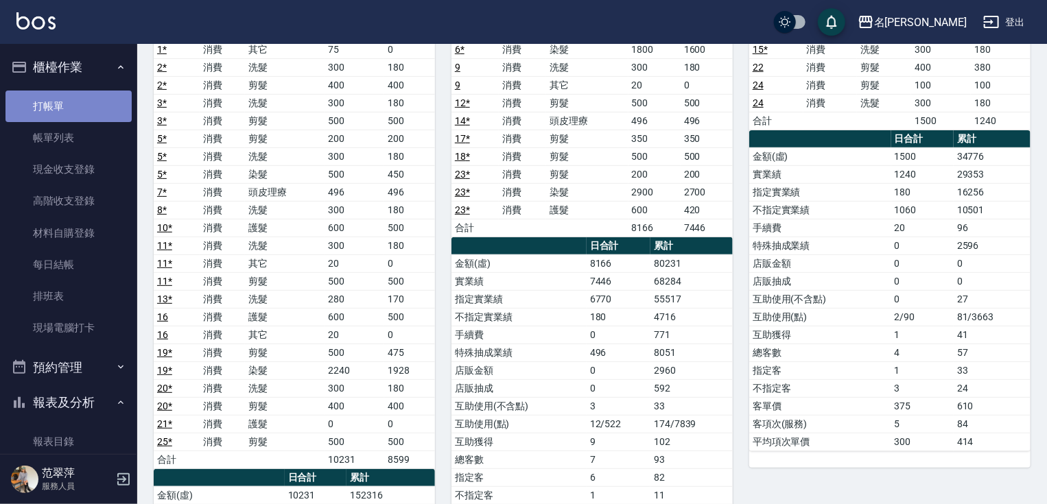
click at [78, 104] on link "打帳單" at bounding box center [68, 107] width 126 height 32
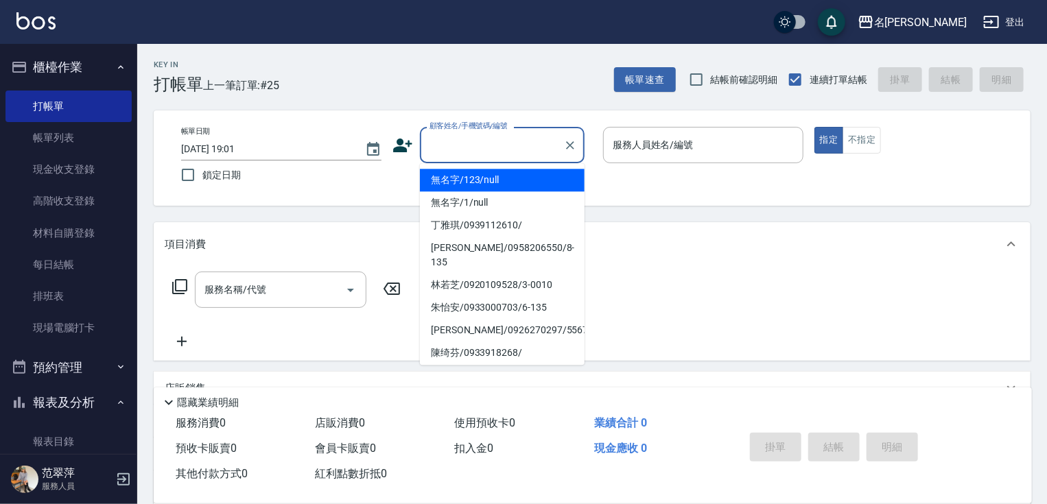
click at [494, 146] on input "顧客姓名/手機號碼/編號" at bounding box center [492, 145] width 132 height 24
drag, startPoint x: 496, startPoint y: 181, endPoint x: 665, endPoint y: 142, distance: 174.0
click at [496, 183] on li "無名字/123/null" at bounding box center [502, 180] width 165 height 23
type input "無名字/123/null"
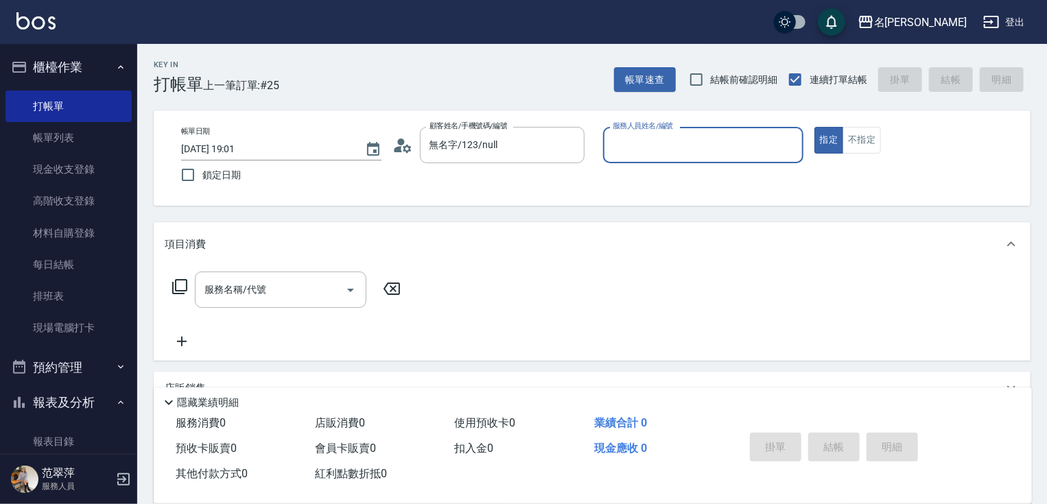
click at [671, 138] on input "服務人員姓名/編號" at bounding box center [704, 145] width 188 height 24
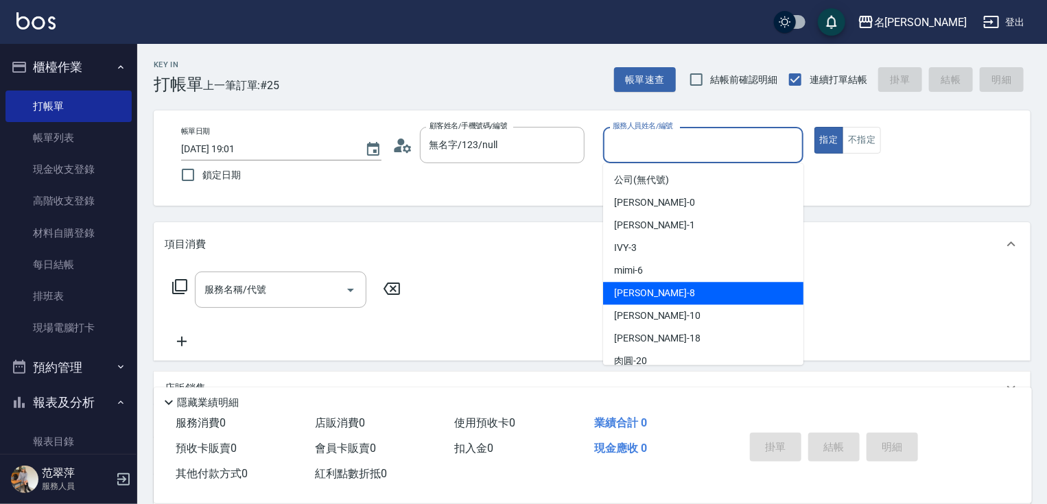
click at [664, 302] on div "曉容 -8" at bounding box center [703, 293] width 200 height 23
type input "曉容-8"
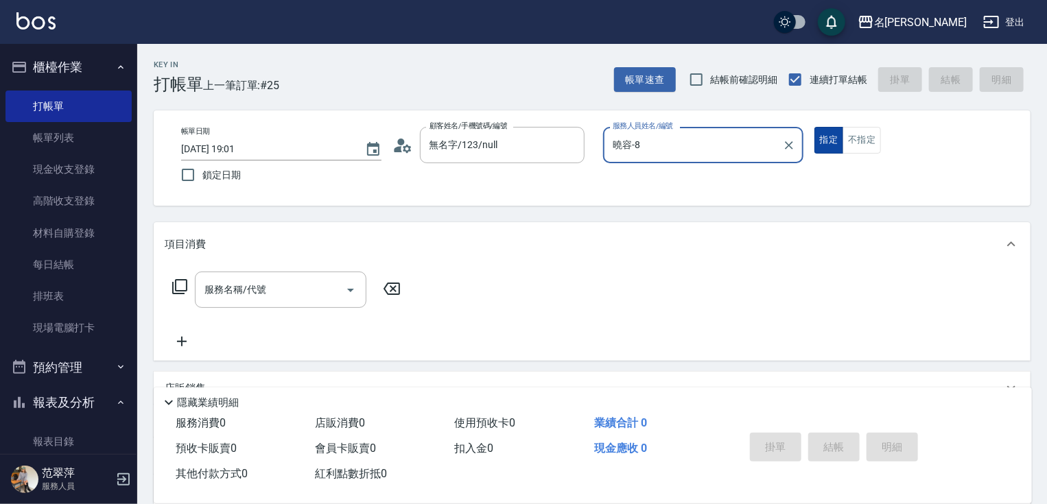
click at [823, 143] on button "指定" at bounding box center [830, 140] width 30 height 27
click at [275, 298] on input "服務名稱/代號" at bounding box center [270, 290] width 139 height 24
click at [182, 285] on icon at bounding box center [180, 287] width 16 height 16
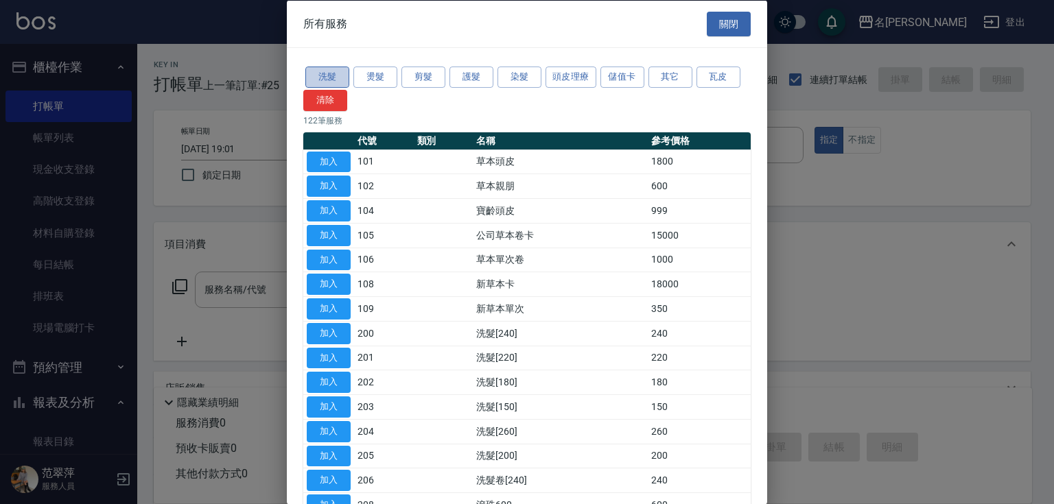
click at [338, 76] on button "洗髮" at bounding box center [327, 77] width 44 height 21
click at [337, 283] on button "加入" at bounding box center [329, 284] width 44 height 21
type input "洗髮[200](205)"
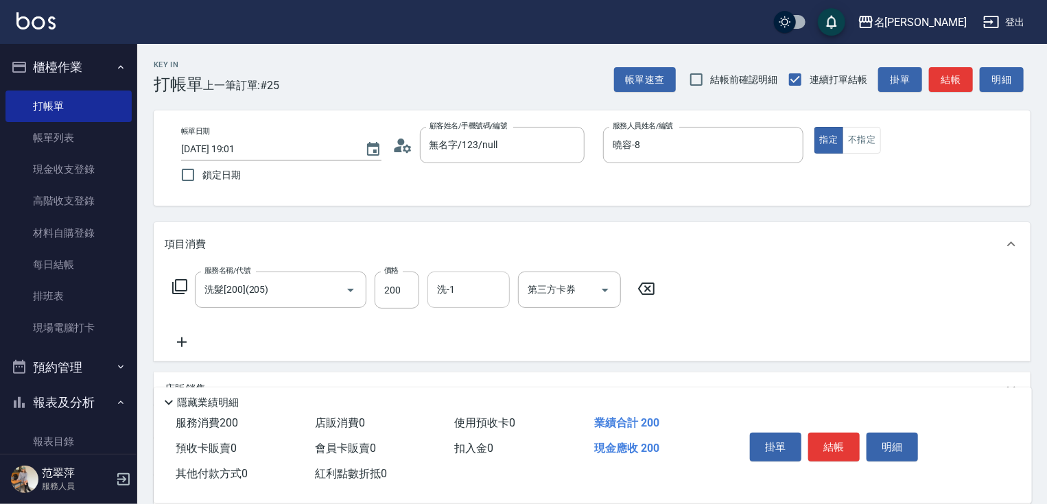
click at [455, 293] on input "洗-1" at bounding box center [469, 290] width 70 height 24
type input "曉容-8"
click at [826, 434] on button "結帳" at bounding box center [834, 447] width 51 height 29
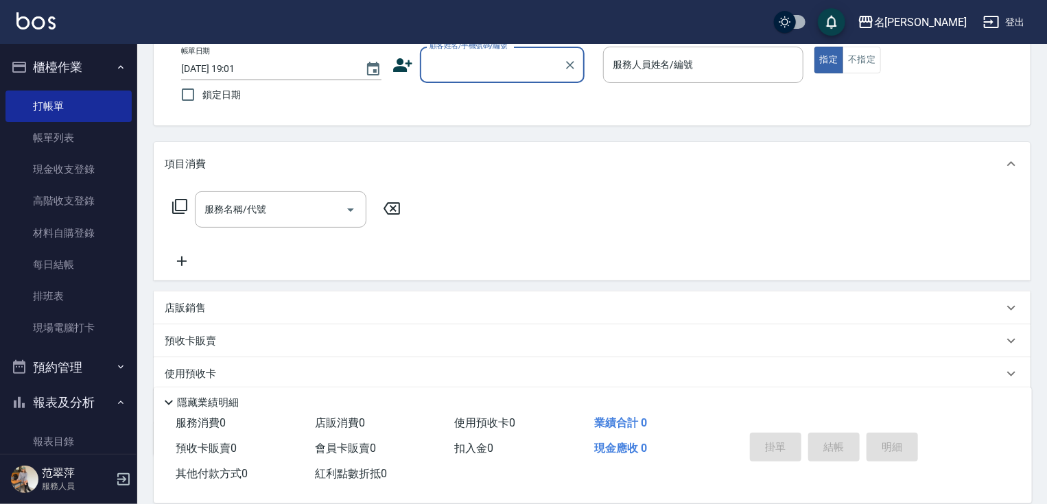
scroll to position [110, 0]
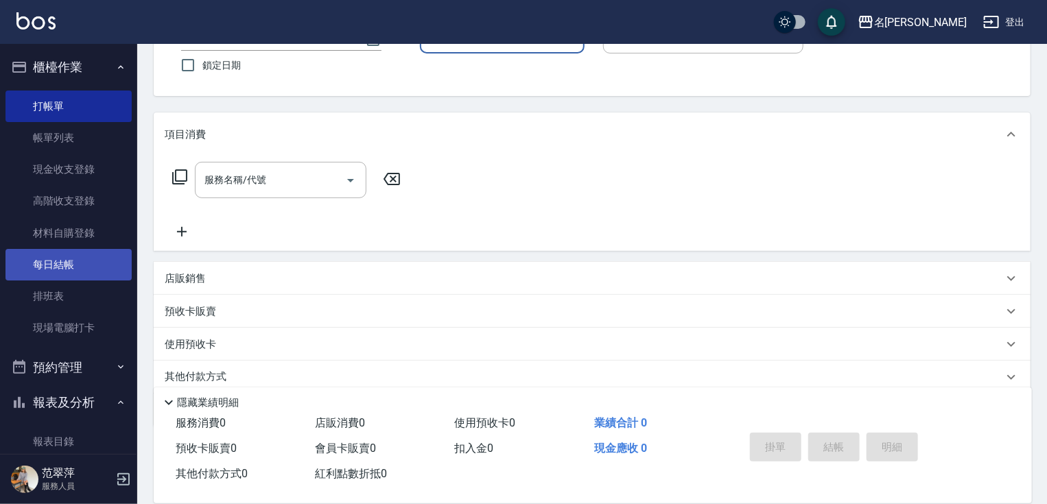
click at [82, 266] on link "每日結帳" at bounding box center [68, 265] width 126 height 32
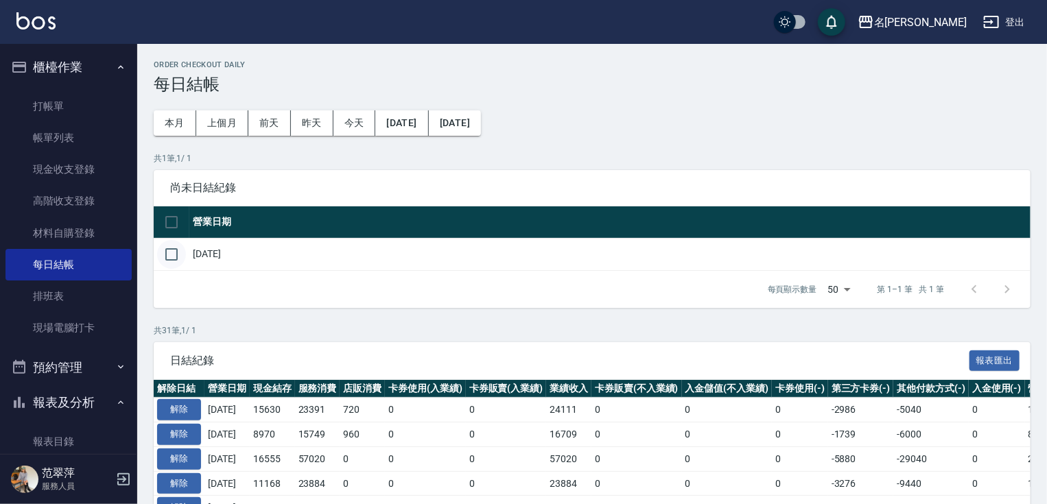
click at [167, 253] on input "checkbox" at bounding box center [171, 254] width 29 height 29
checkbox input "true"
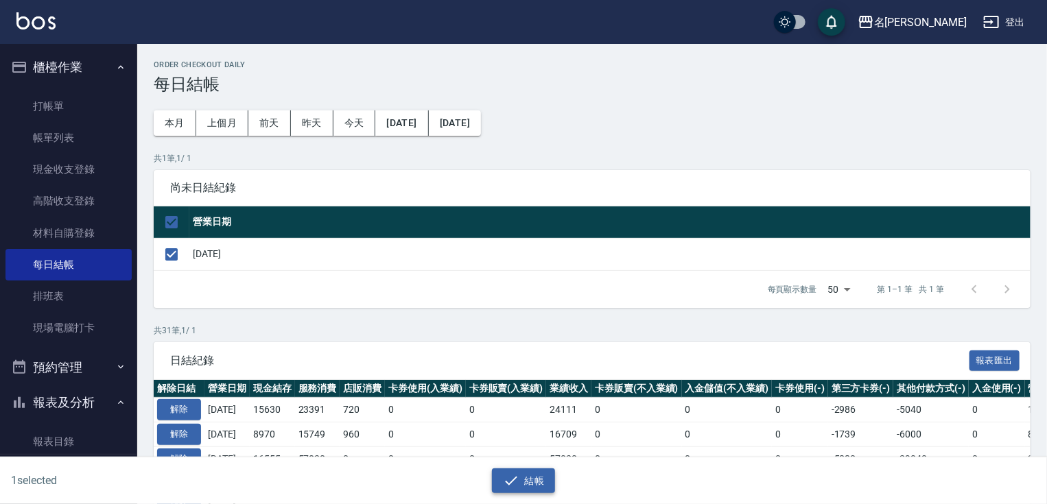
click at [509, 477] on icon "button" at bounding box center [511, 481] width 16 height 16
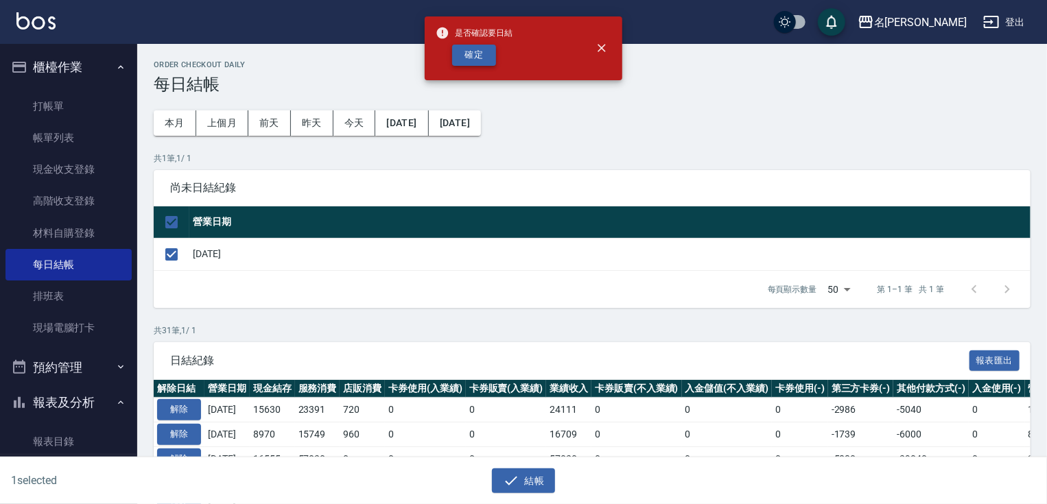
click at [473, 59] on button "確定" at bounding box center [474, 55] width 44 height 21
checkbox input "false"
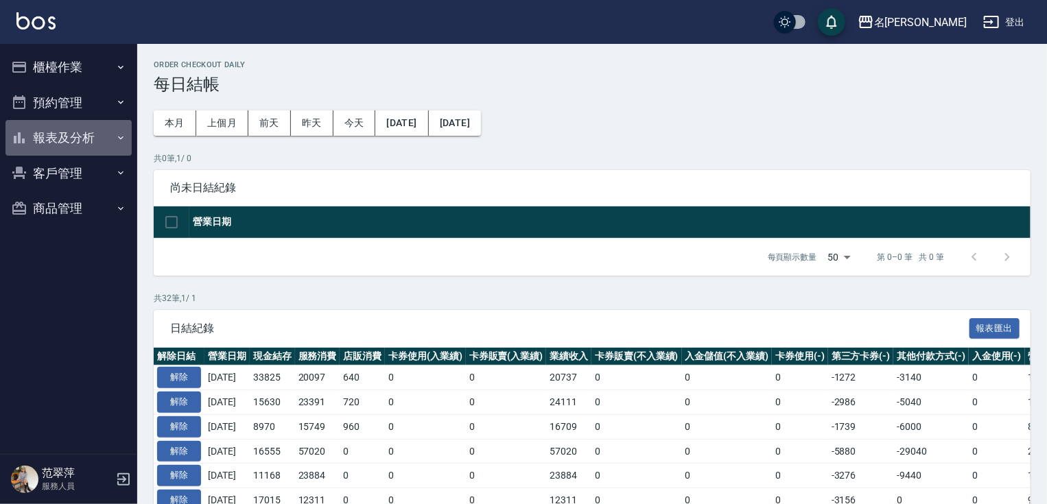
click at [65, 137] on button "報表及分析" at bounding box center [68, 138] width 126 height 36
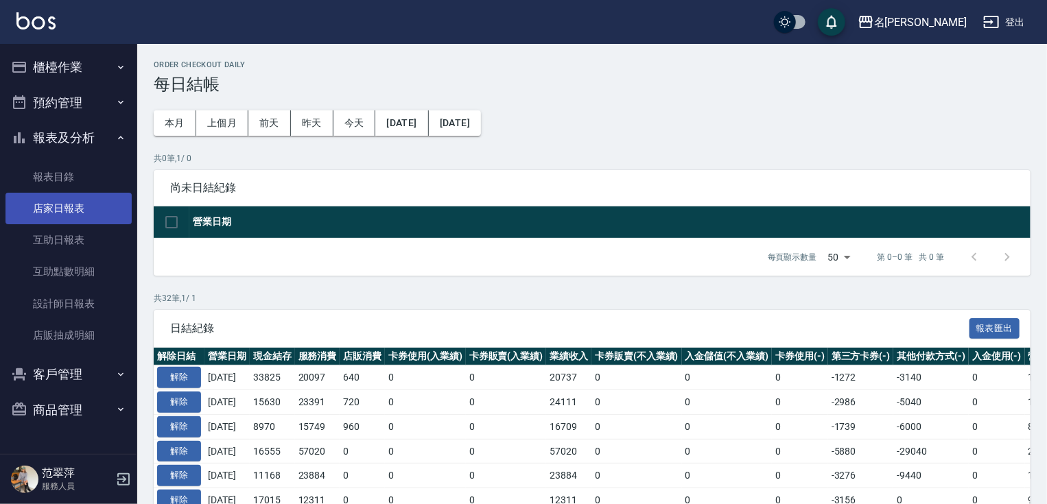
click at [64, 210] on link "店家日報表" at bounding box center [68, 209] width 126 height 32
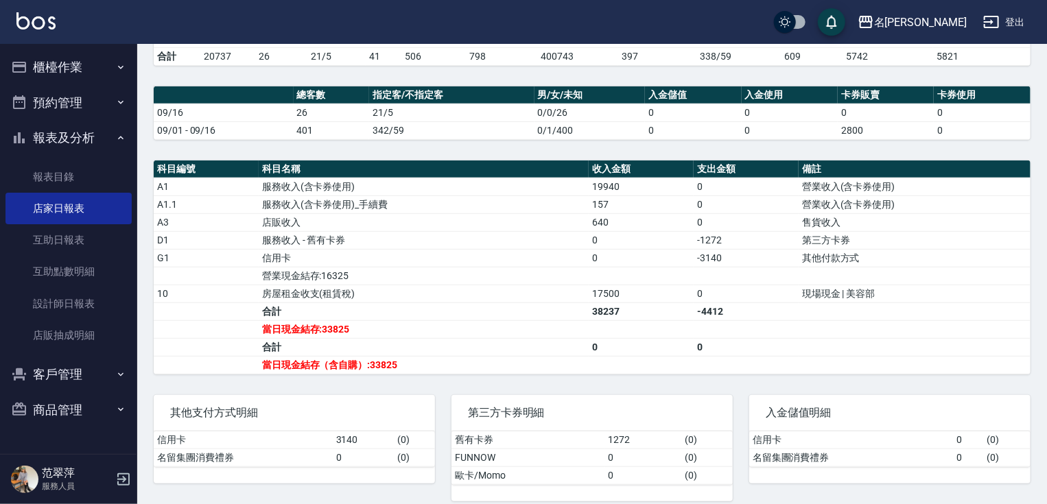
scroll to position [327, 0]
